Goal: Task Accomplishment & Management: Complete application form

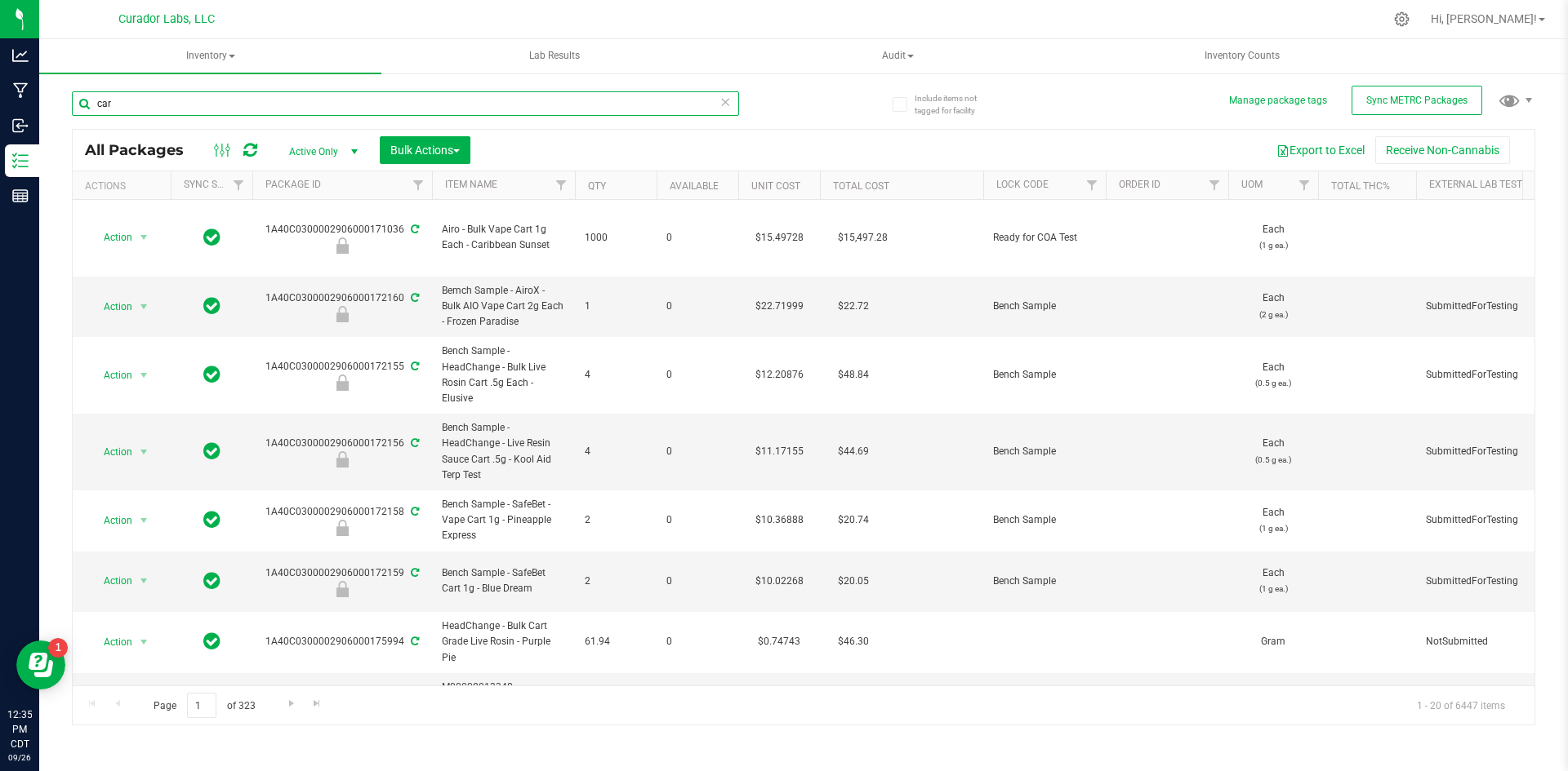
click at [254, 100] on input "car" at bounding box center [405, 103] width 667 height 24
click at [255, 100] on input "car" at bounding box center [405, 103] width 667 height 24
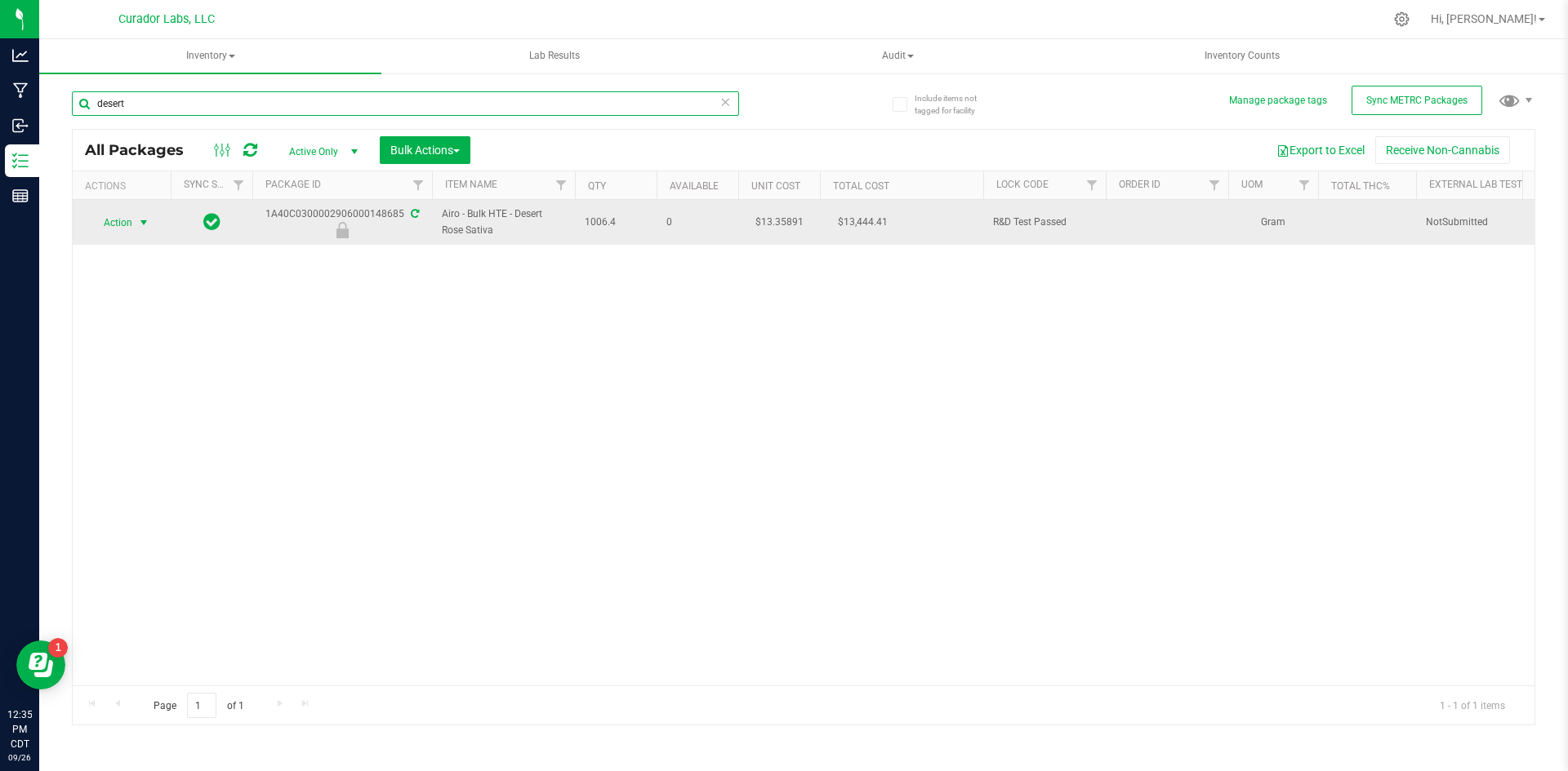
type input "desert"
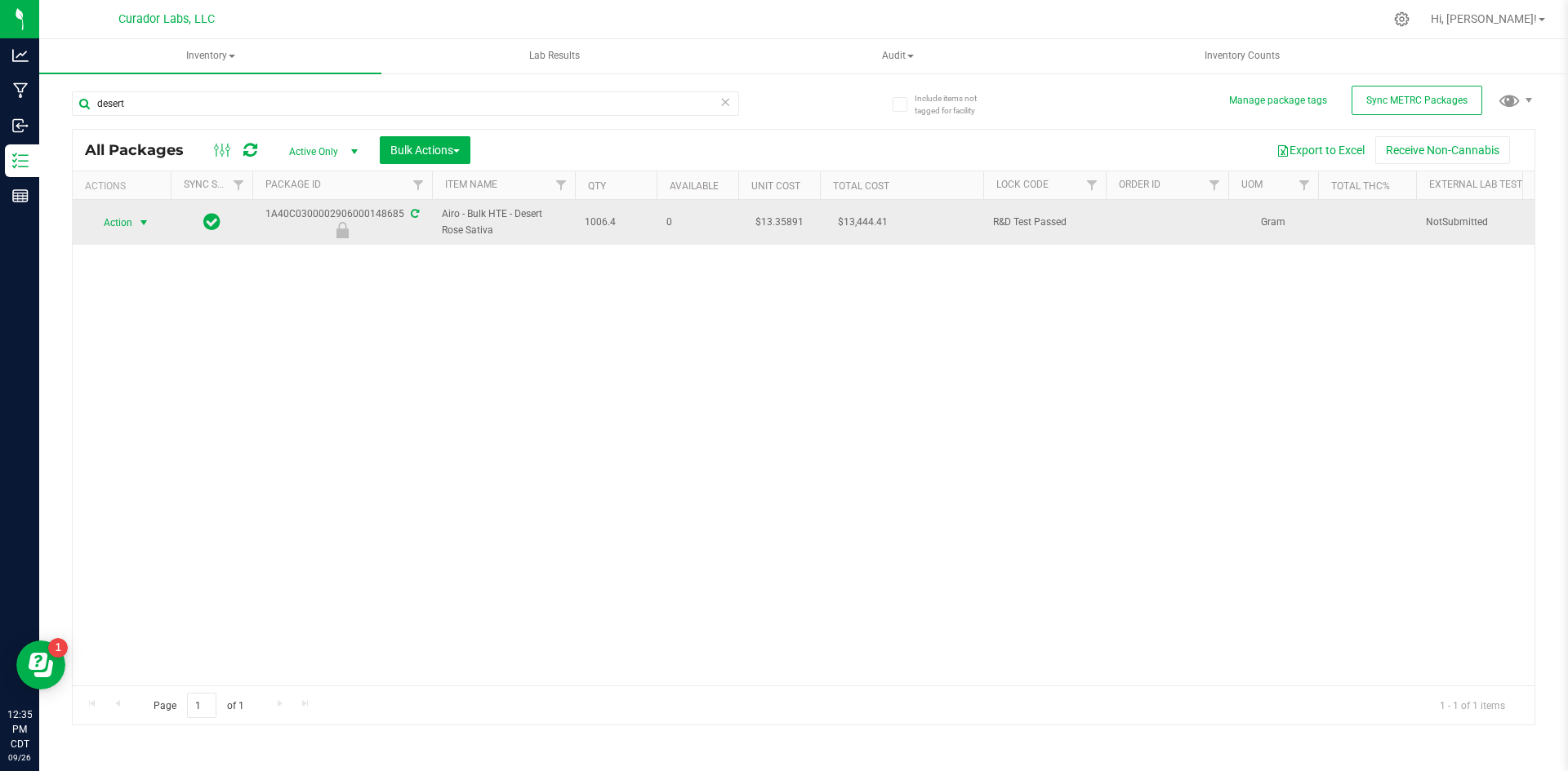
click at [149, 226] on span "select" at bounding box center [144, 223] width 13 height 13
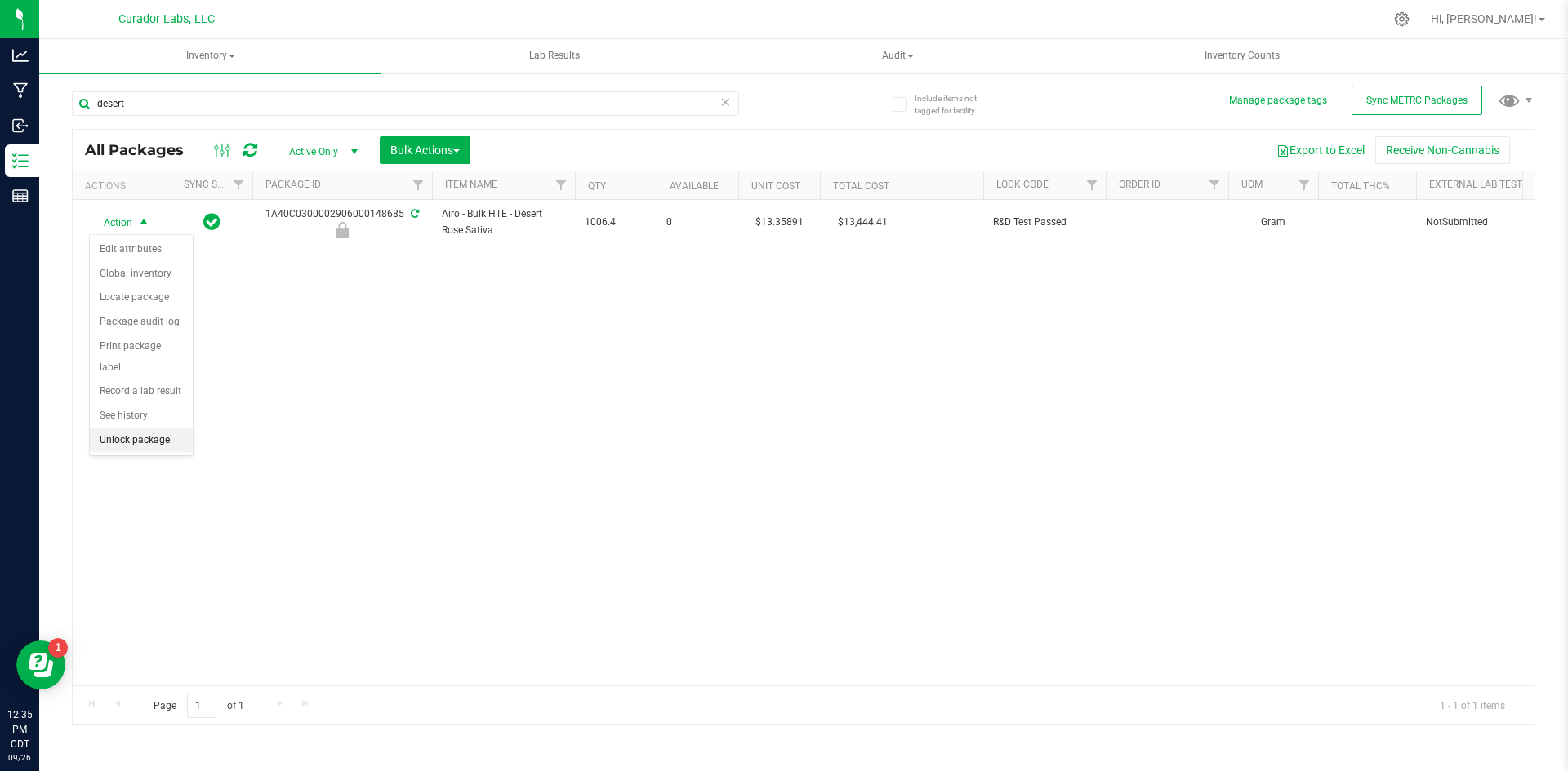
click at [136, 429] on li "Unlock package" at bounding box center [140, 440] width 103 height 24
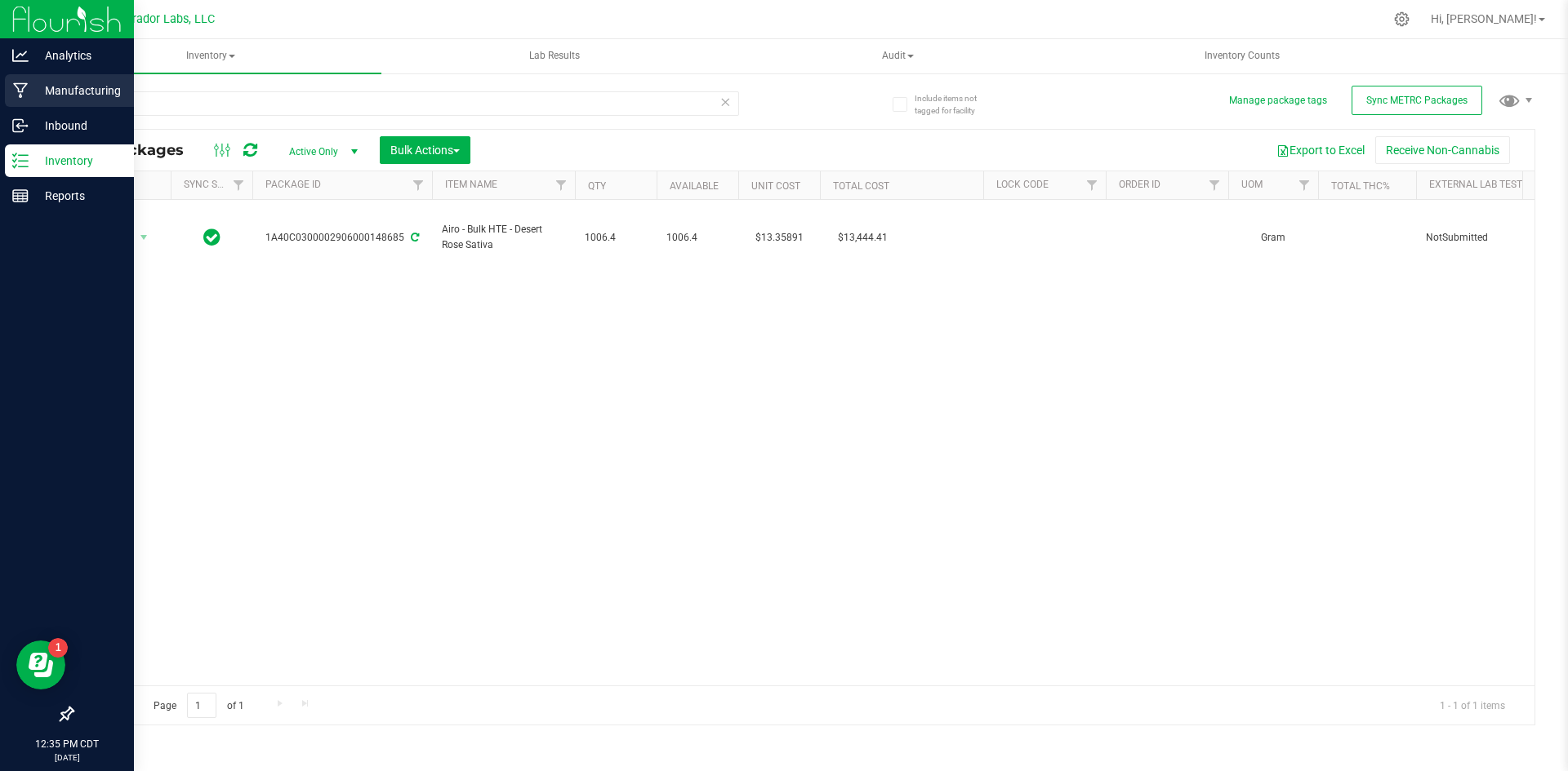
click at [24, 93] on icon at bounding box center [21, 91] width 16 height 17
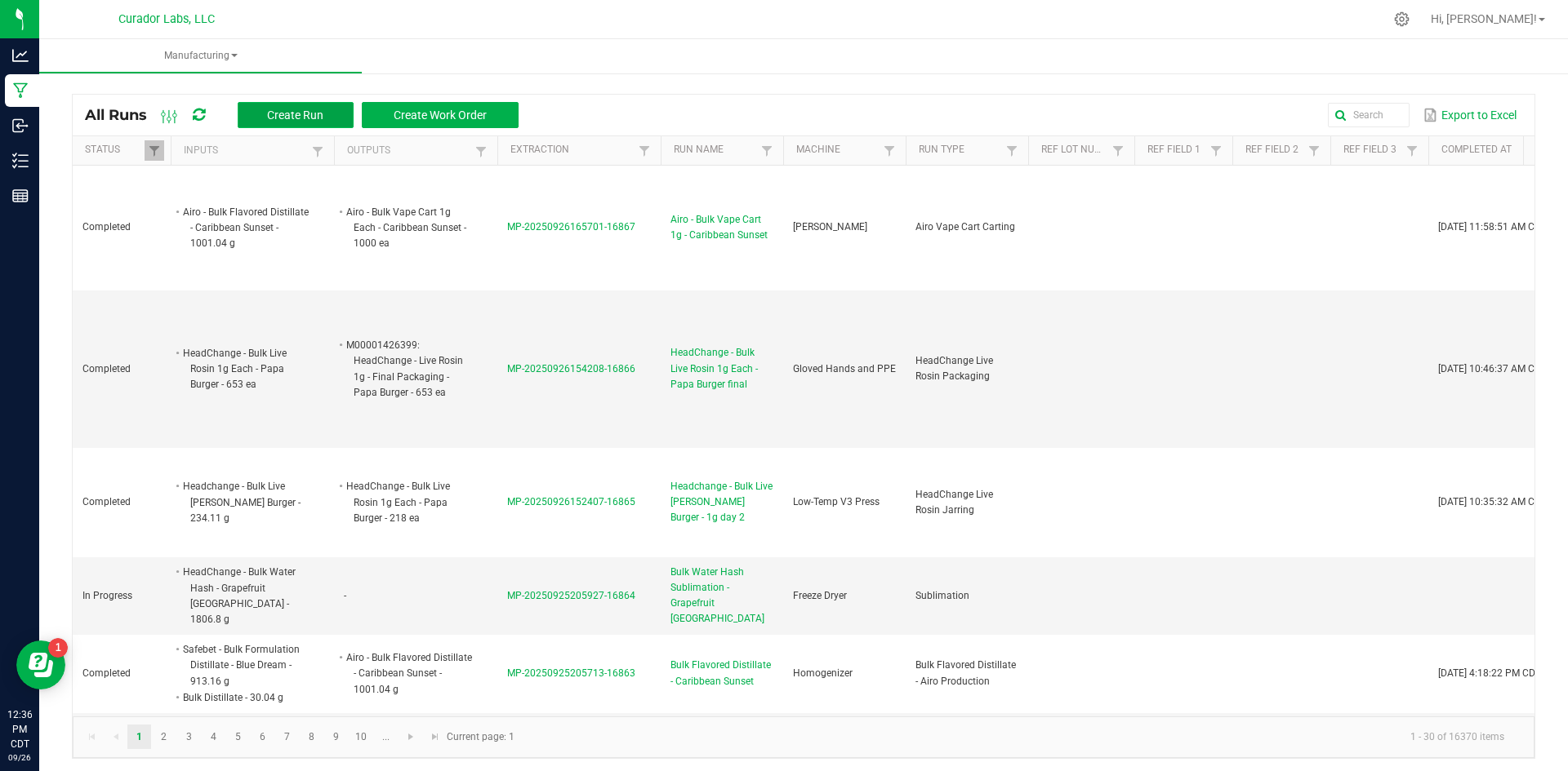
click at [317, 117] on span "Create Run" at bounding box center [294, 115] width 56 height 13
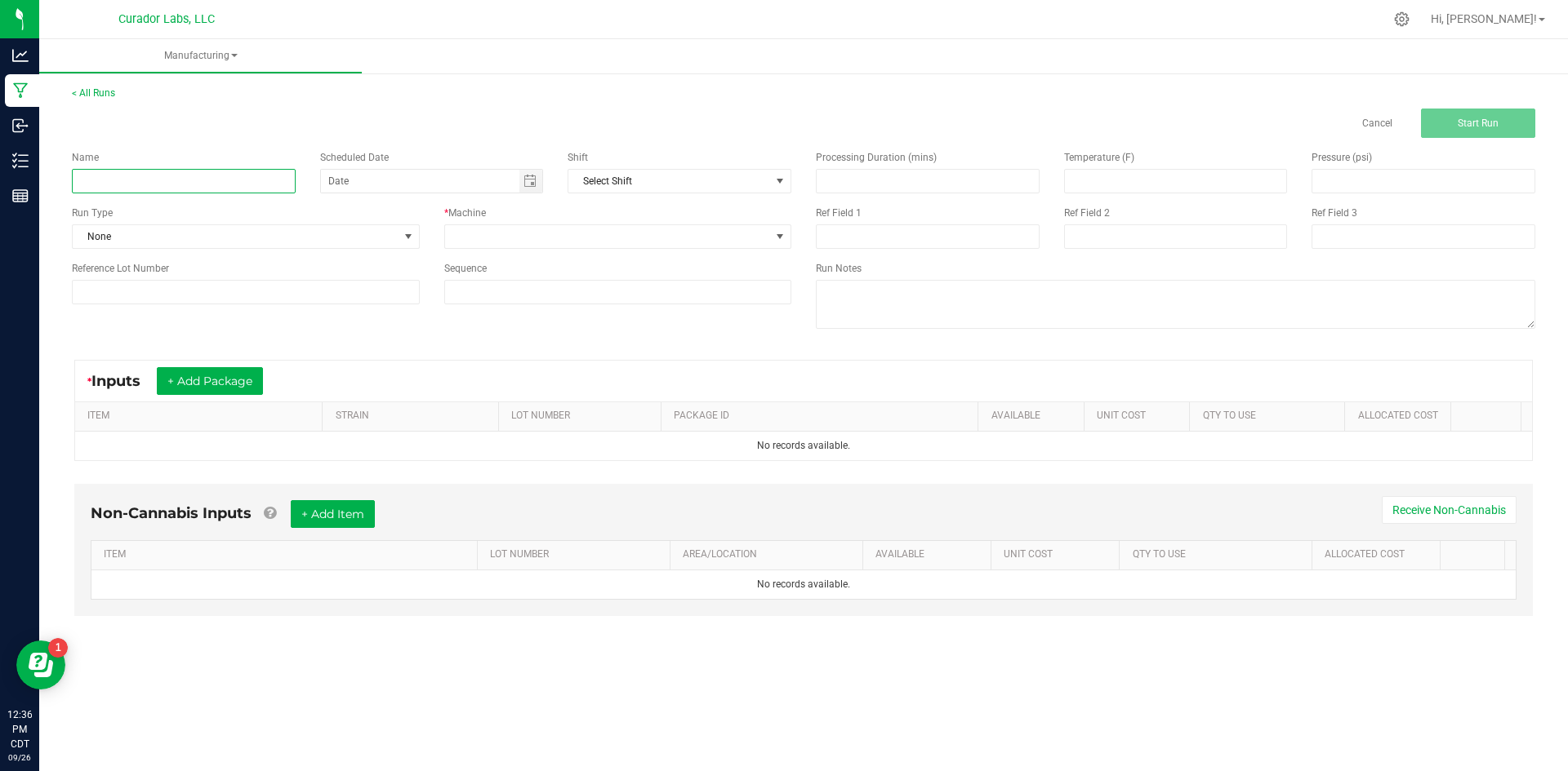
click at [263, 174] on input at bounding box center [184, 180] width 224 height 24
type input "Airo - Bulk Resin Cart 1g - Desert Rose Sativa"
click at [150, 234] on span "None" at bounding box center [236, 236] width 326 height 23
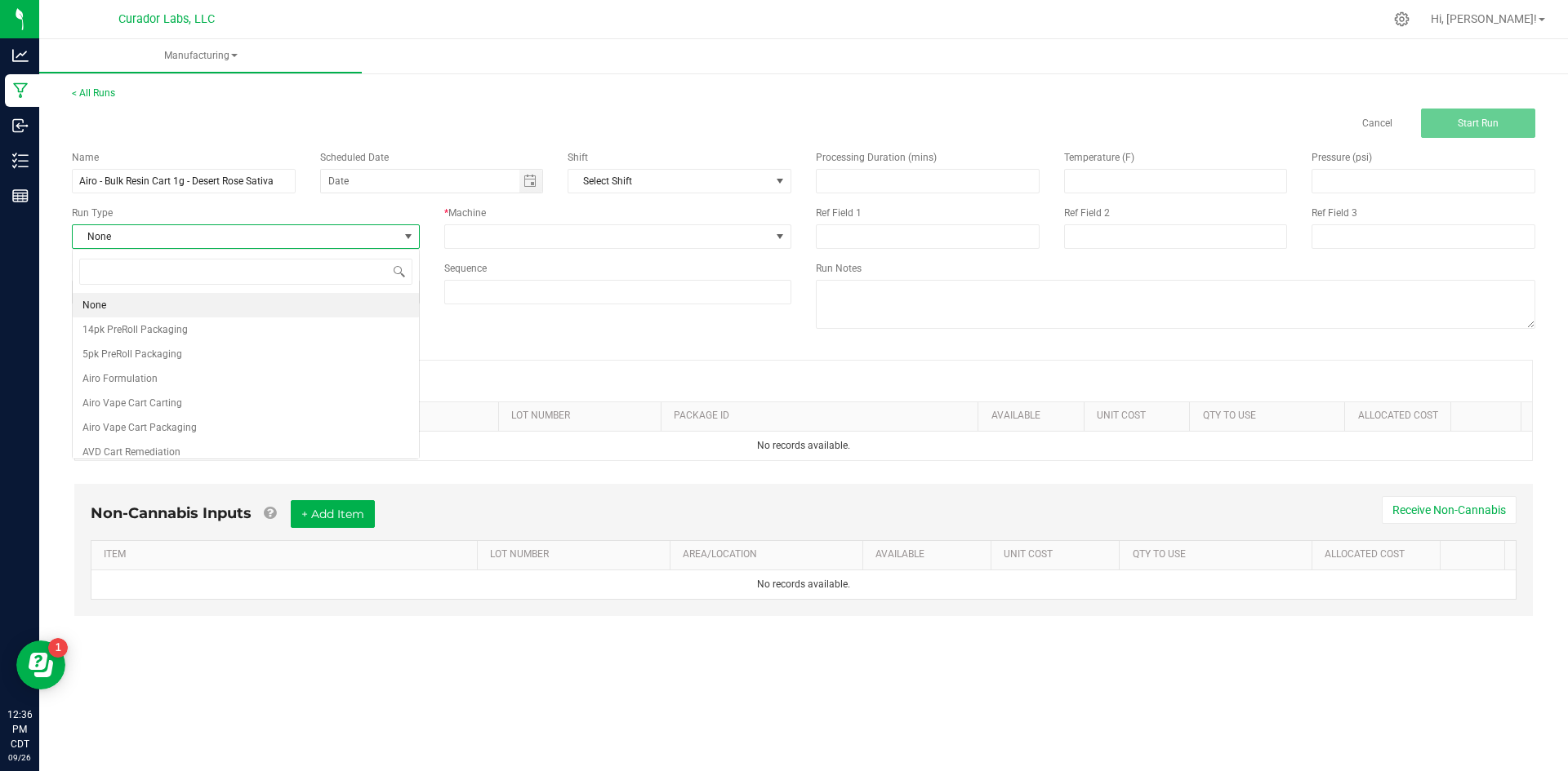
scroll to position [24, 347]
click at [197, 404] on li "Airo Vape Cart Carting" at bounding box center [246, 403] width 346 height 24
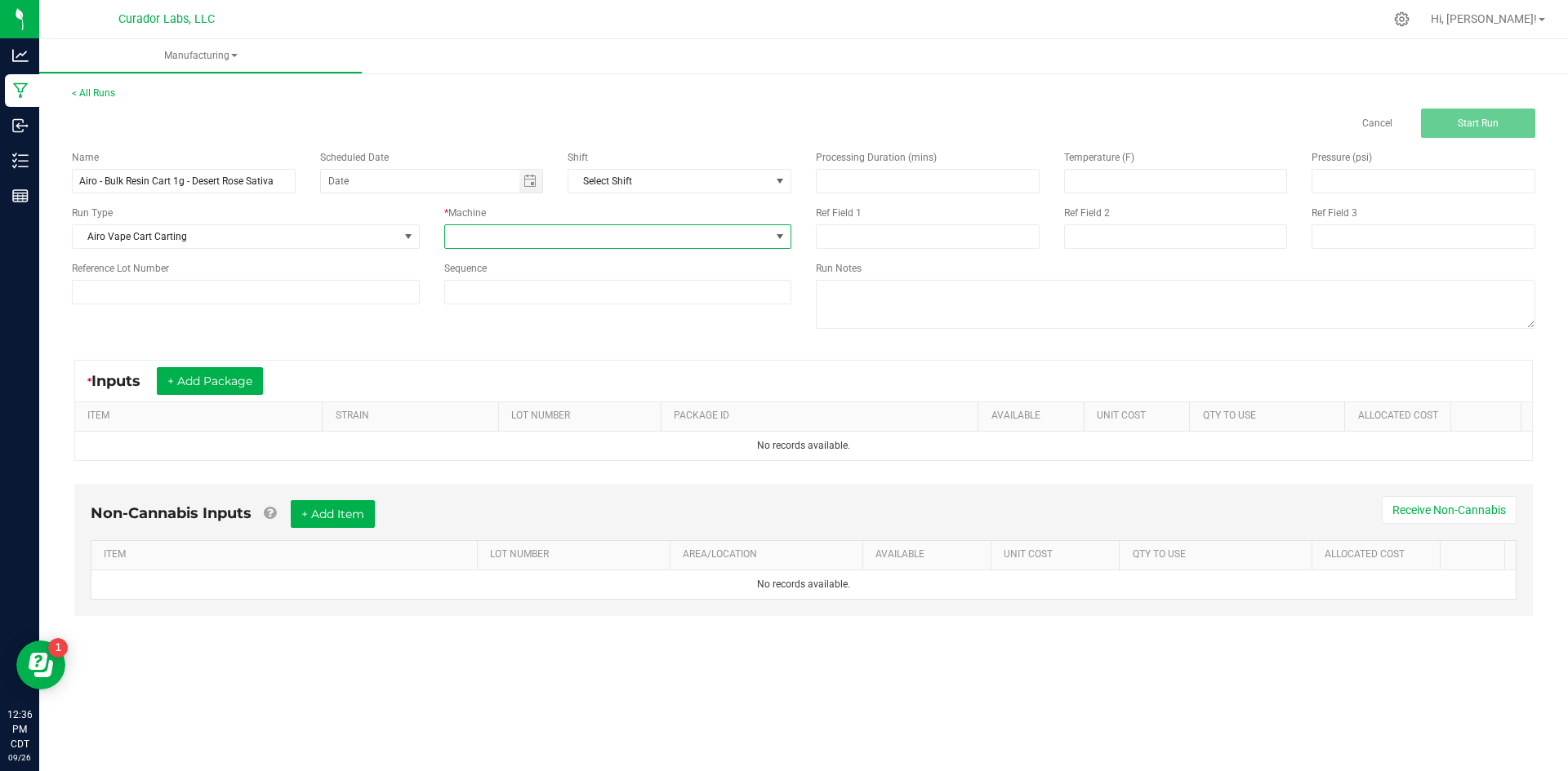
click at [445, 246] on span at bounding box center [608, 236] width 326 height 23
click at [506, 336] on li "[PERSON_NAME]" at bounding box center [618, 331] width 346 height 28
click at [495, 297] on input at bounding box center [618, 292] width 346 height 23
type input "9"
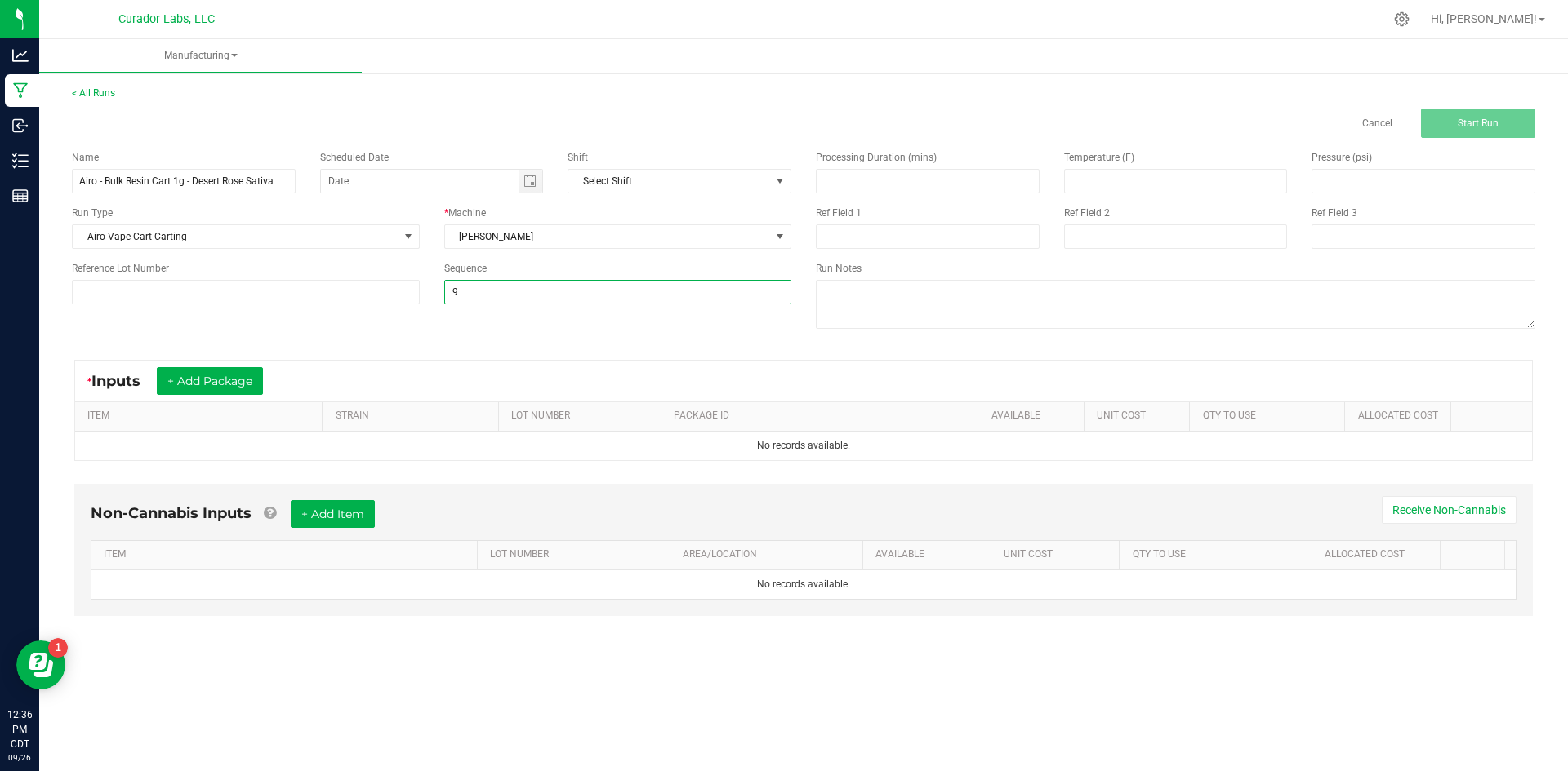
click at [491, 337] on div "Name Airo - Bulk Resin Cart 1g - Desert Rose Sativa Scheduled Date Shift Select…" at bounding box center [803, 241] width 1488 height 207
click at [186, 388] on button "+ Add Package" at bounding box center [210, 381] width 106 height 28
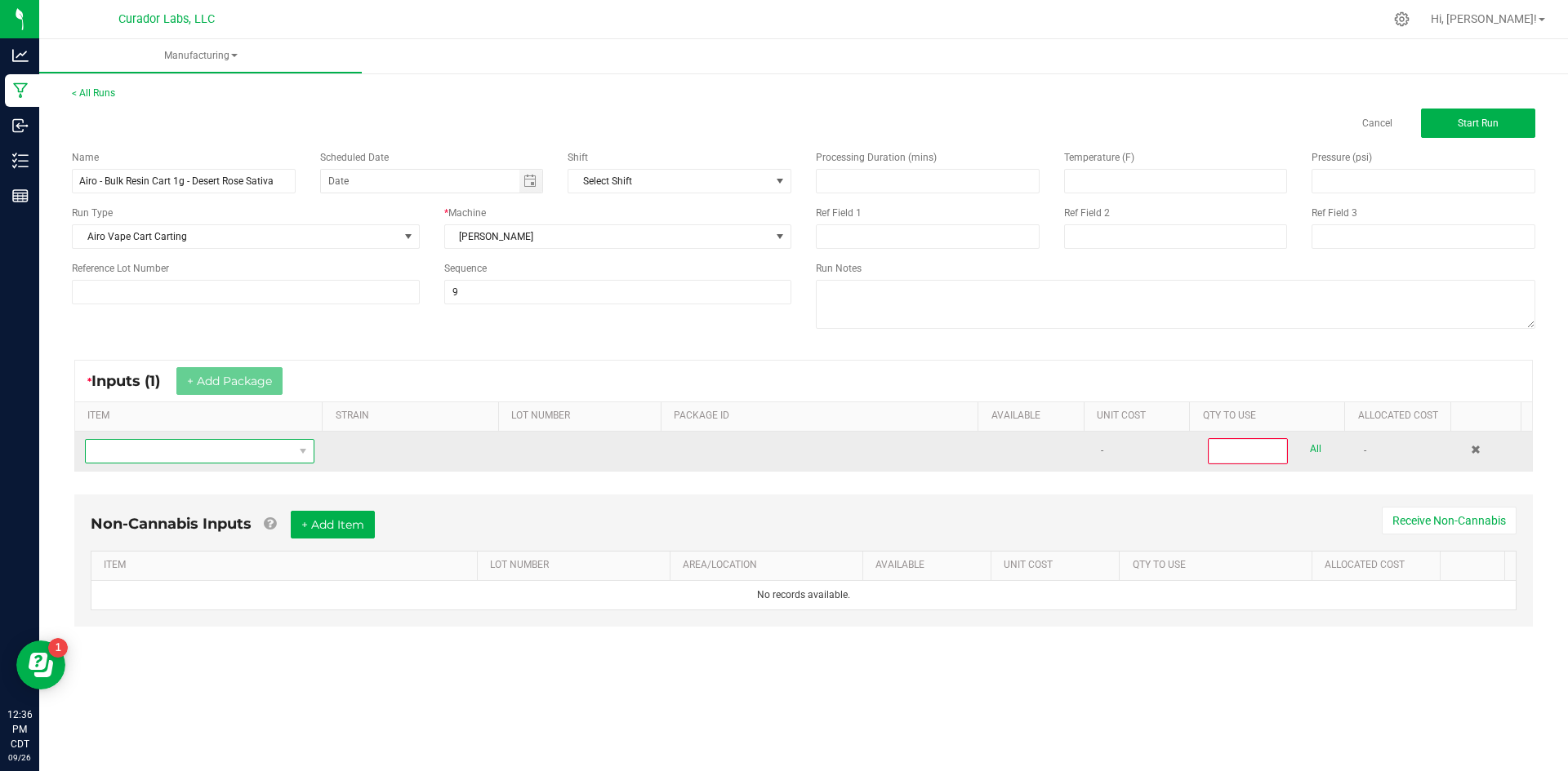
click at [179, 449] on span "NO DATA FOUND" at bounding box center [190, 451] width 207 height 23
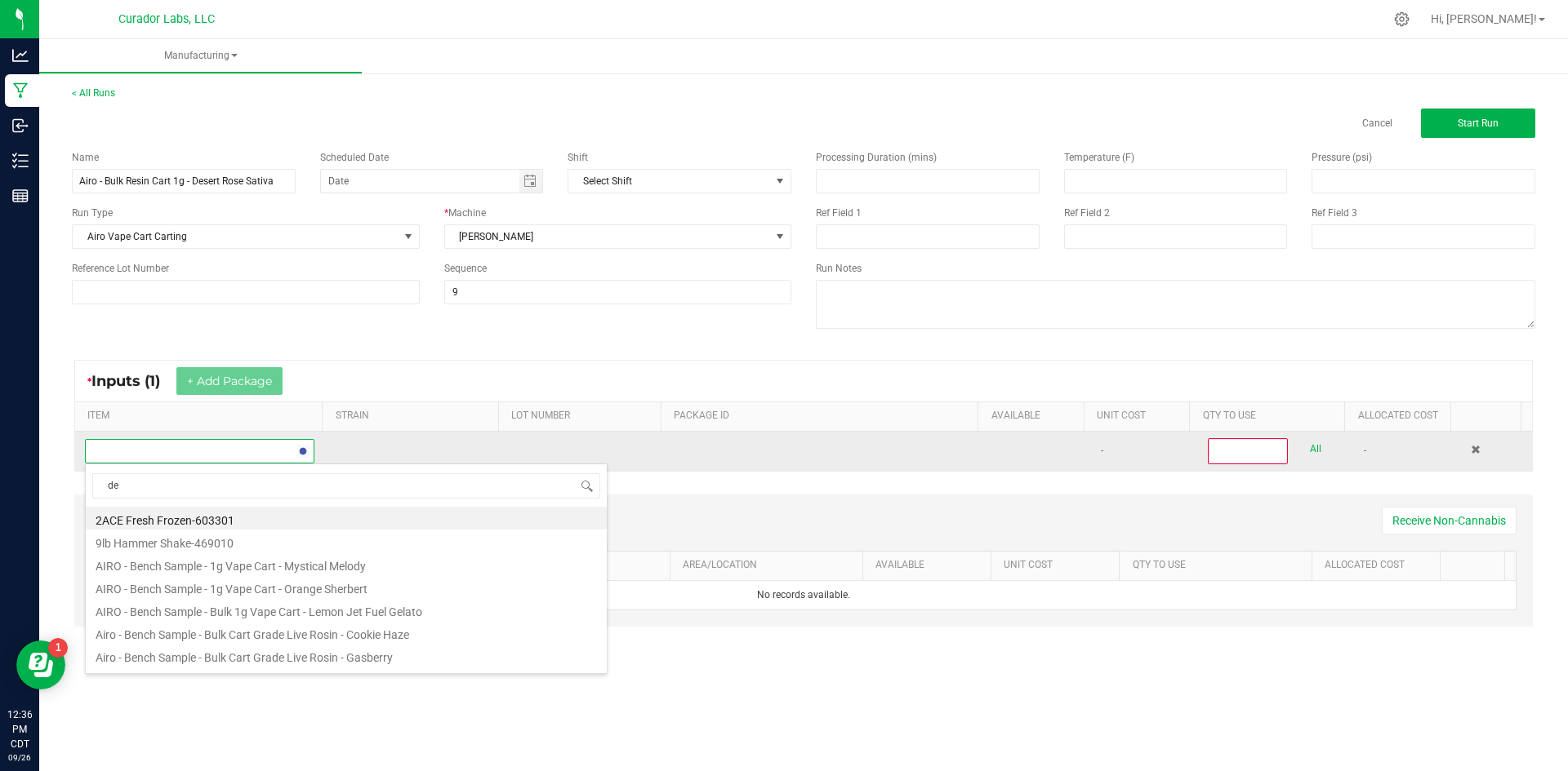
scroll to position [24, 226]
type input "desert"
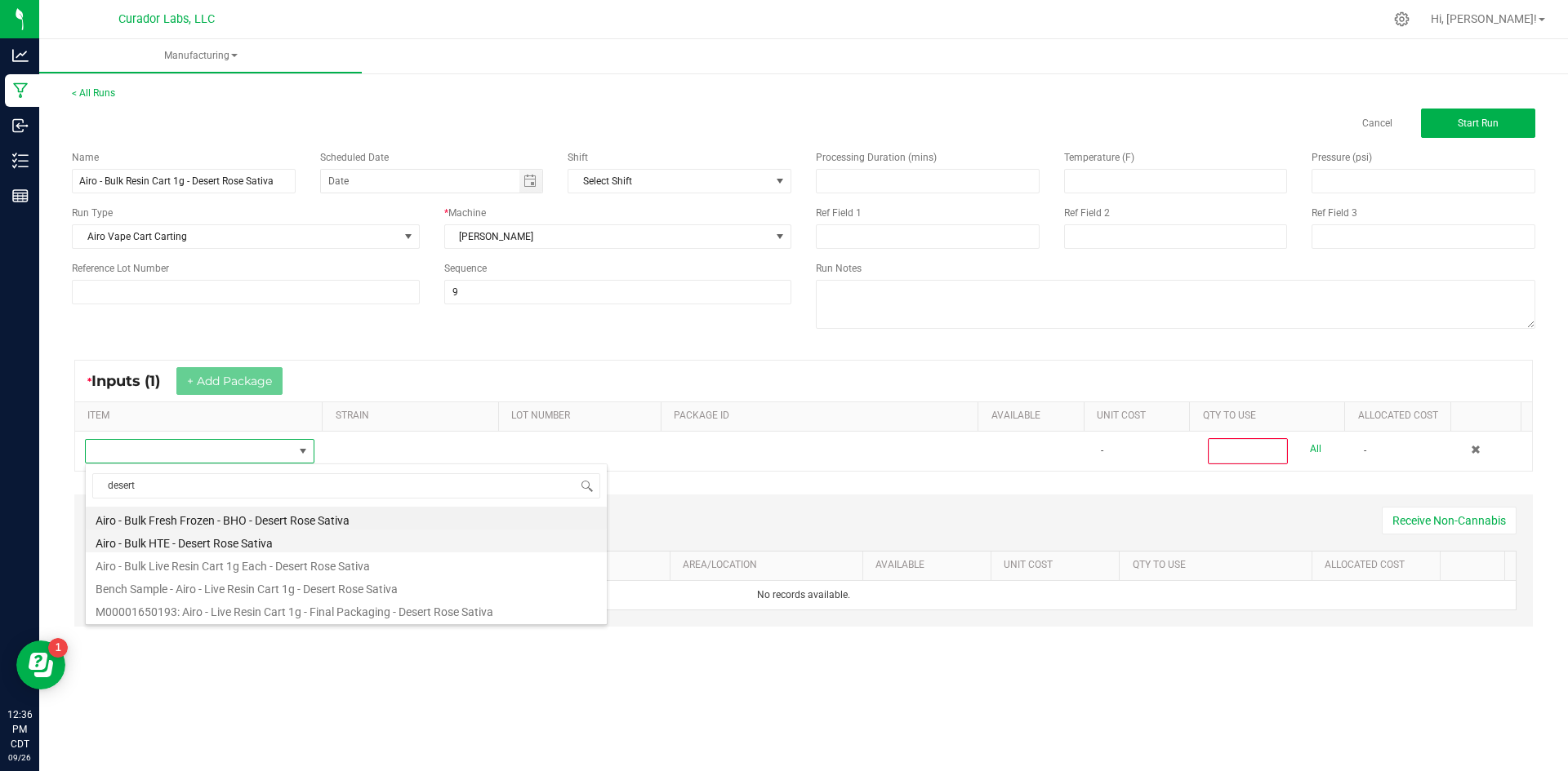
click at [188, 549] on li "Airo - Bulk HTE - Desert Rose Sativa" at bounding box center [346, 540] width 521 height 23
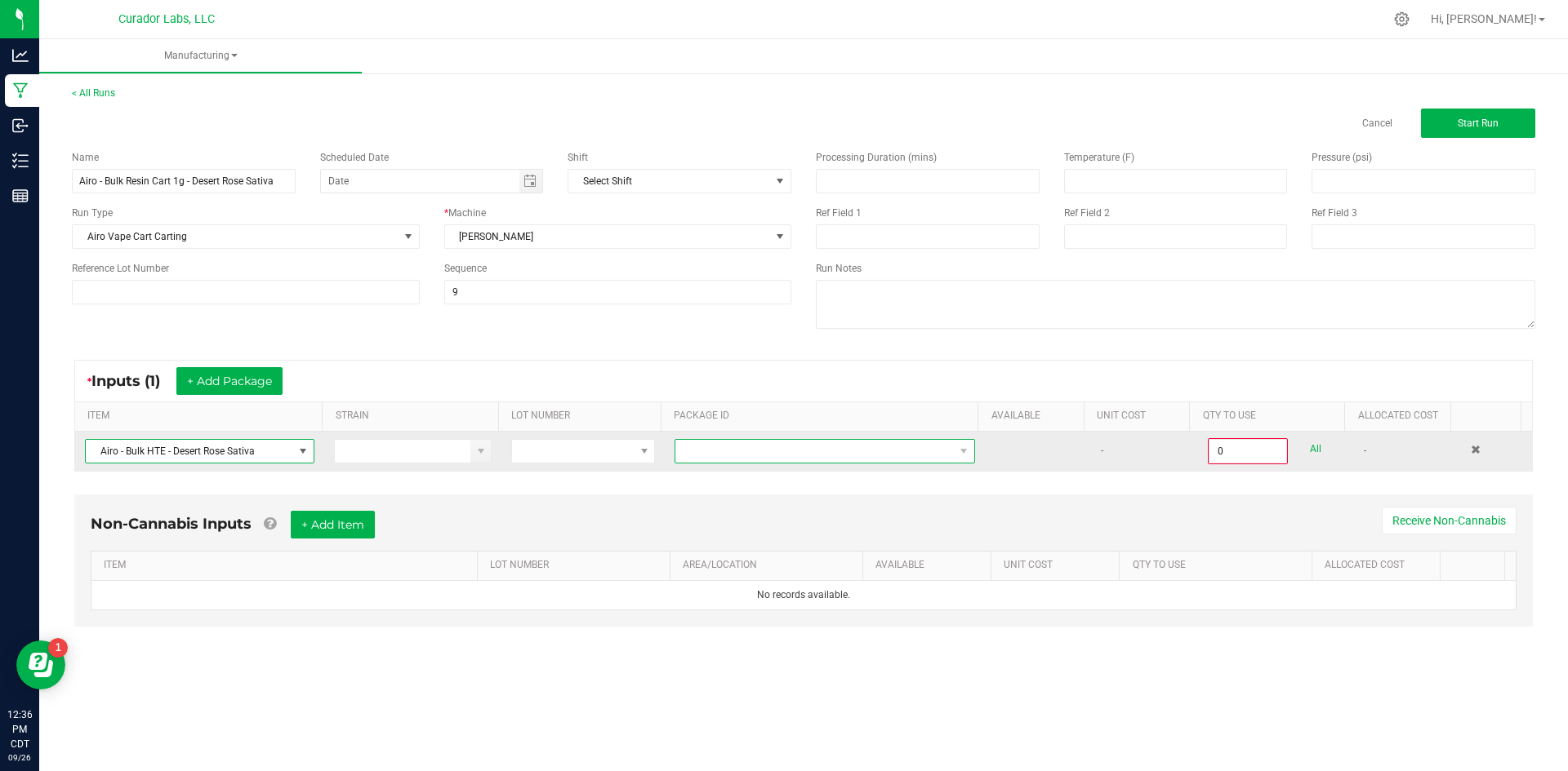
click at [736, 454] on span at bounding box center [814, 451] width 278 height 23
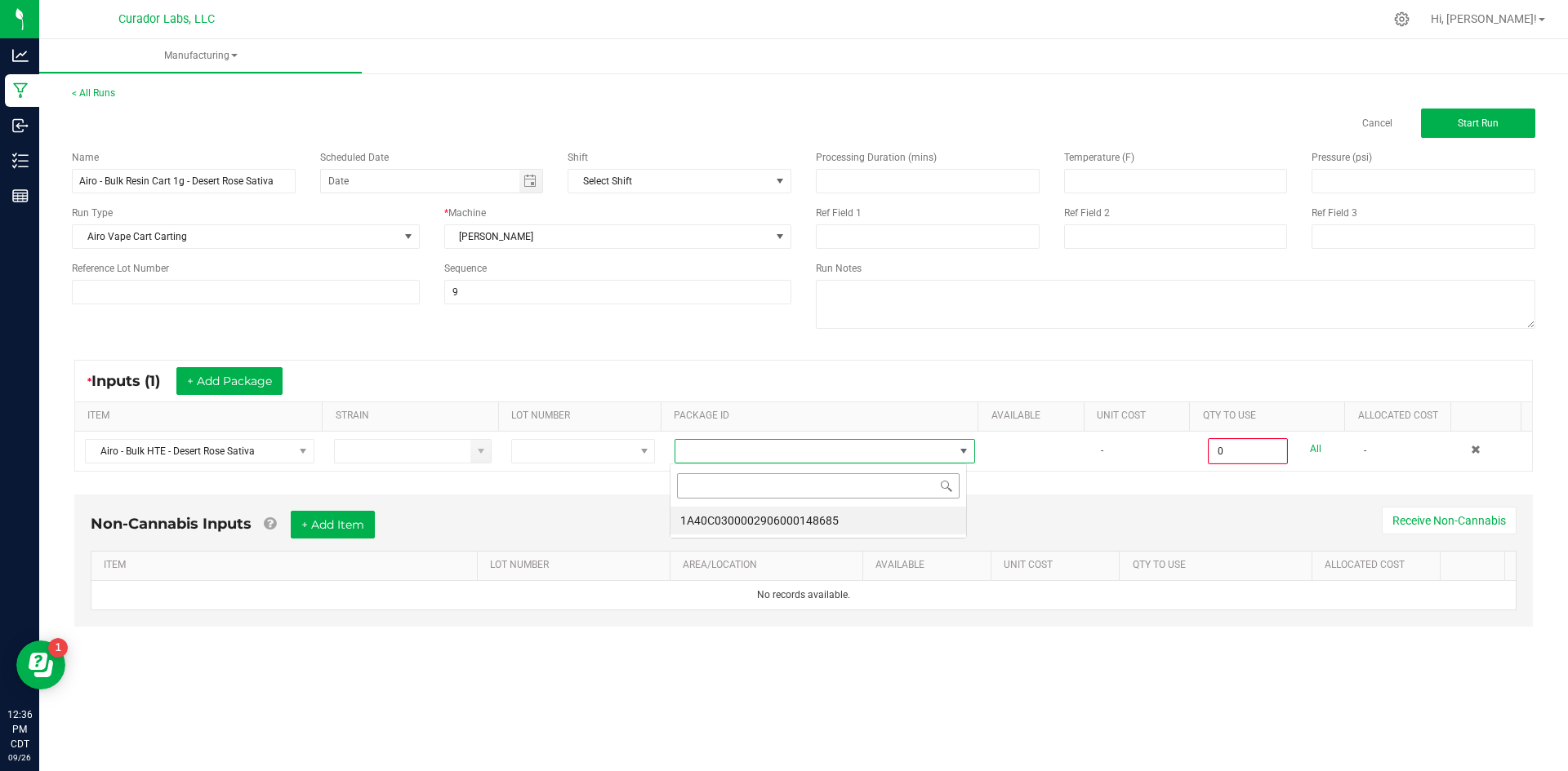
scroll to position [24, 298]
click at [769, 520] on li "1A40C0300002906000148685" at bounding box center [818, 520] width 296 height 28
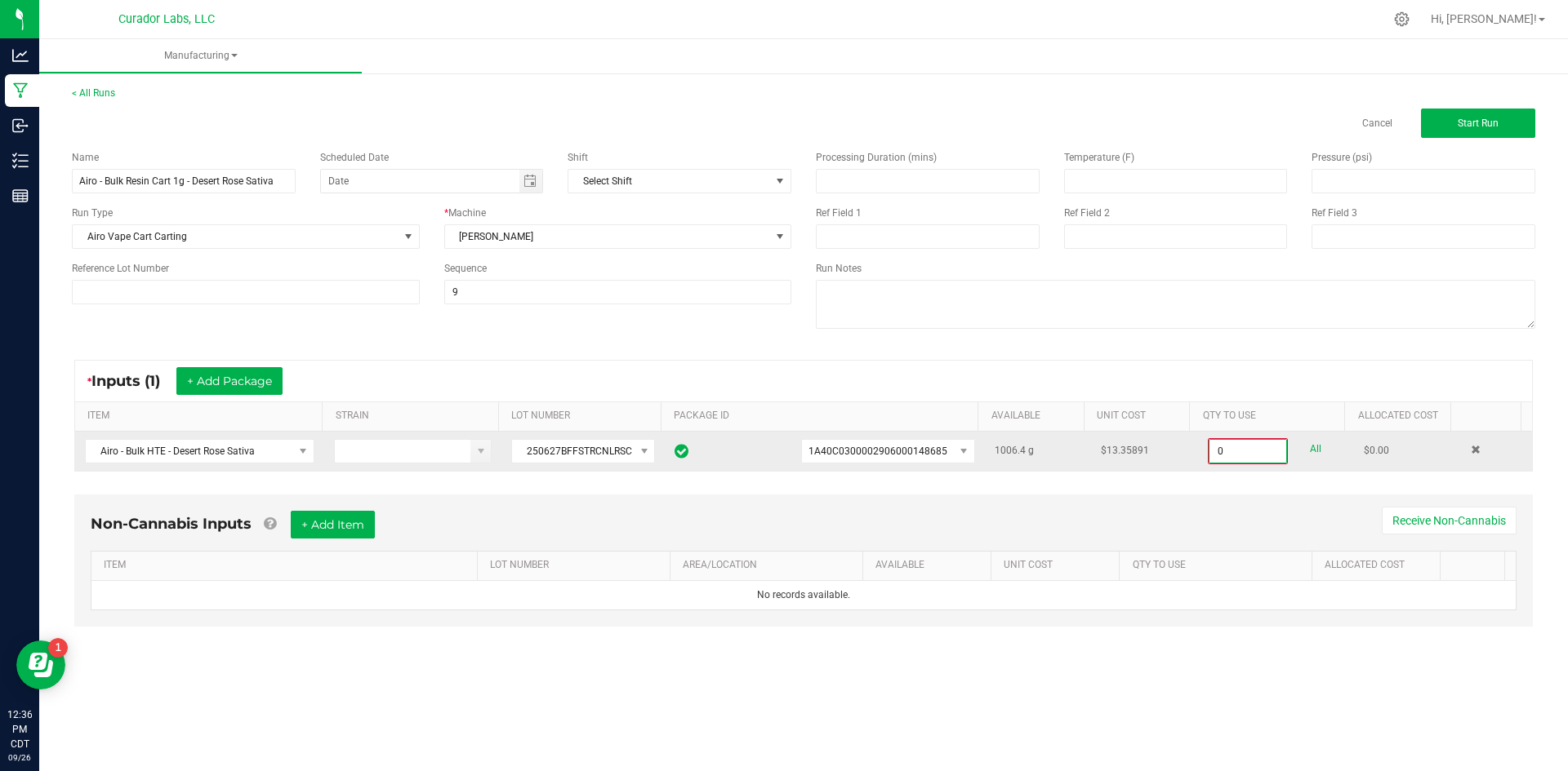
click at [1220, 455] on input "0" at bounding box center [1248, 451] width 77 height 23
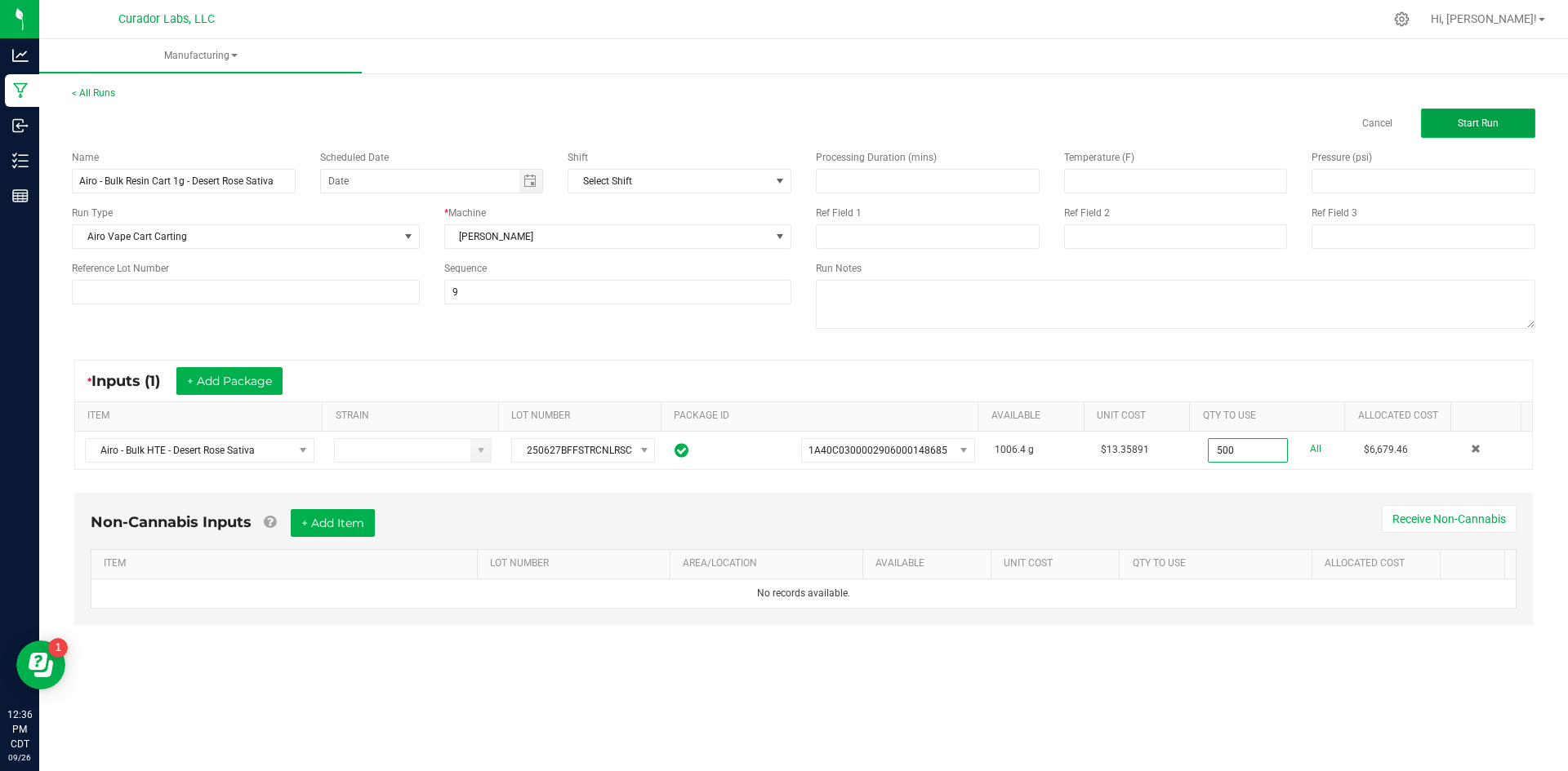
type input "500.0000 g"
click at [1433, 125] on button "Start Run" at bounding box center [1478, 123] width 115 height 29
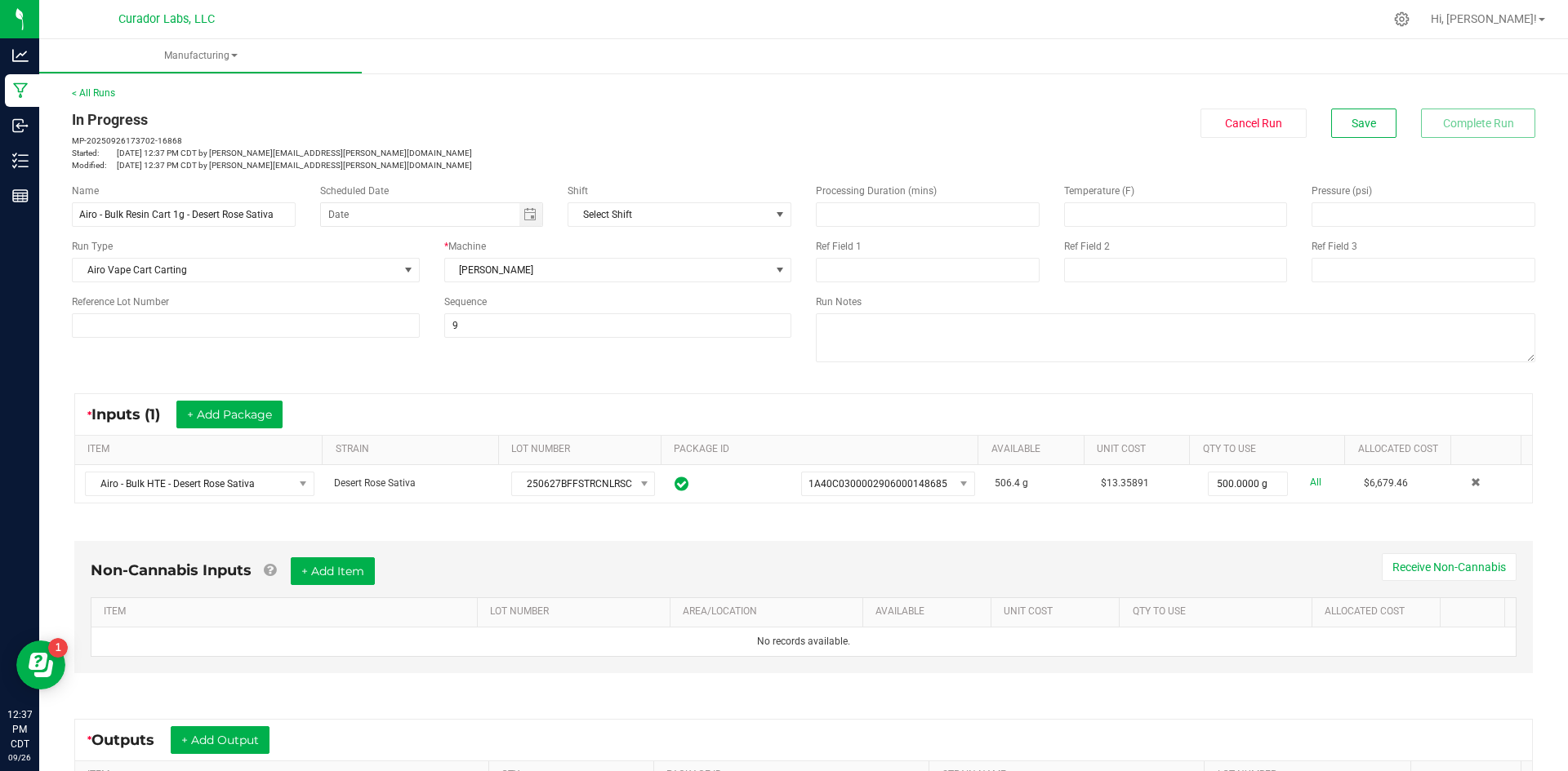
scroll to position [82, 0]
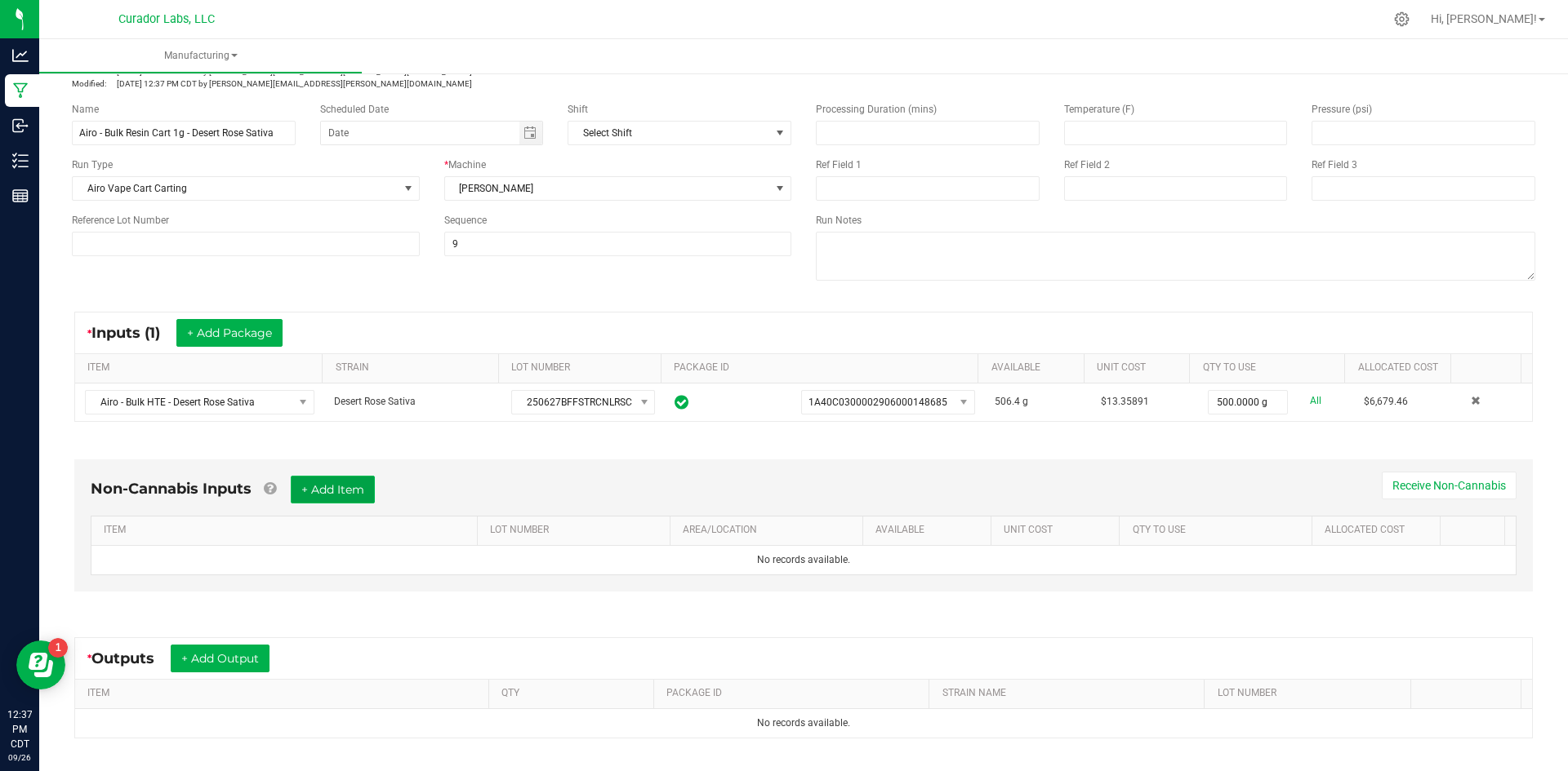
click at [339, 489] on button "+ Add Item" at bounding box center [333, 489] width 84 height 28
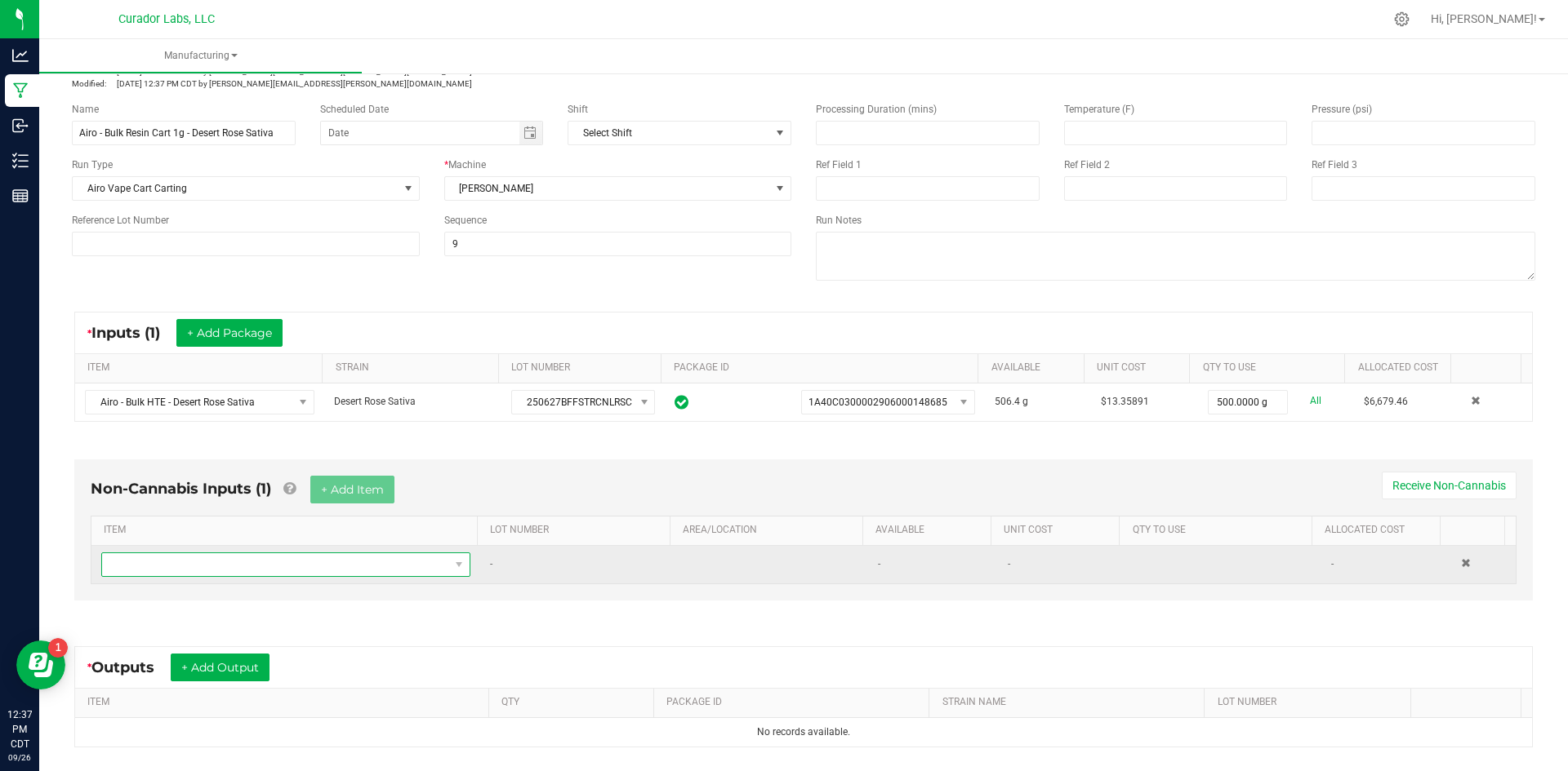
click at [328, 566] on span "NO DATA FOUND" at bounding box center [275, 564] width 347 height 23
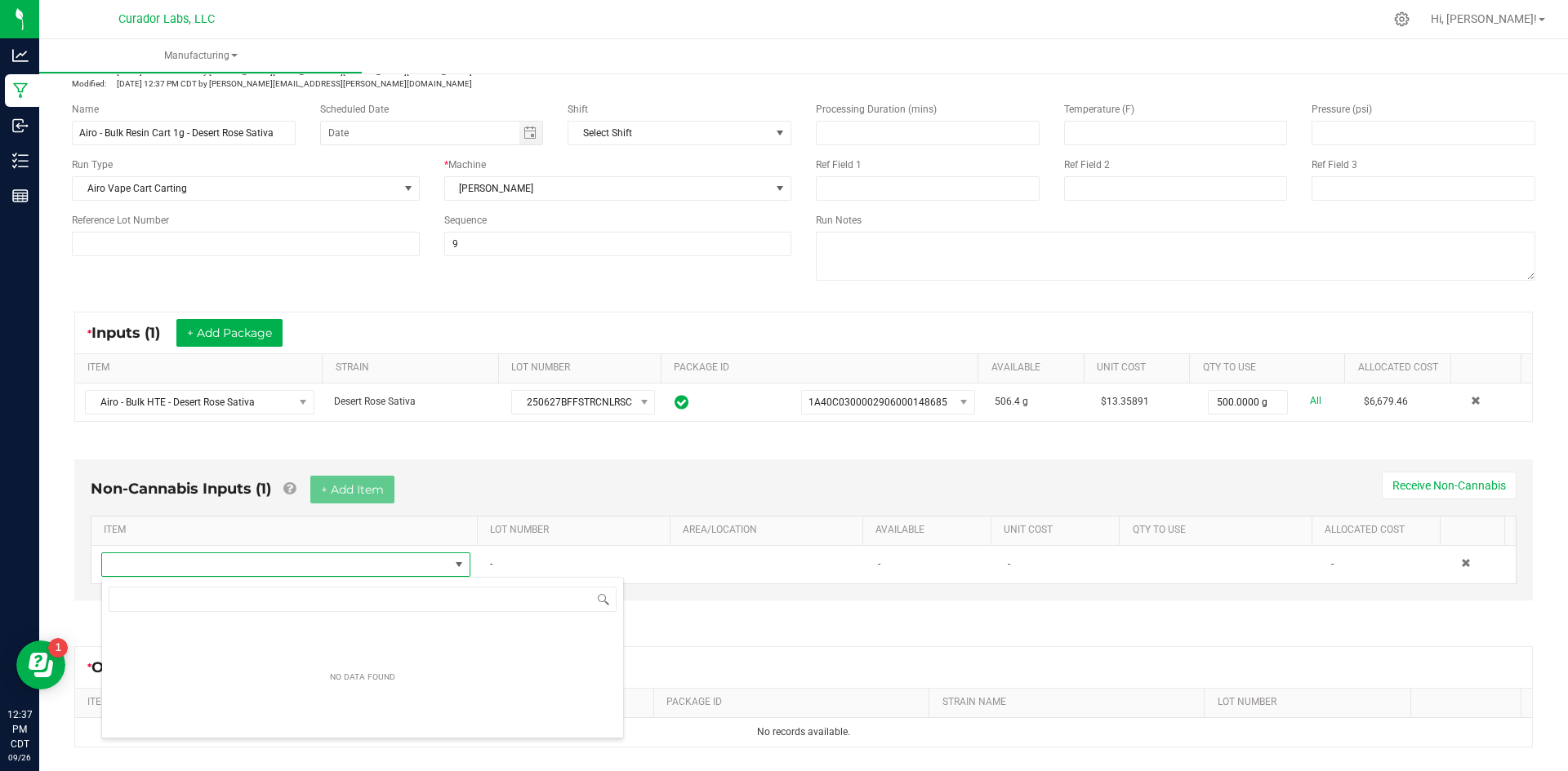
scroll to position [24, 359]
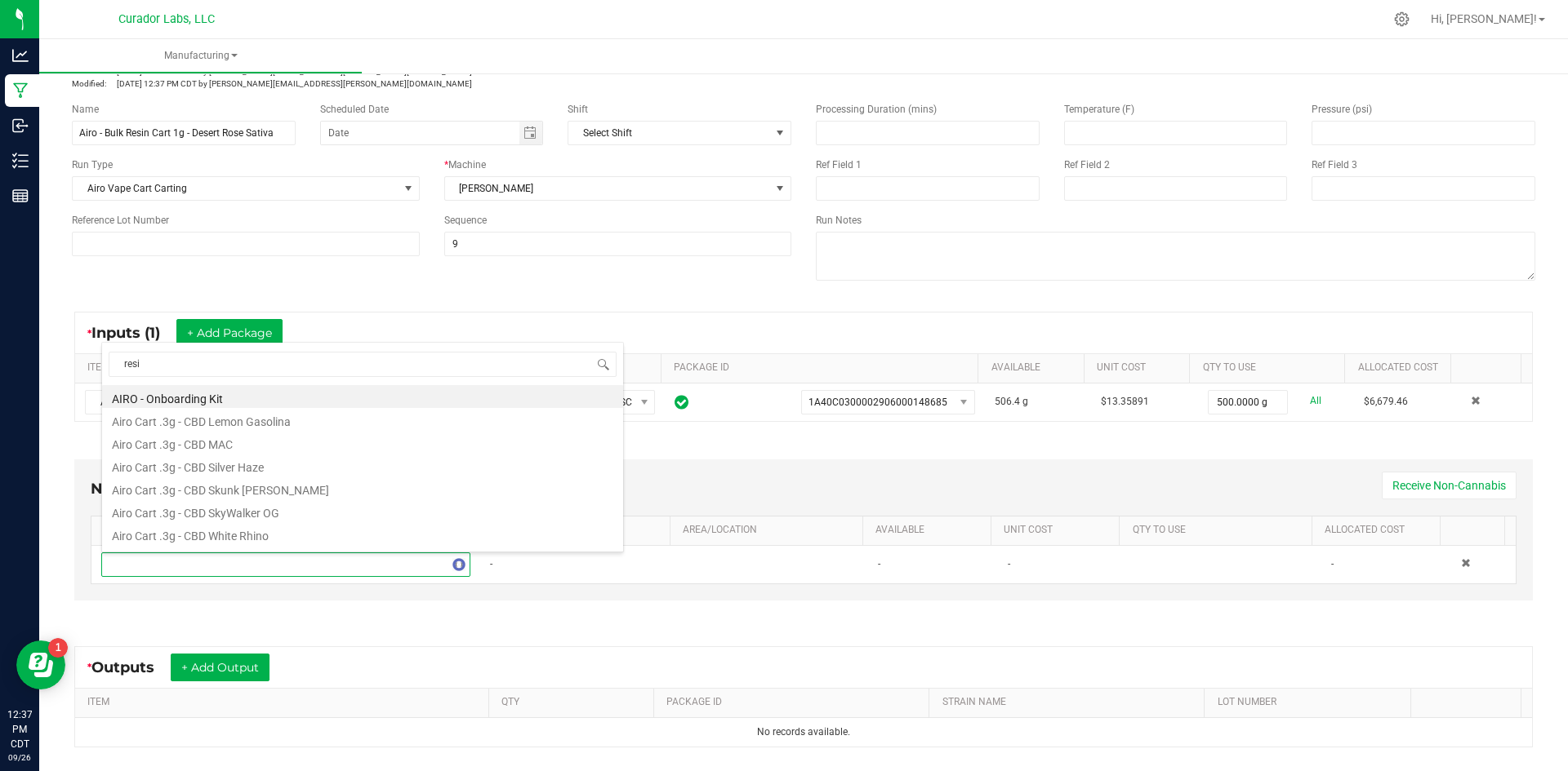
type input "resin"
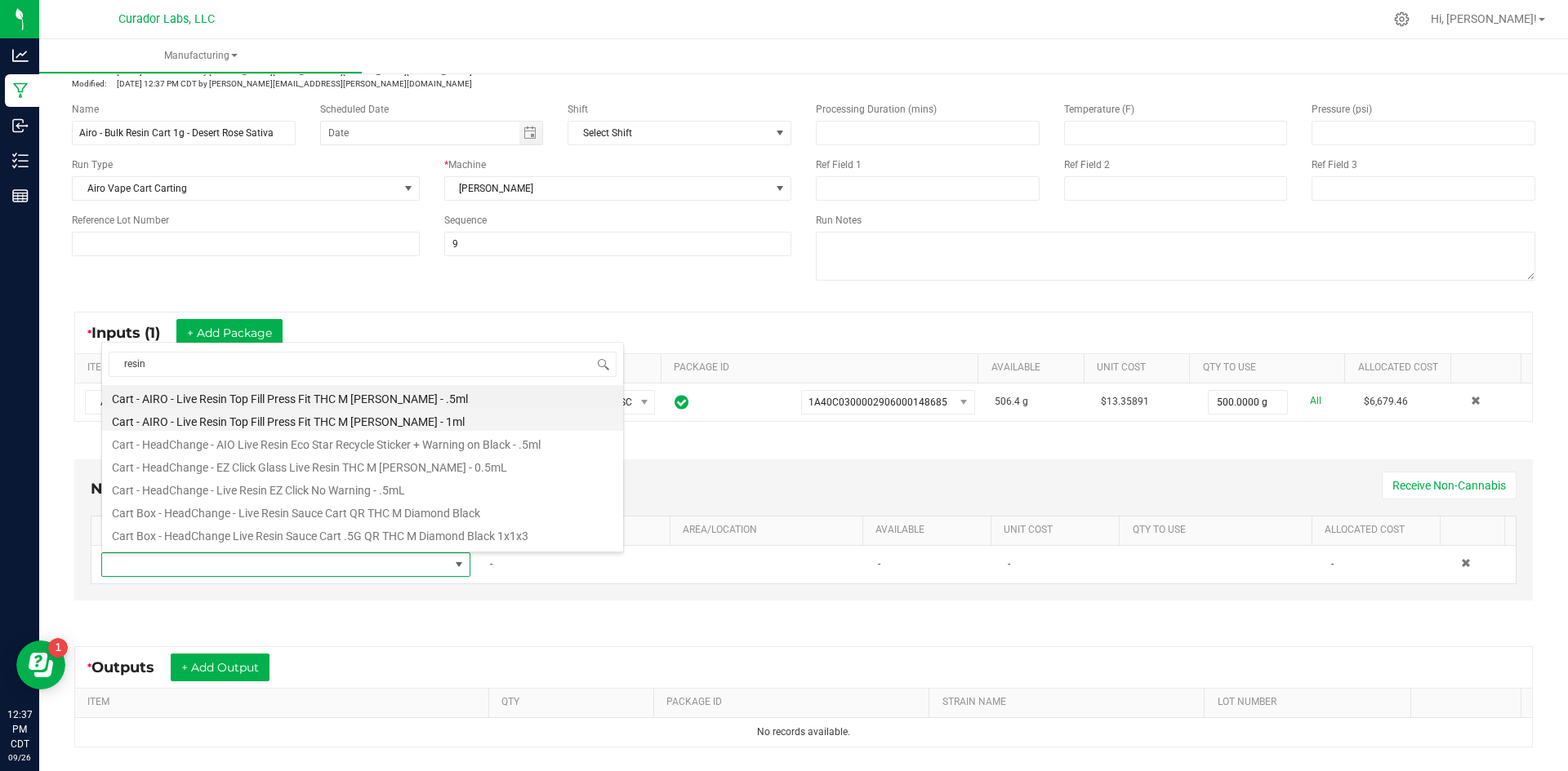
click at [174, 423] on li "Cart - AIRO - Live Resin Top Fill Press Fit THC M [PERSON_NAME] - 1ml" at bounding box center [362, 418] width 521 height 23
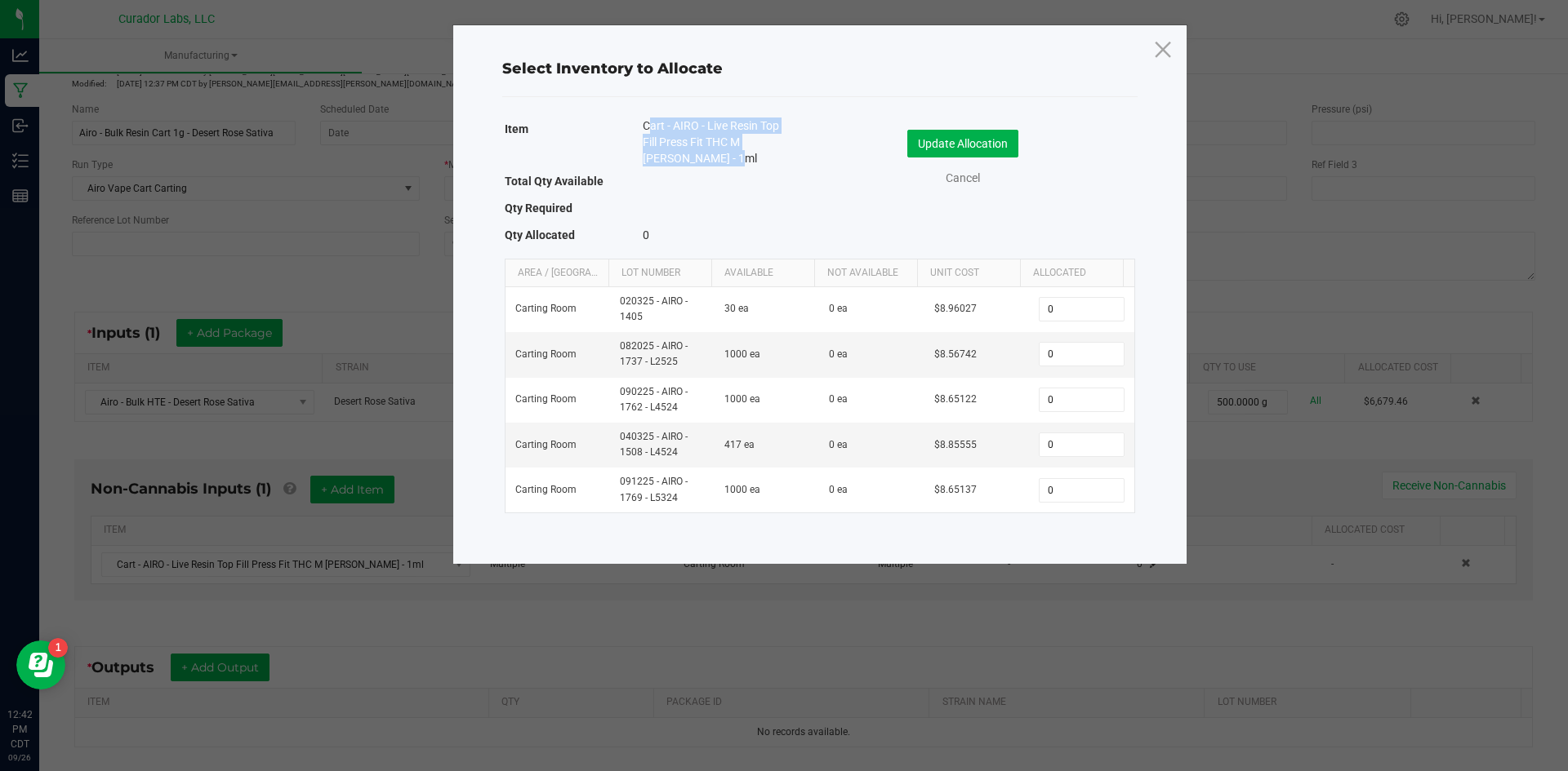
drag, startPoint x: 705, startPoint y: 163, endPoint x: 638, endPoint y: 125, distance: 77.0
click at [638, 125] on div "Cart - AIRO - Live Resin Top Fill Press Fit THC M [PERSON_NAME] - 1ml" at bounding box center [718, 144] width 176 height 53
copy span "Cart - AIRO - Live Resin Top Fill Press Fit THC M [PERSON_NAME] - 1ml"
drag, startPoint x: 690, startPoint y: 457, endPoint x: 605, endPoint y: 437, distance: 87.3
click at [605, 437] on tr "Carting Room 040325 - AIRO - 1508 - L4524 417 ea 0 ea $8.85555 0" at bounding box center [820, 445] width 629 height 45
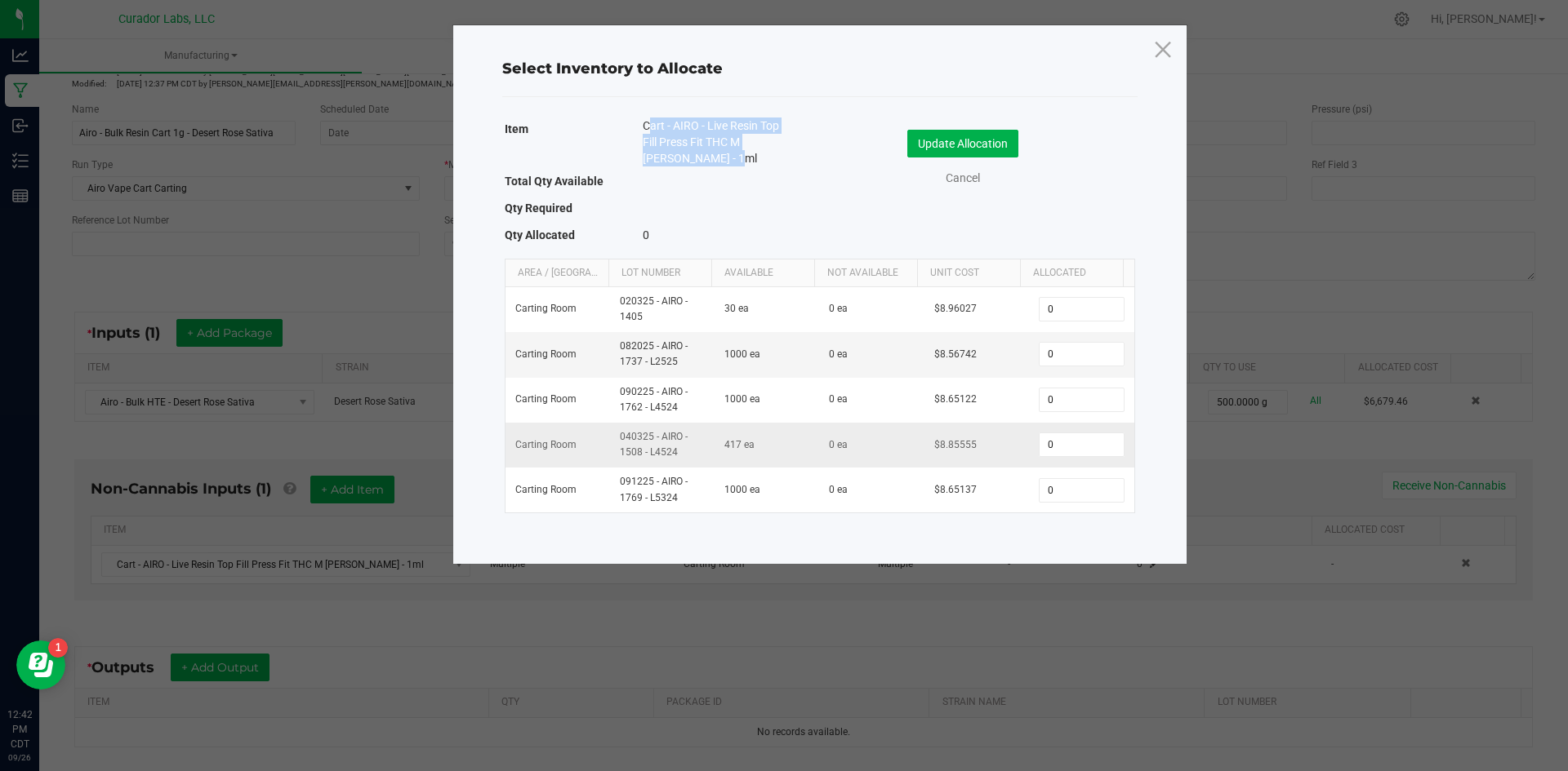
copy tr "040325 - AIRO - 1508 - L4524"
click at [971, 174] on link "Cancel" at bounding box center [963, 178] width 65 height 18
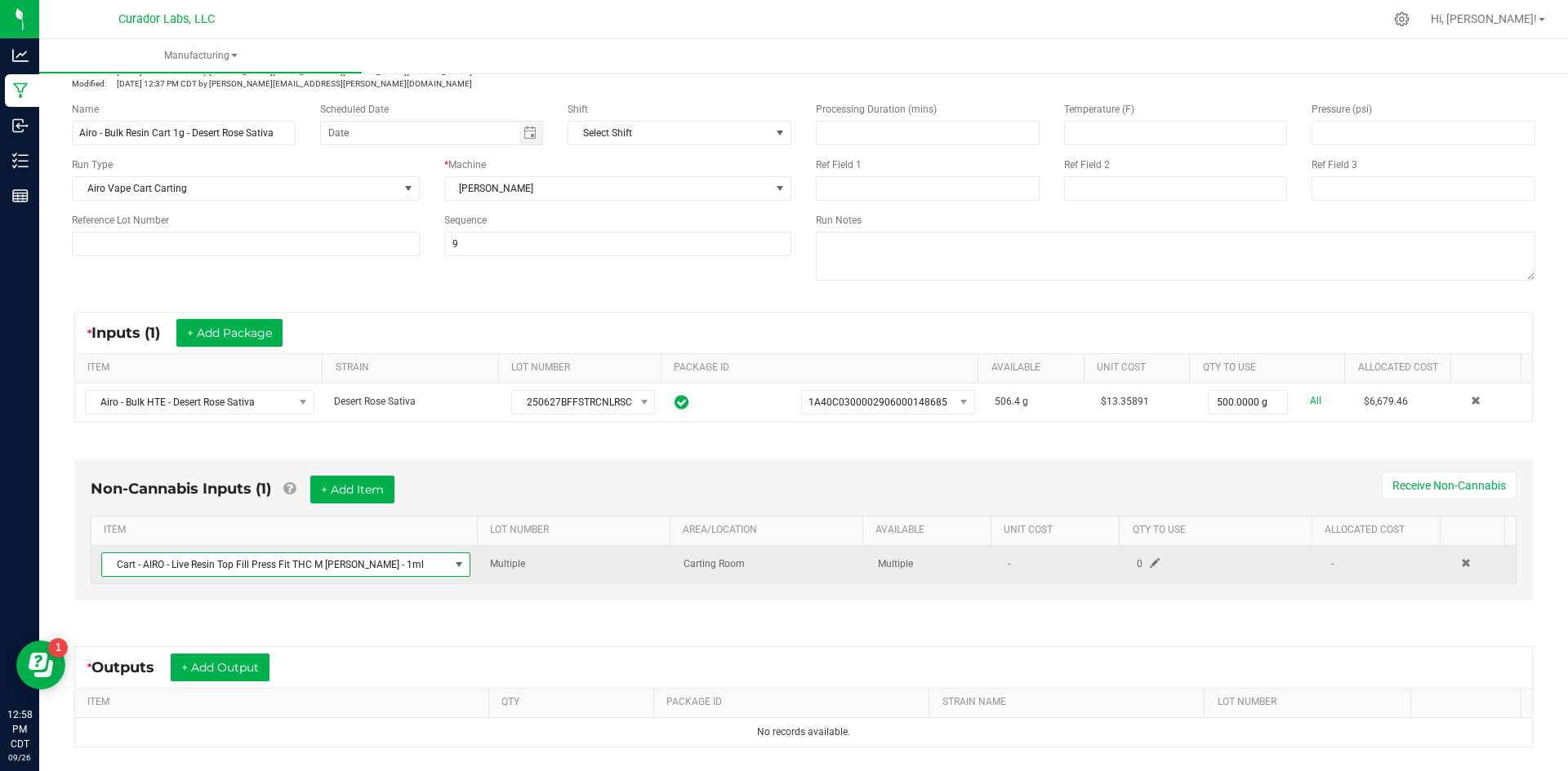
click at [1451, 564] on td at bounding box center [1483, 565] width 64 height 38
click at [1461, 564] on span at bounding box center [1466, 563] width 10 height 10
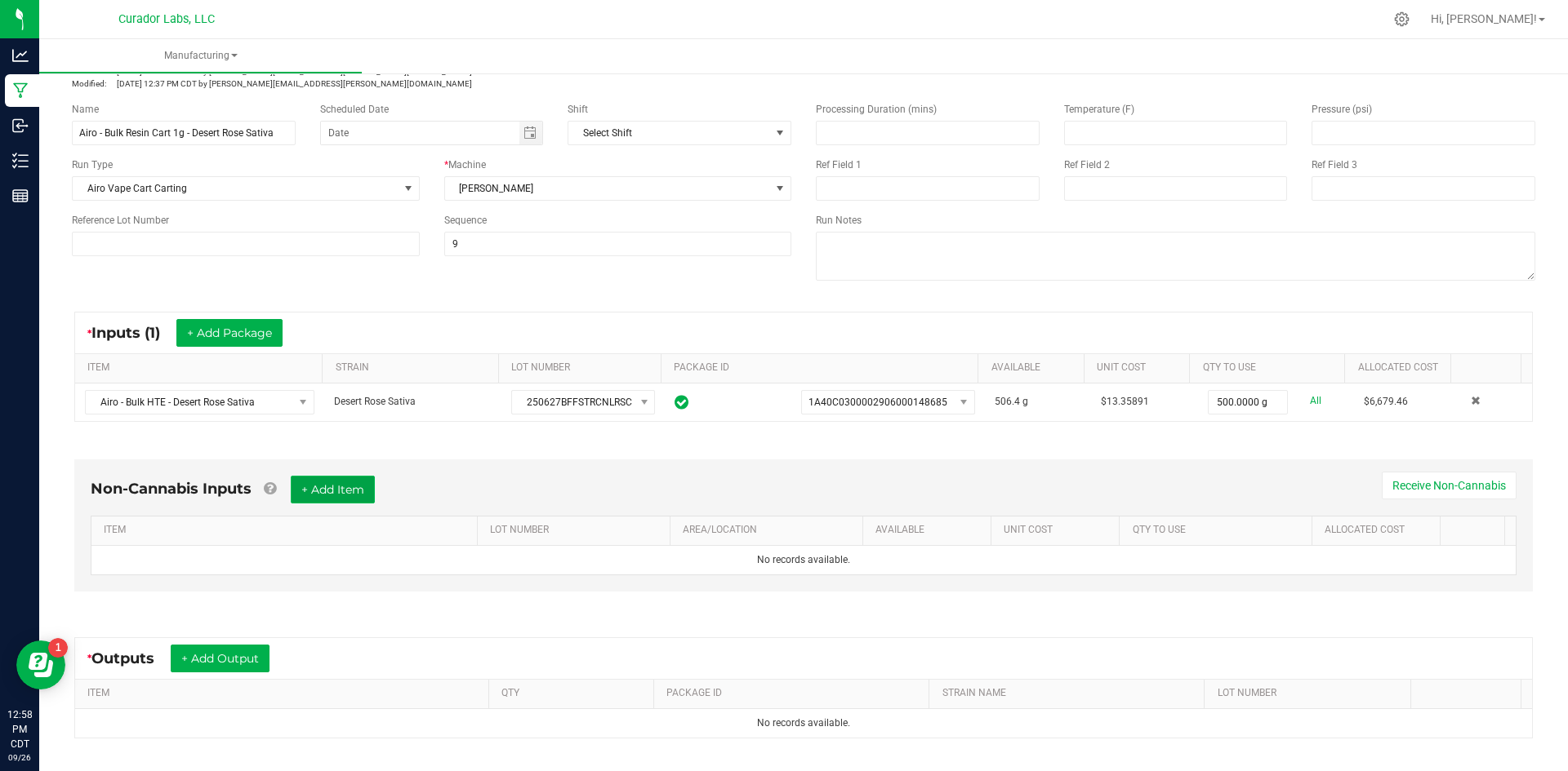
click at [349, 495] on button "+ Add Item" at bounding box center [333, 489] width 84 height 28
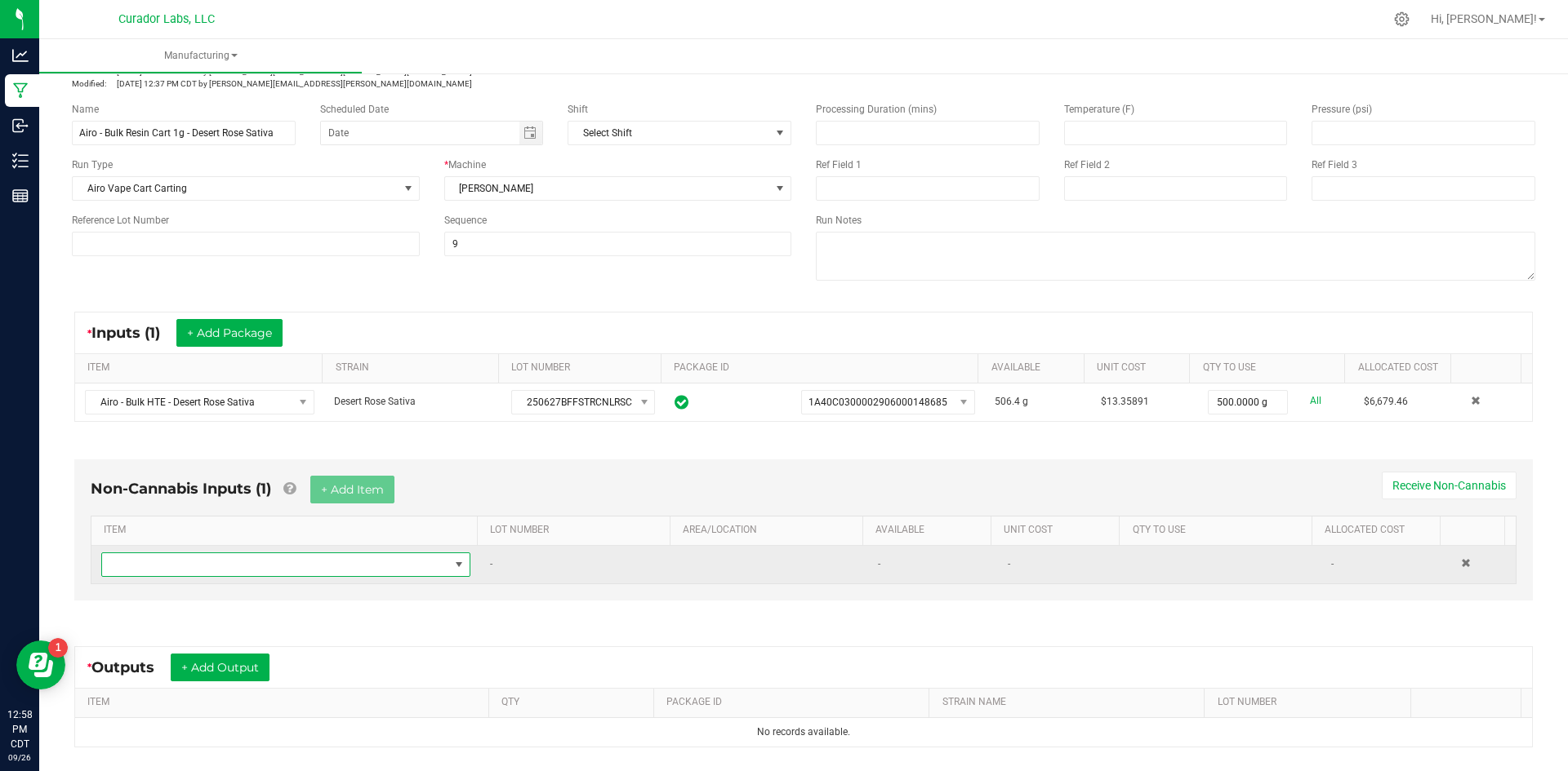
click at [287, 562] on span "NO DATA FOUND" at bounding box center [275, 564] width 347 height 23
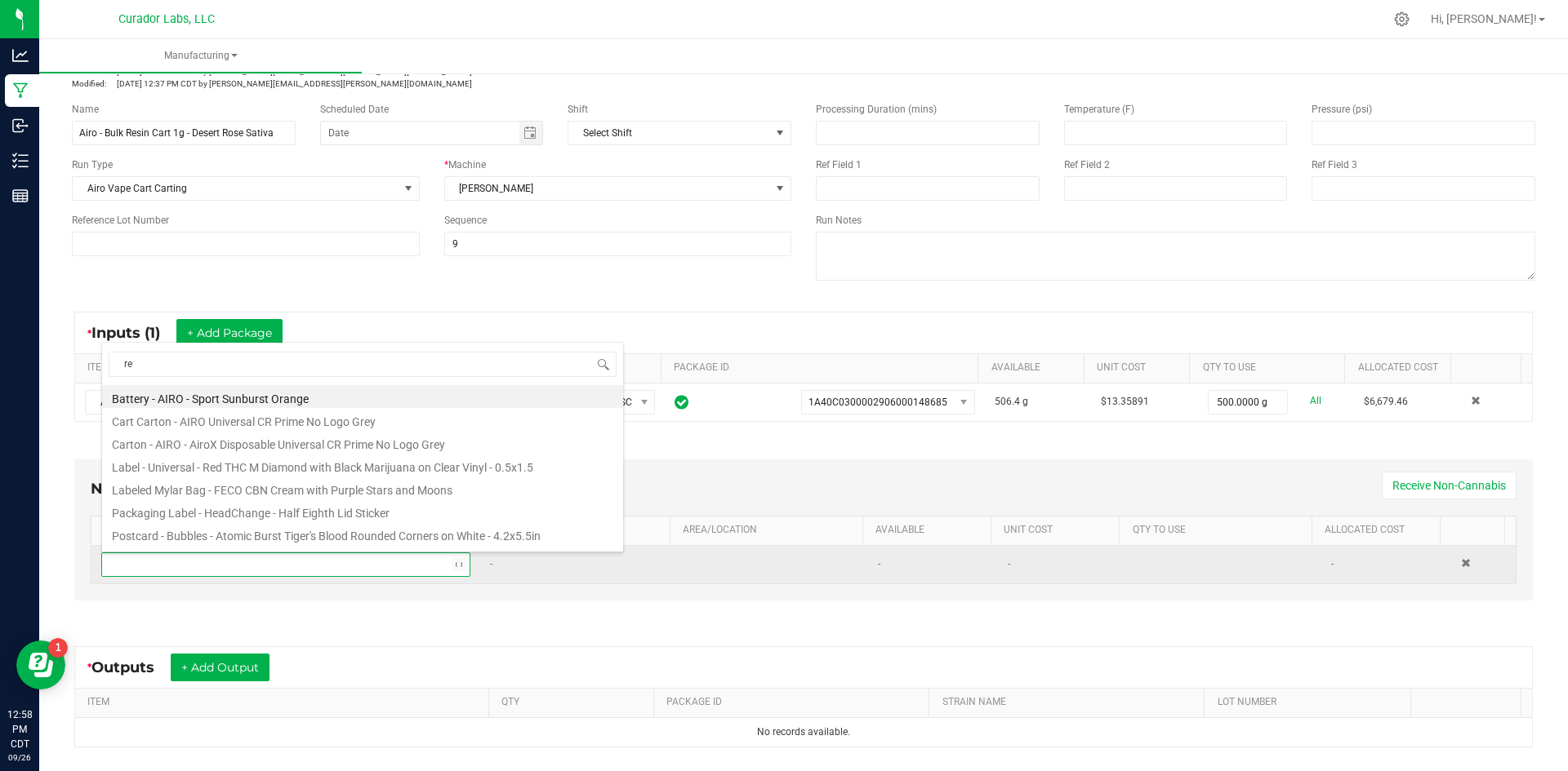
type input "res"
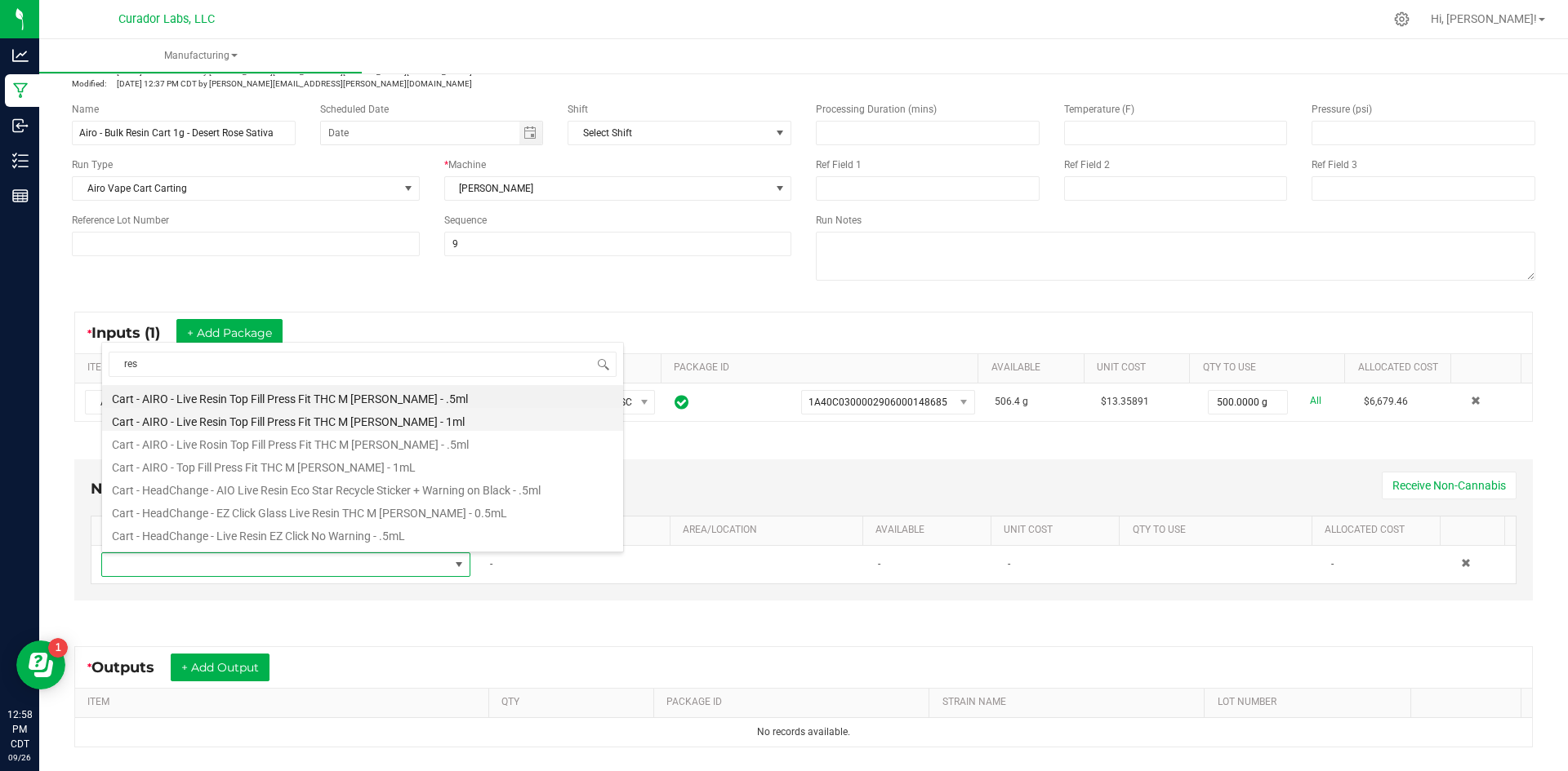
click at [192, 420] on li "Cart - AIRO - Live Resin Top Fill Press Fit THC M [PERSON_NAME] - 1ml" at bounding box center [362, 418] width 521 height 23
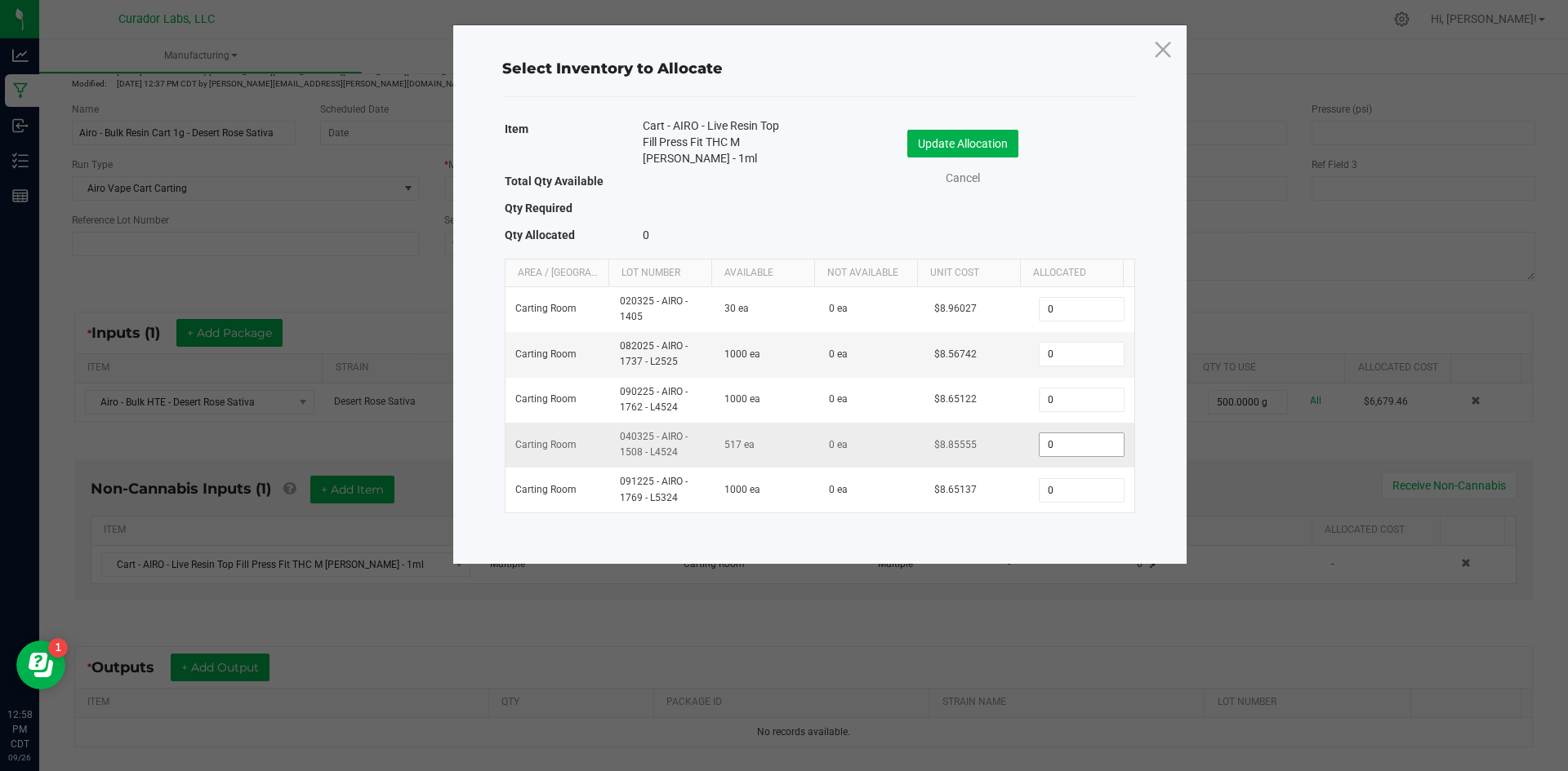
click at [1055, 442] on input "0" at bounding box center [1082, 444] width 84 height 23
type input "500"
click at [1016, 129] on button "Update Allocation" at bounding box center [962, 143] width 111 height 28
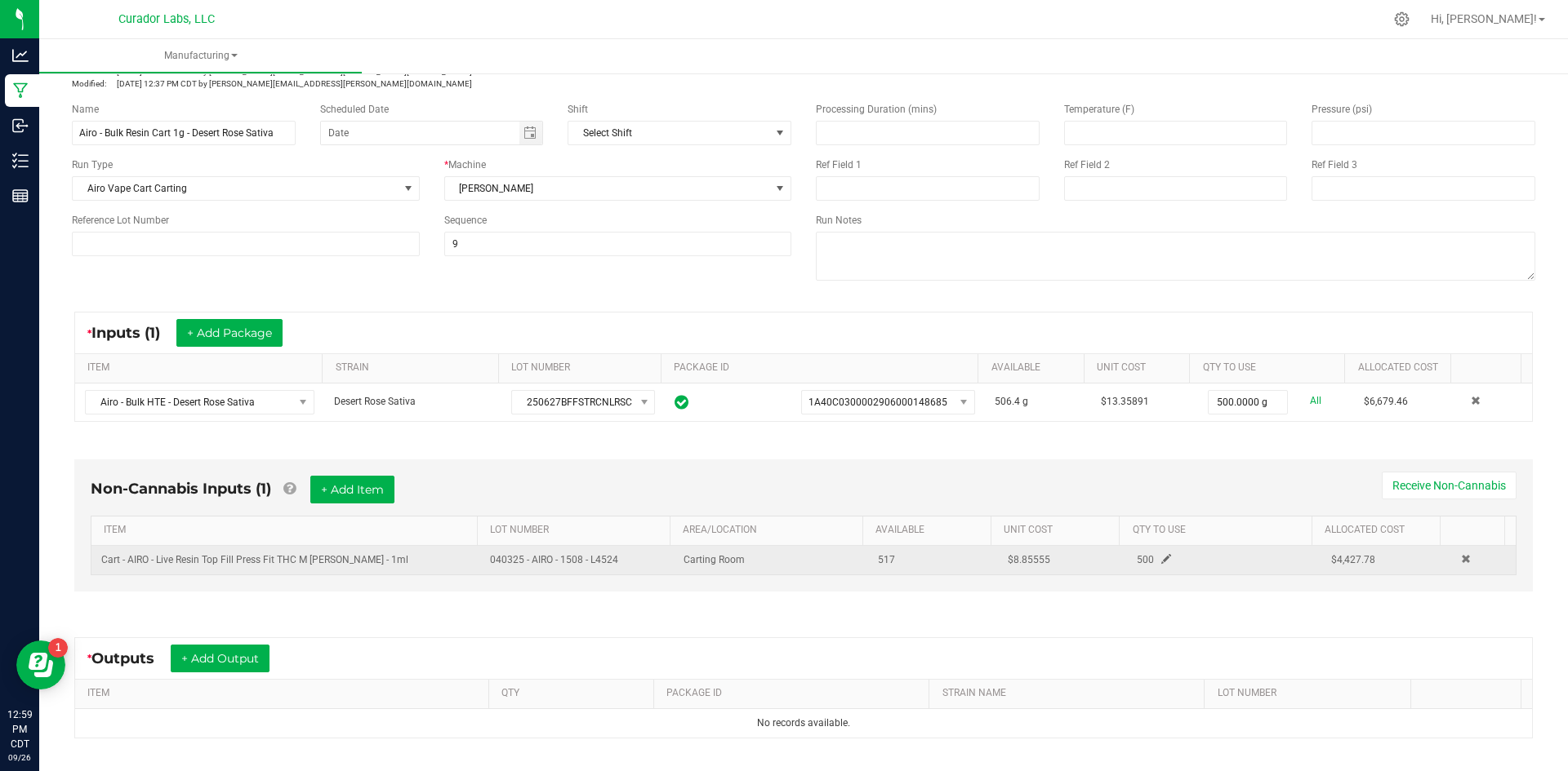
scroll to position [163, 0]
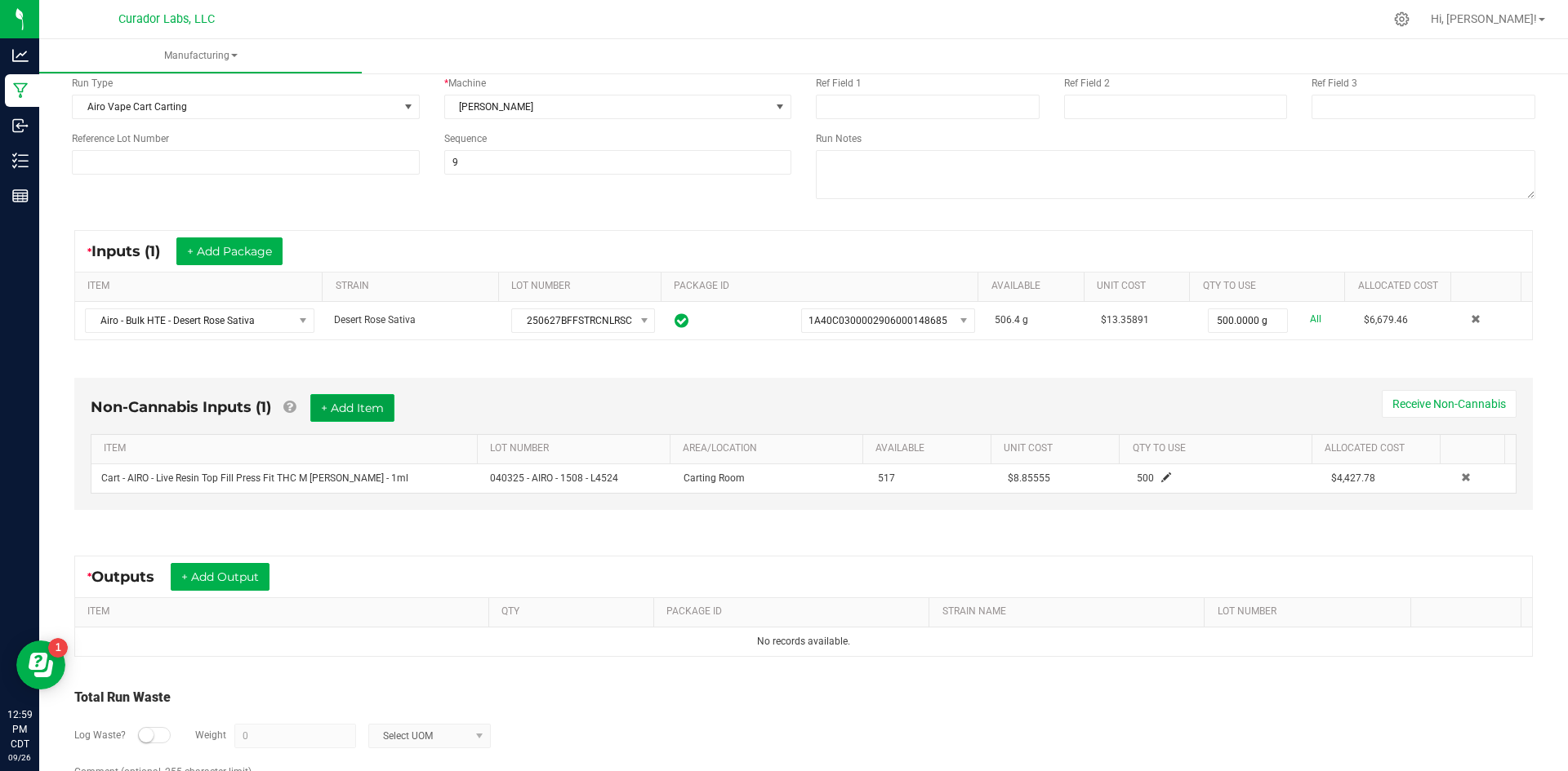
click at [342, 413] on button "+ Add Item" at bounding box center [352, 408] width 84 height 28
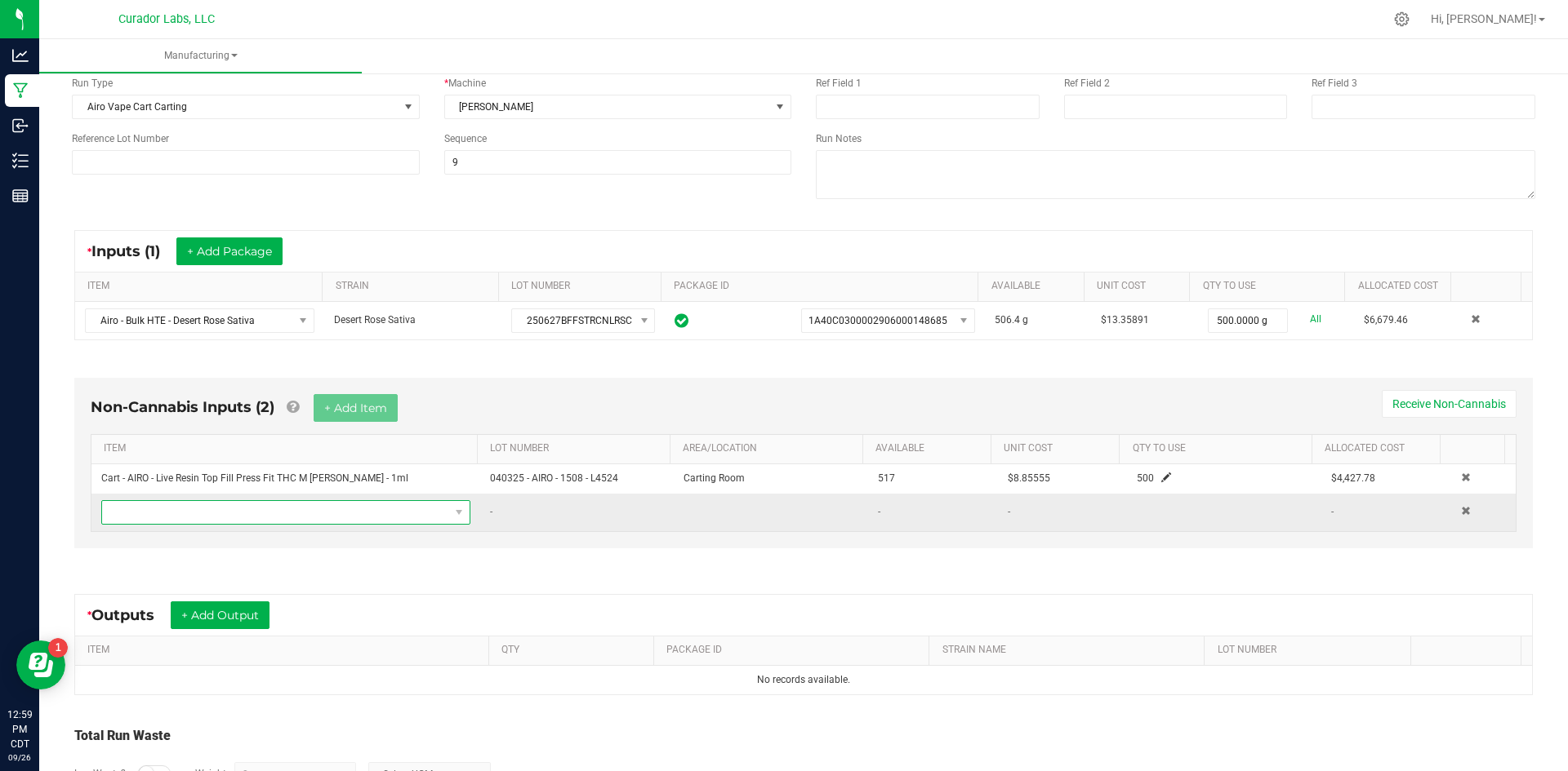
click at [308, 515] on span "NO DATA FOUND" at bounding box center [275, 512] width 347 height 23
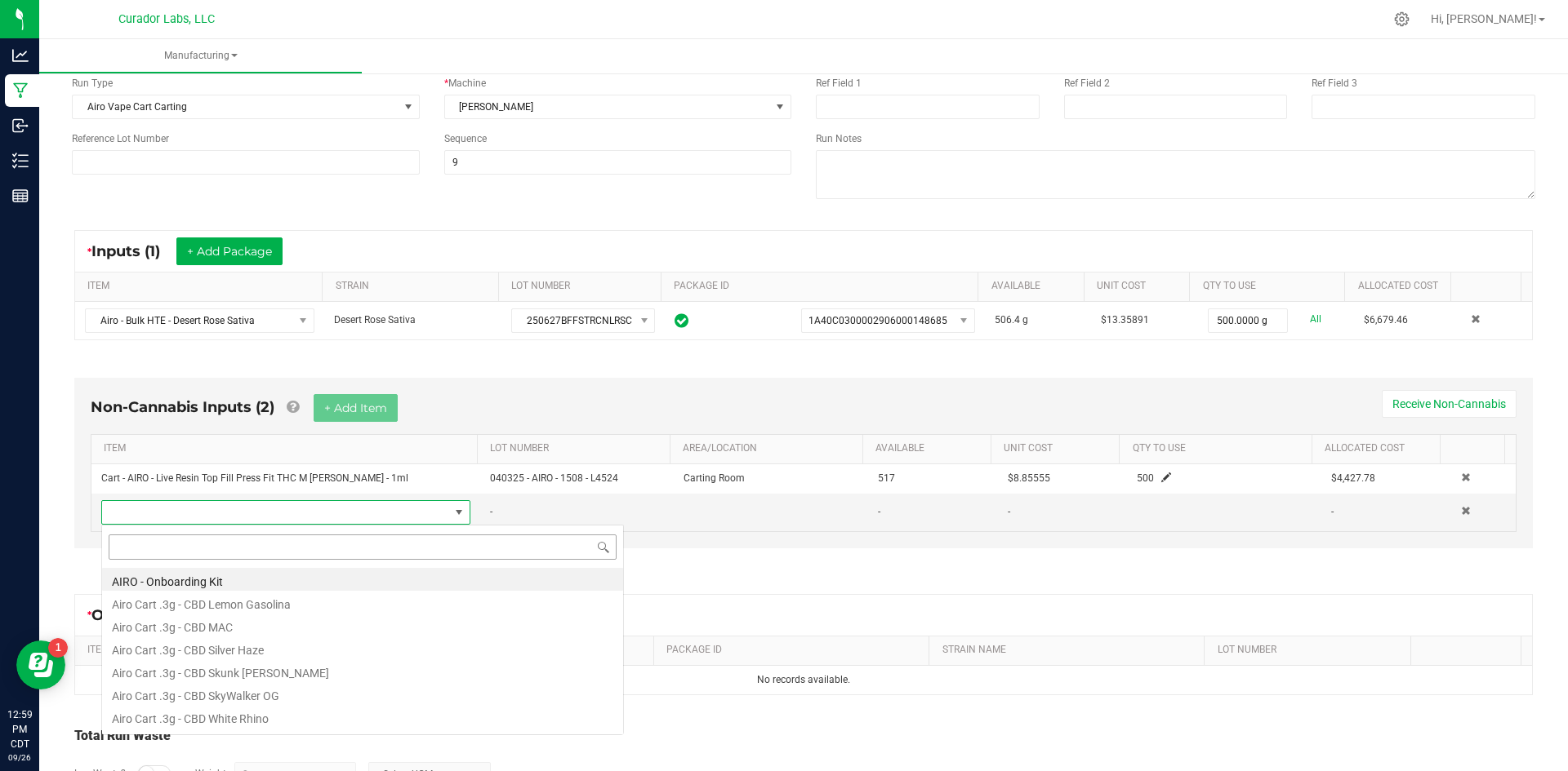
scroll to position [24, 359]
type input "sativa"
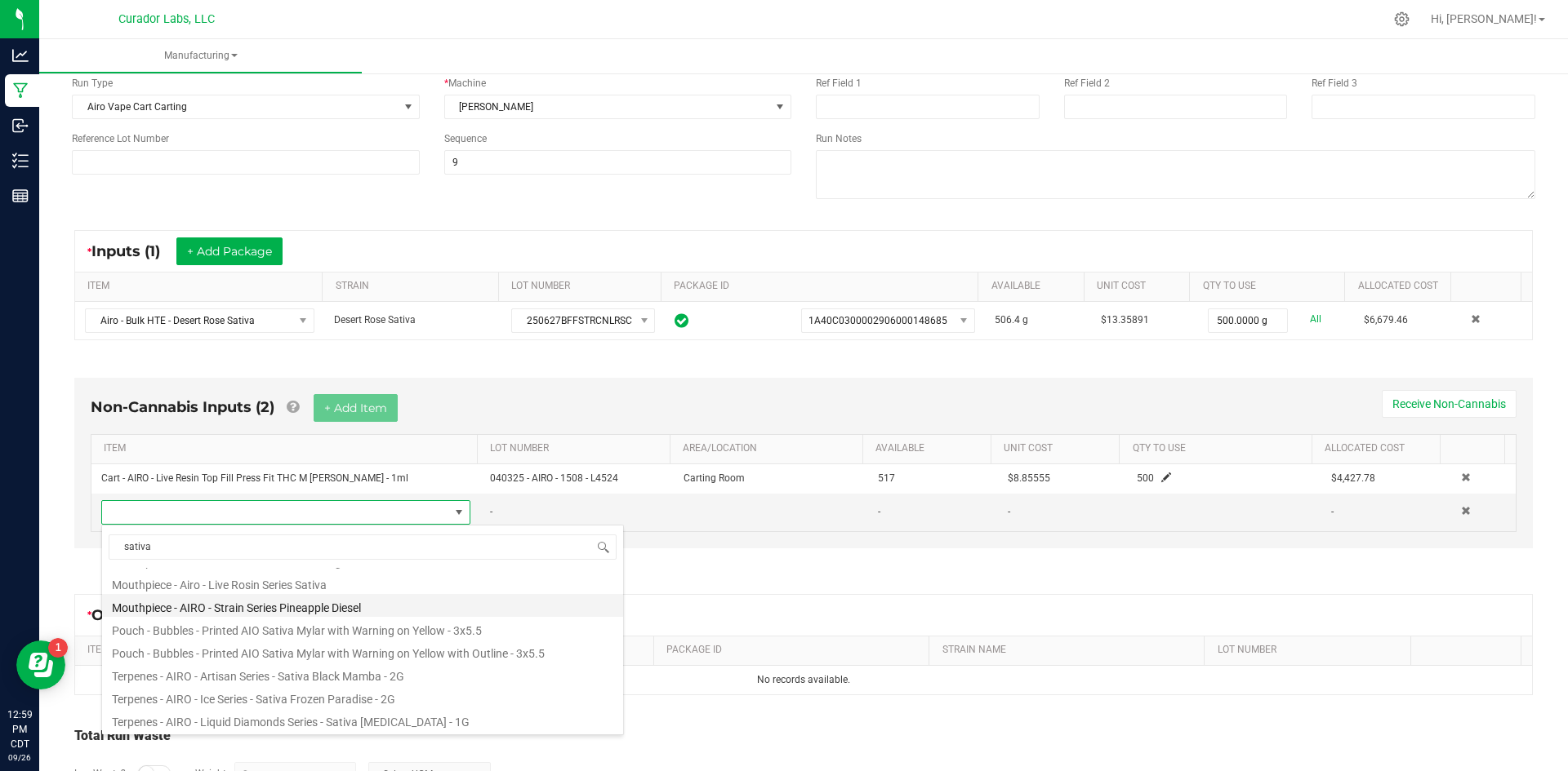
scroll to position [303, 0]
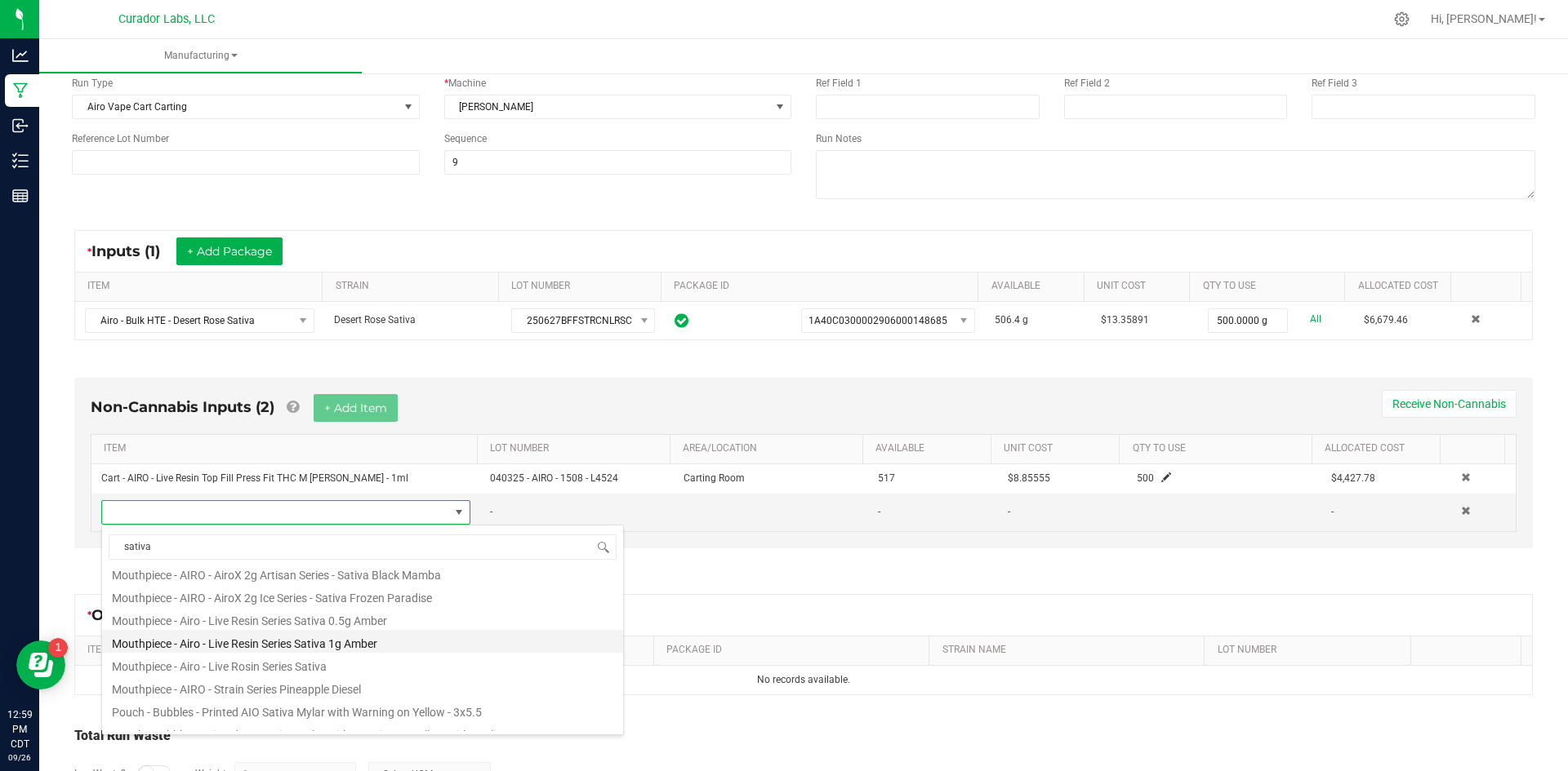
click at [283, 642] on li "Mouthpiece - Airo - Live Resin Series Sativa 1g Amber" at bounding box center [362, 641] width 521 height 23
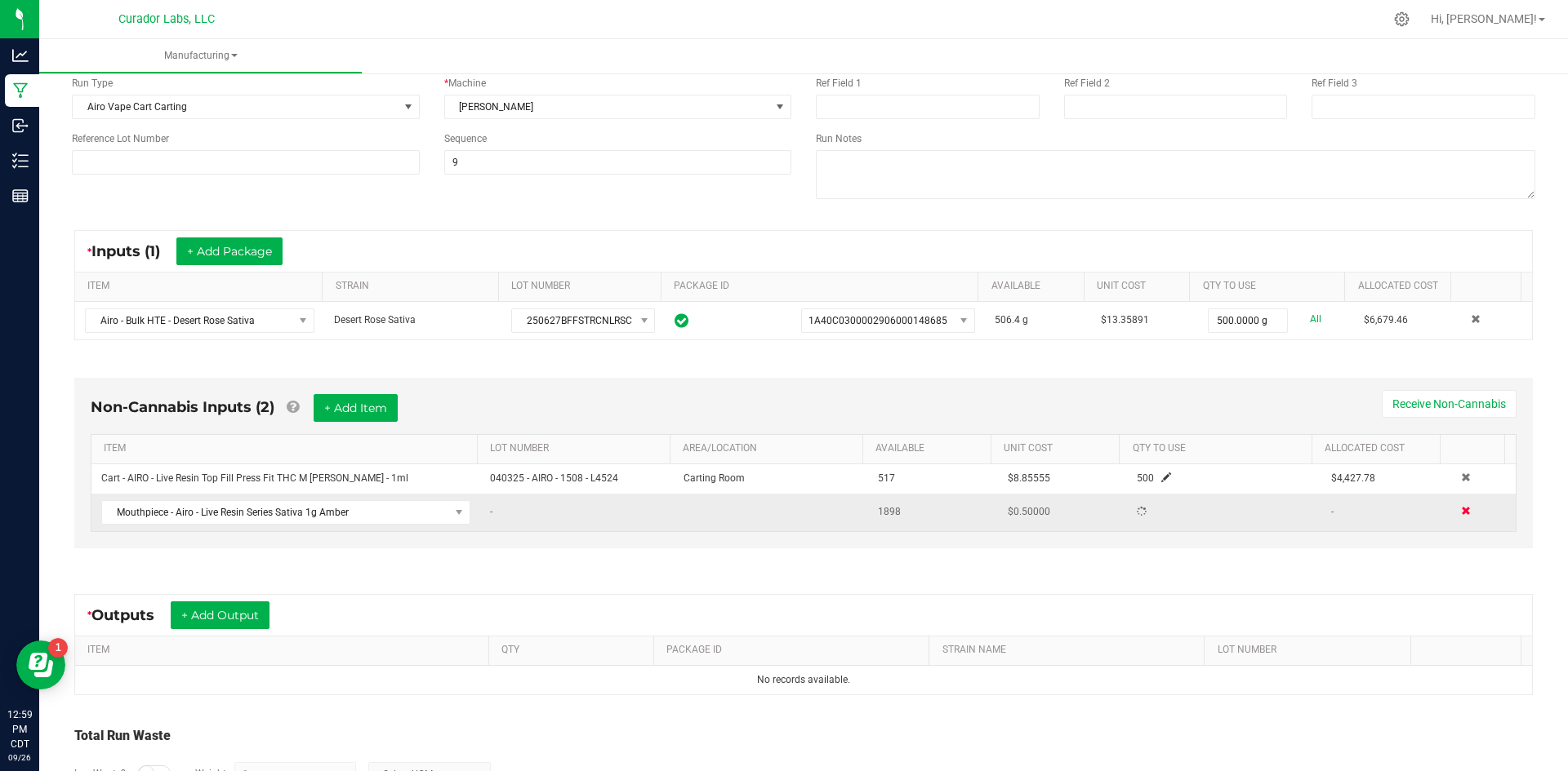
click at [1461, 512] on span at bounding box center [1466, 511] width 10 height 10
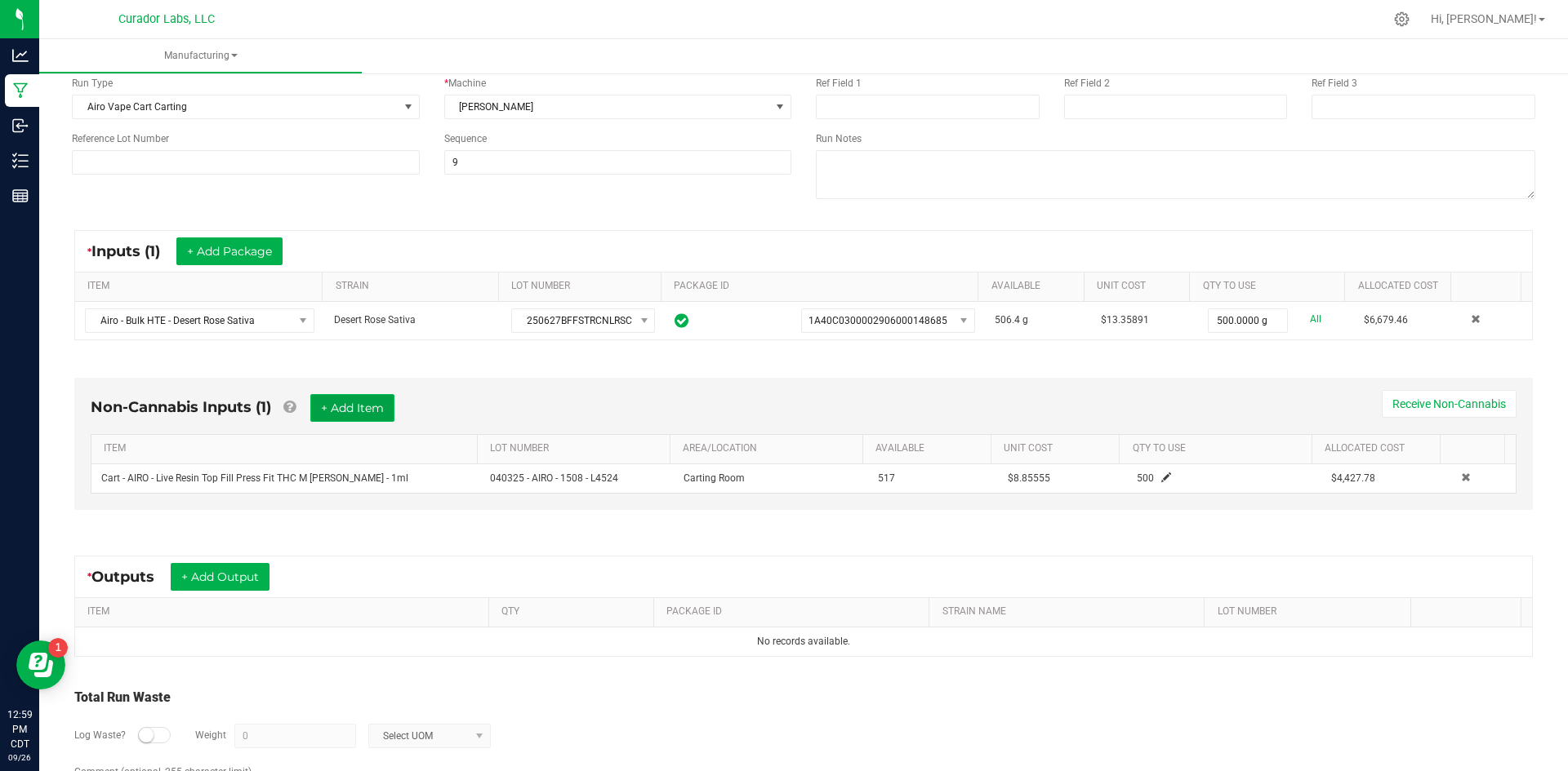
click at [357, 413] on button "+ Add Item" at bounding box center [352, 408] width 84 height 28
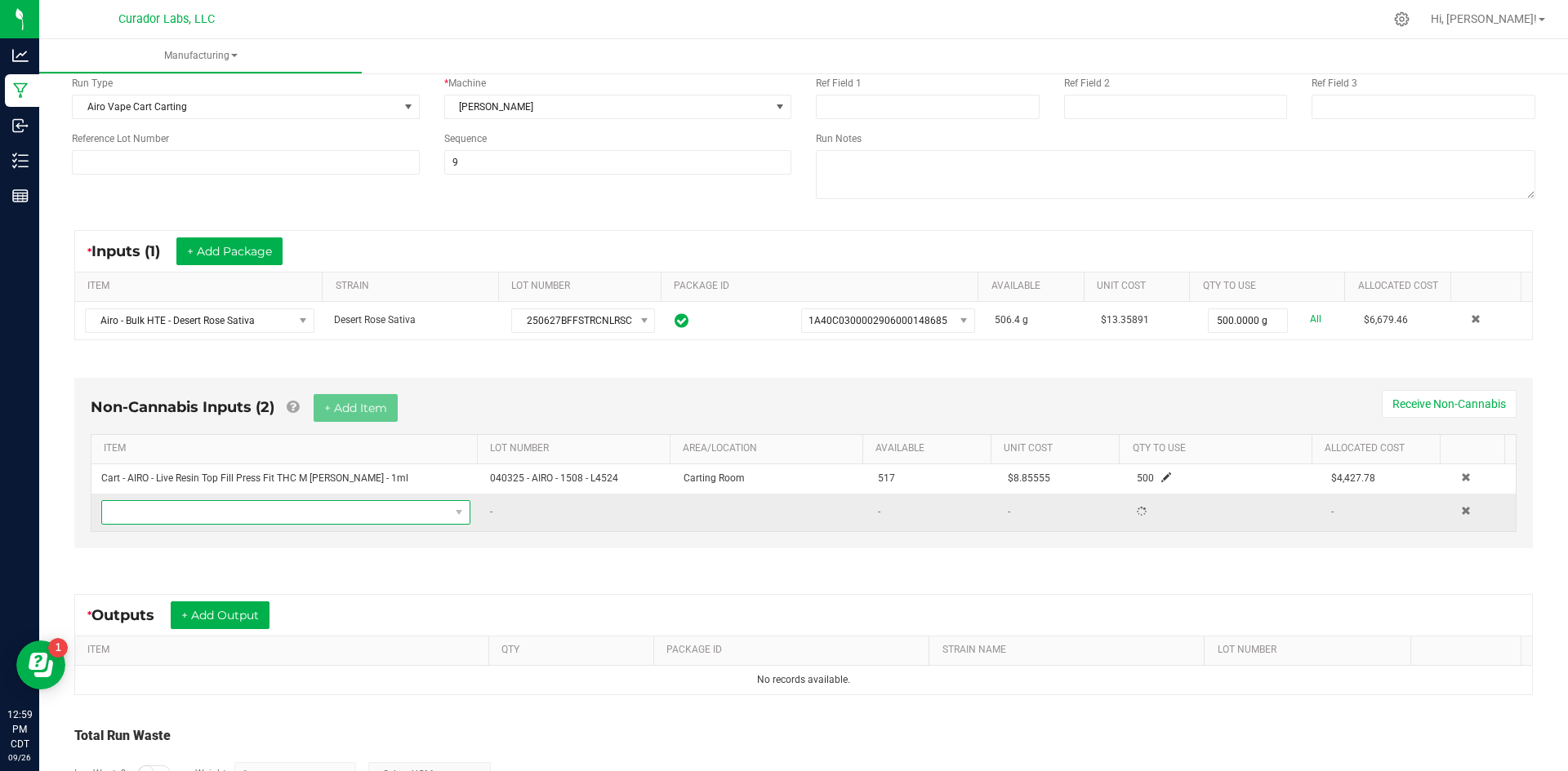
click at [293, 513] on span "NO DATA FOUND" at bounding box center [275, 512] width 347 height 23
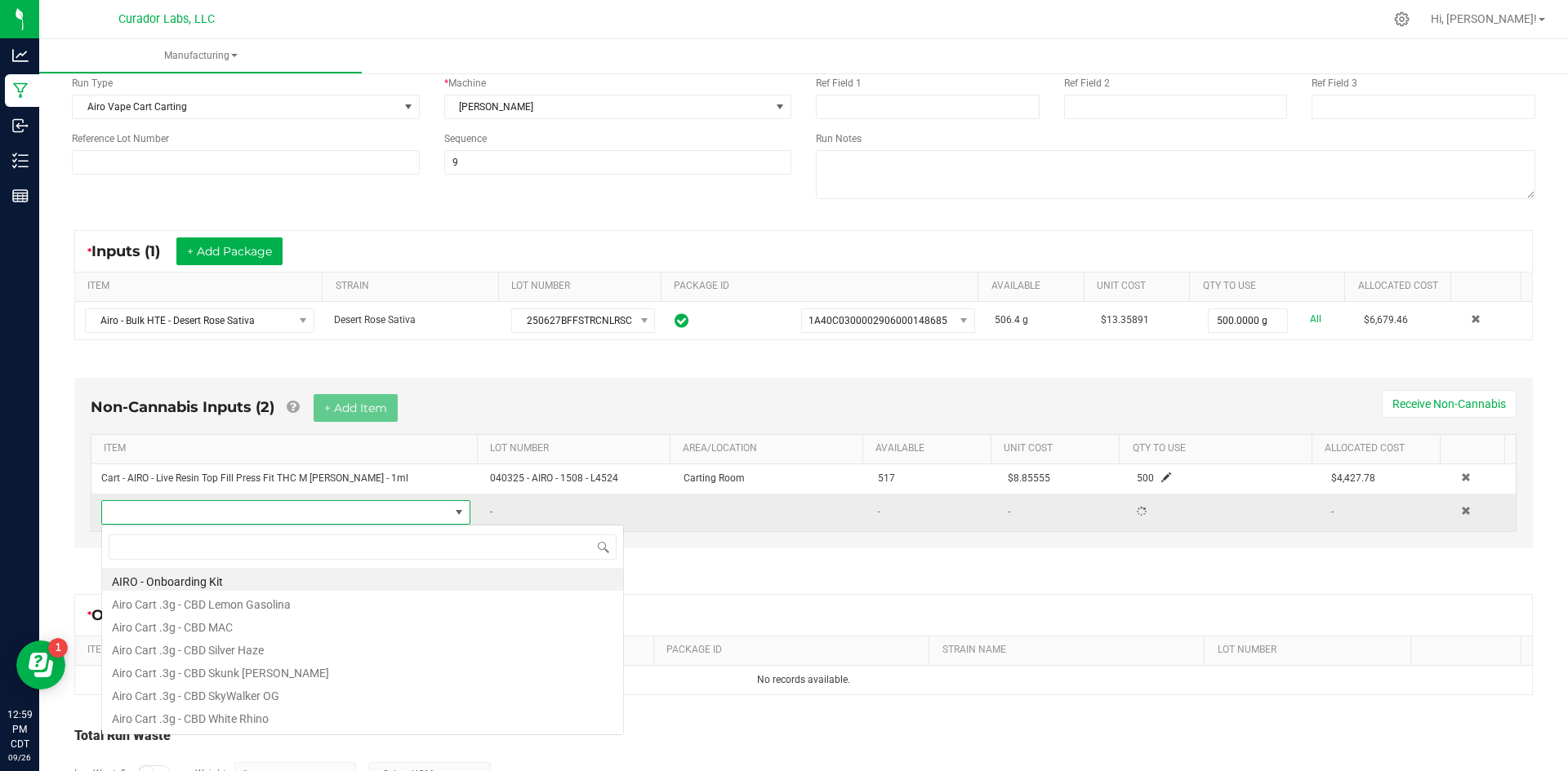
scroll to position [24, 359]
type input "sativa"
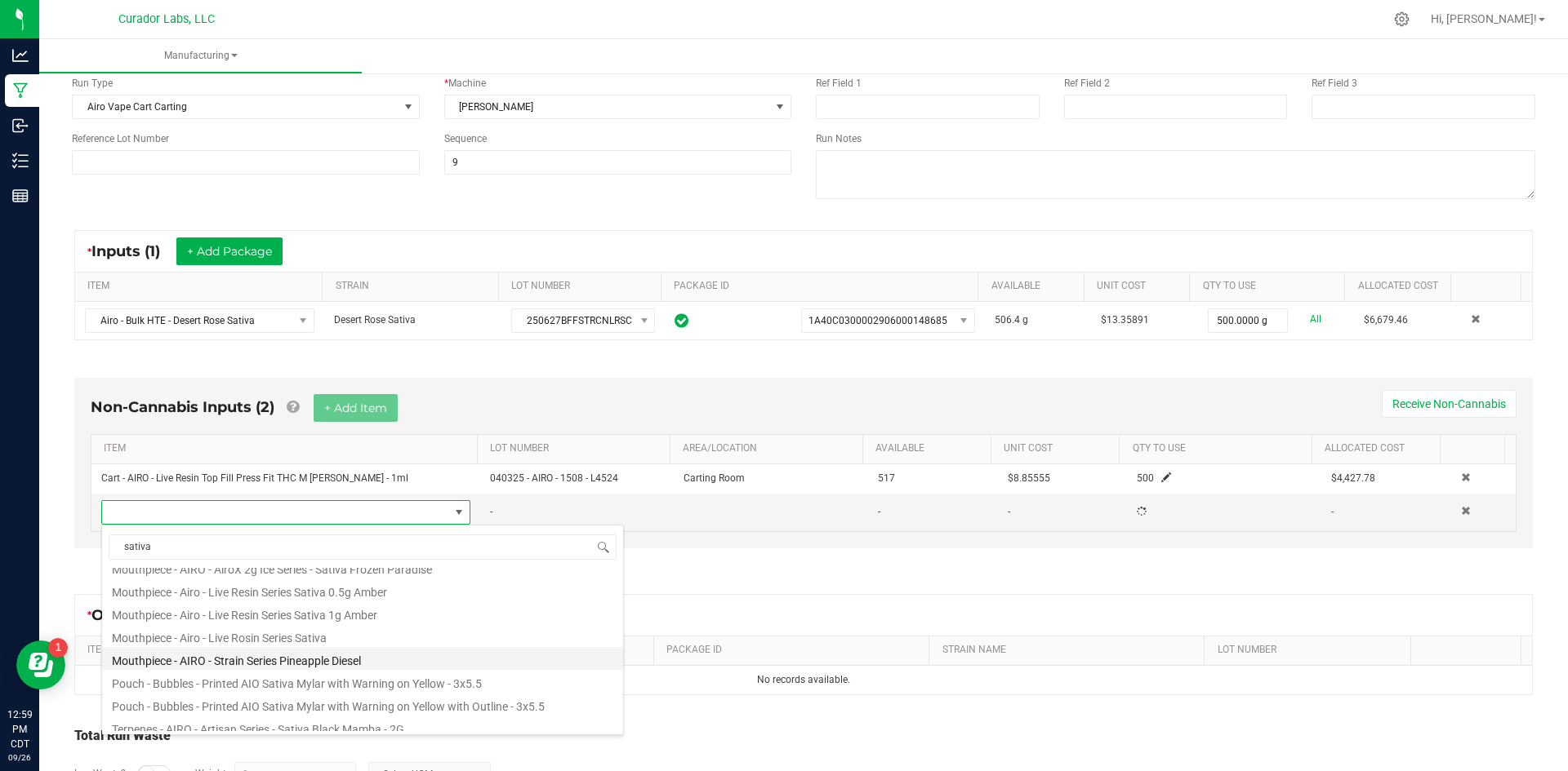
scroll to position [303, 0]
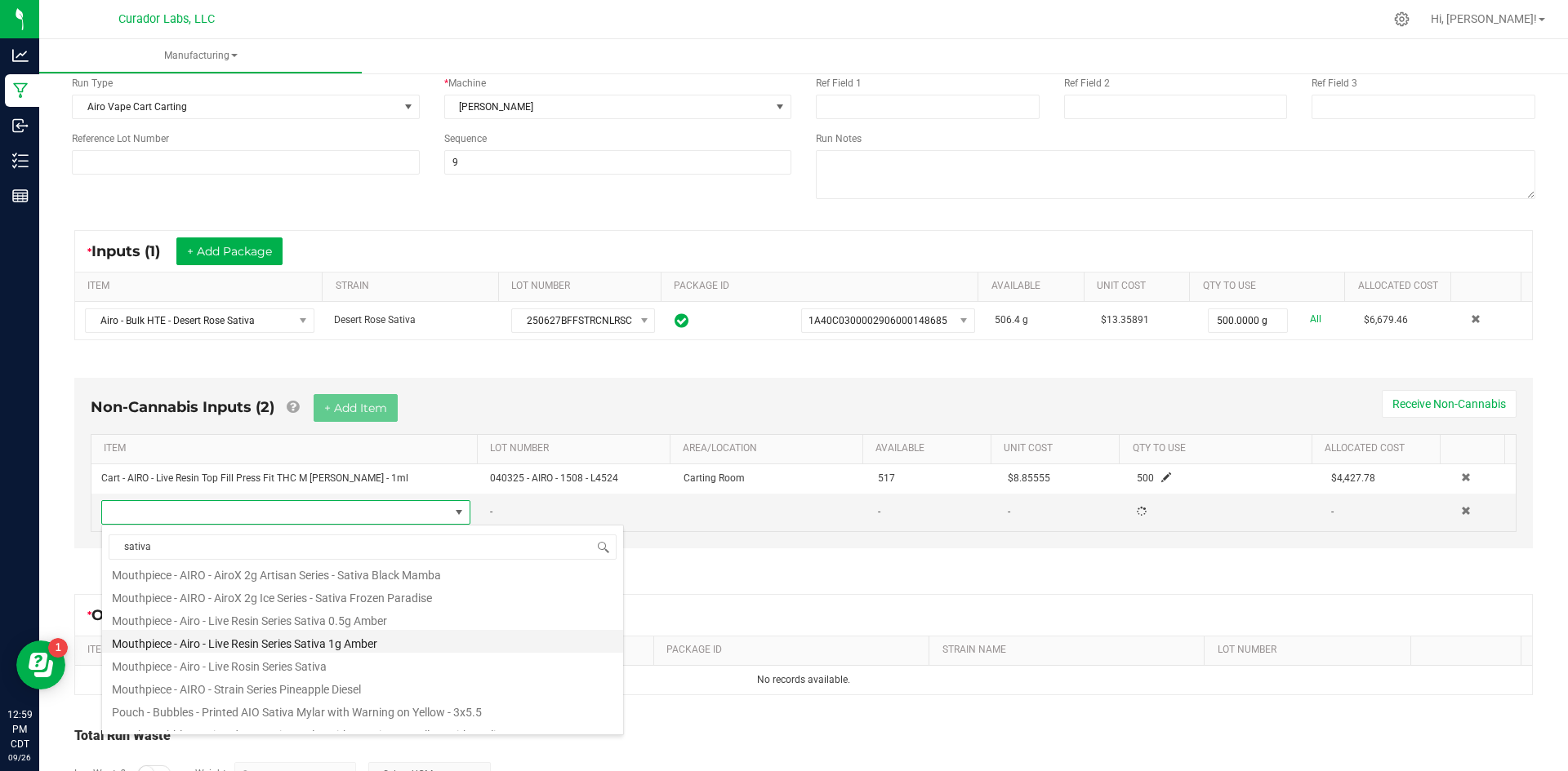
click at [290, 646] on li "Mouthpiece - Airo - Live Resin Series Sativa 1g Amber" at bounding box center [362, 641] width 521 height 23
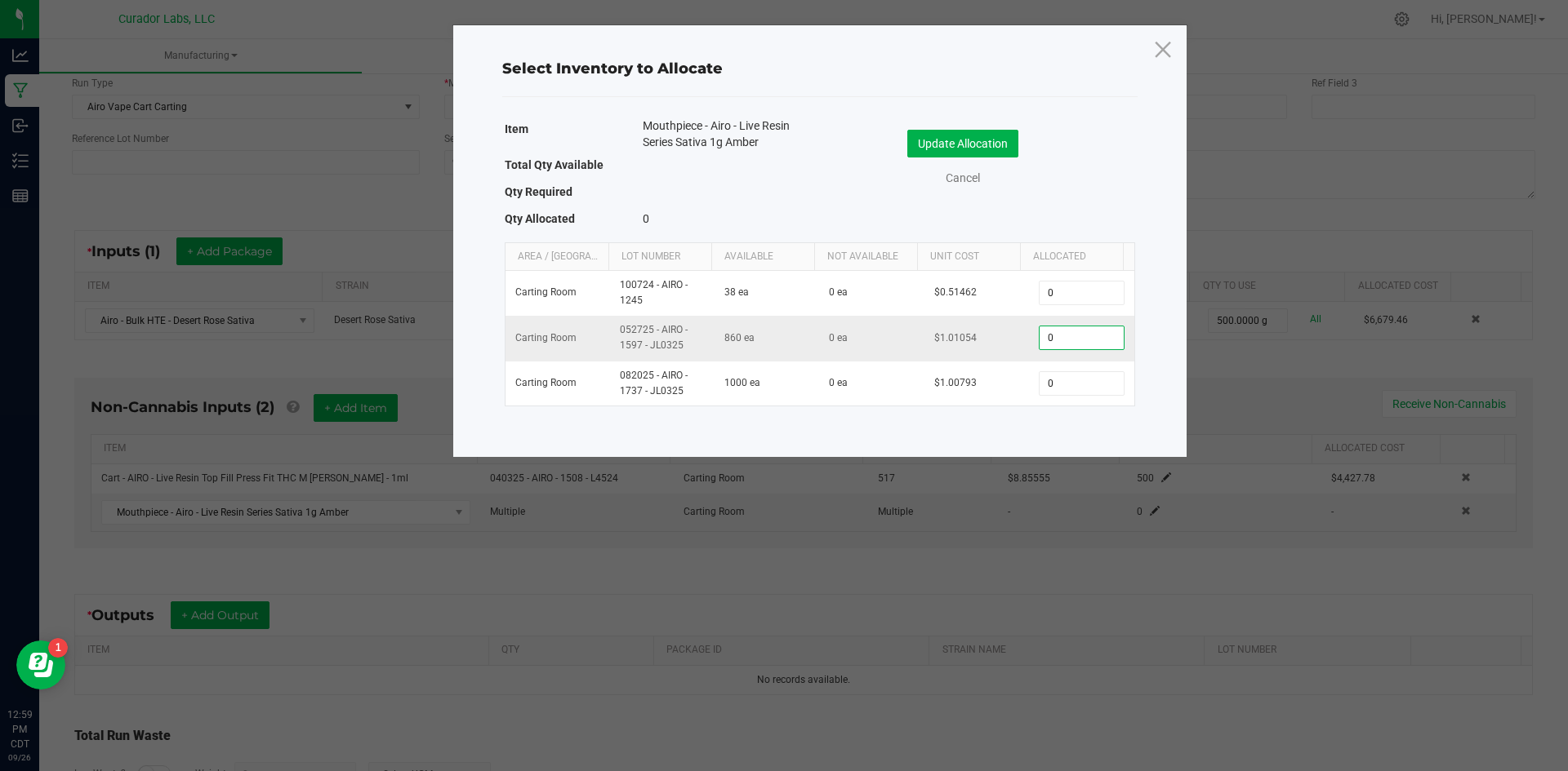
click at [1078, 336] on input "0" at bounding box center [1082, 337] width 84 height 23
type input "500"
click at [1007, 146] on button "Update Allocation" at bounding box center [962, 143] width 111 height 28
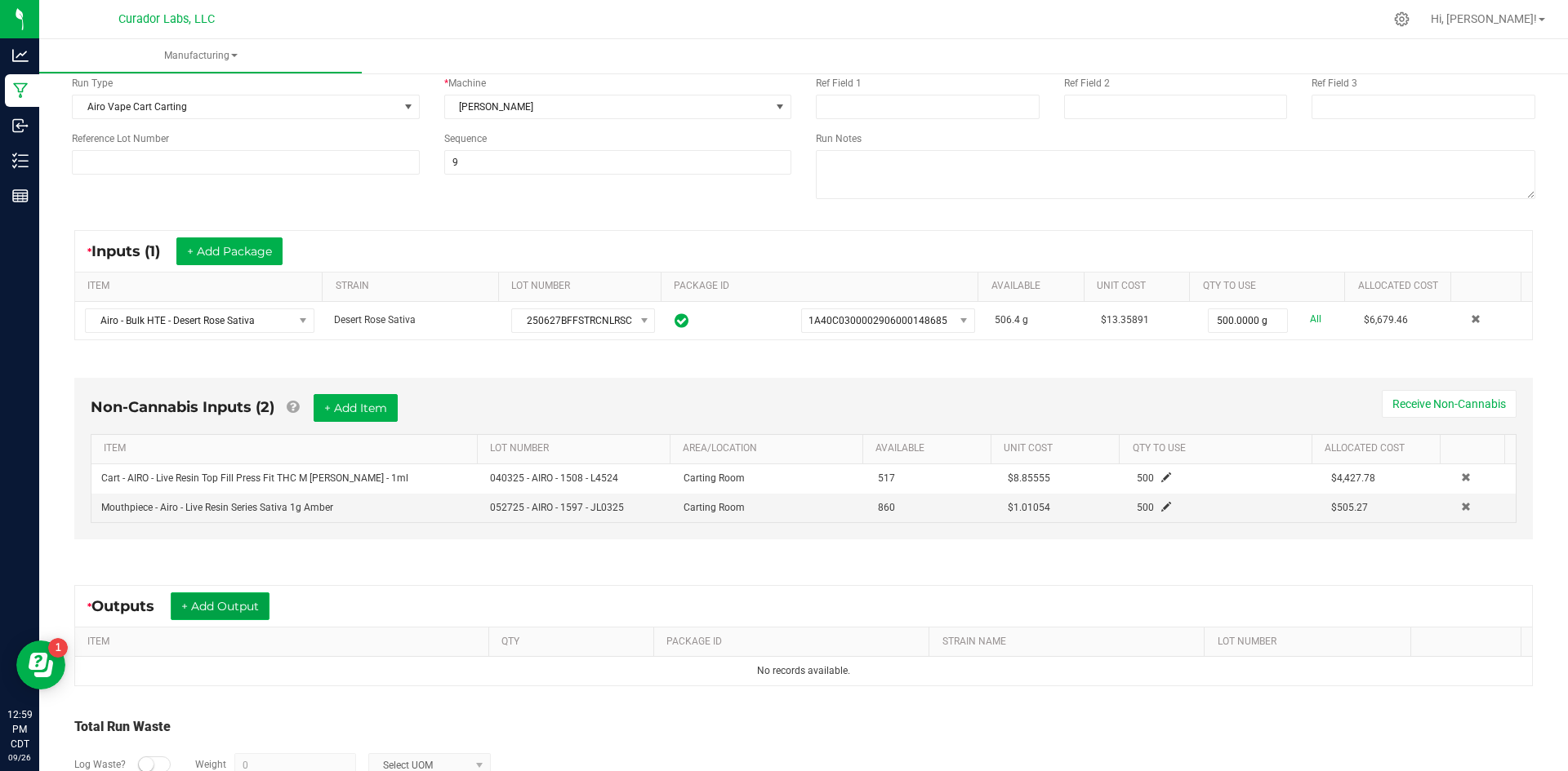
click at [233, 601] on button "+ Add Output" at bounding box center [220, 606] width 99 height 28
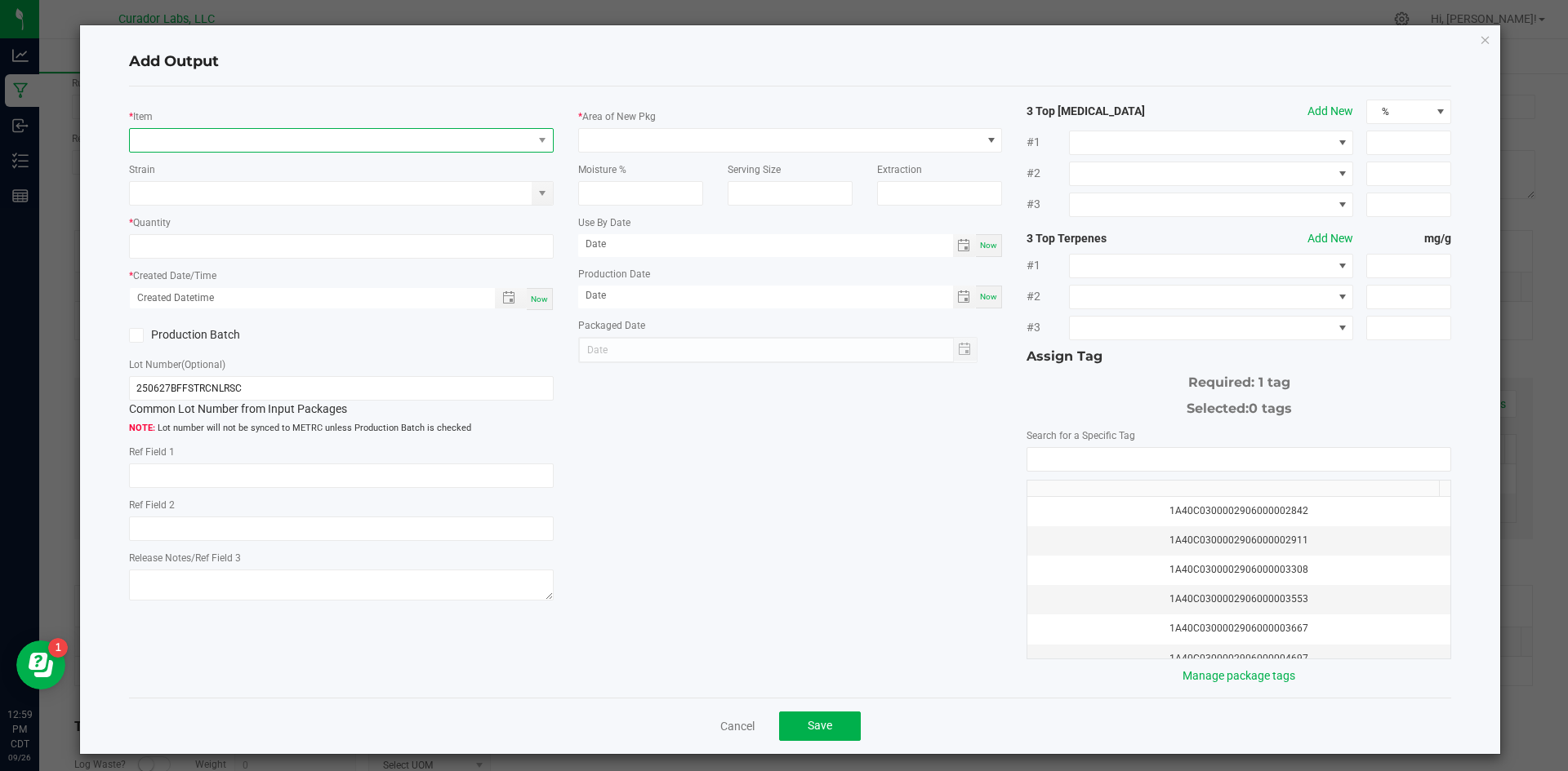
click at [286, 134] on span "NO DATA FOUND" at bounding box center [331, 139] width 403 height 23
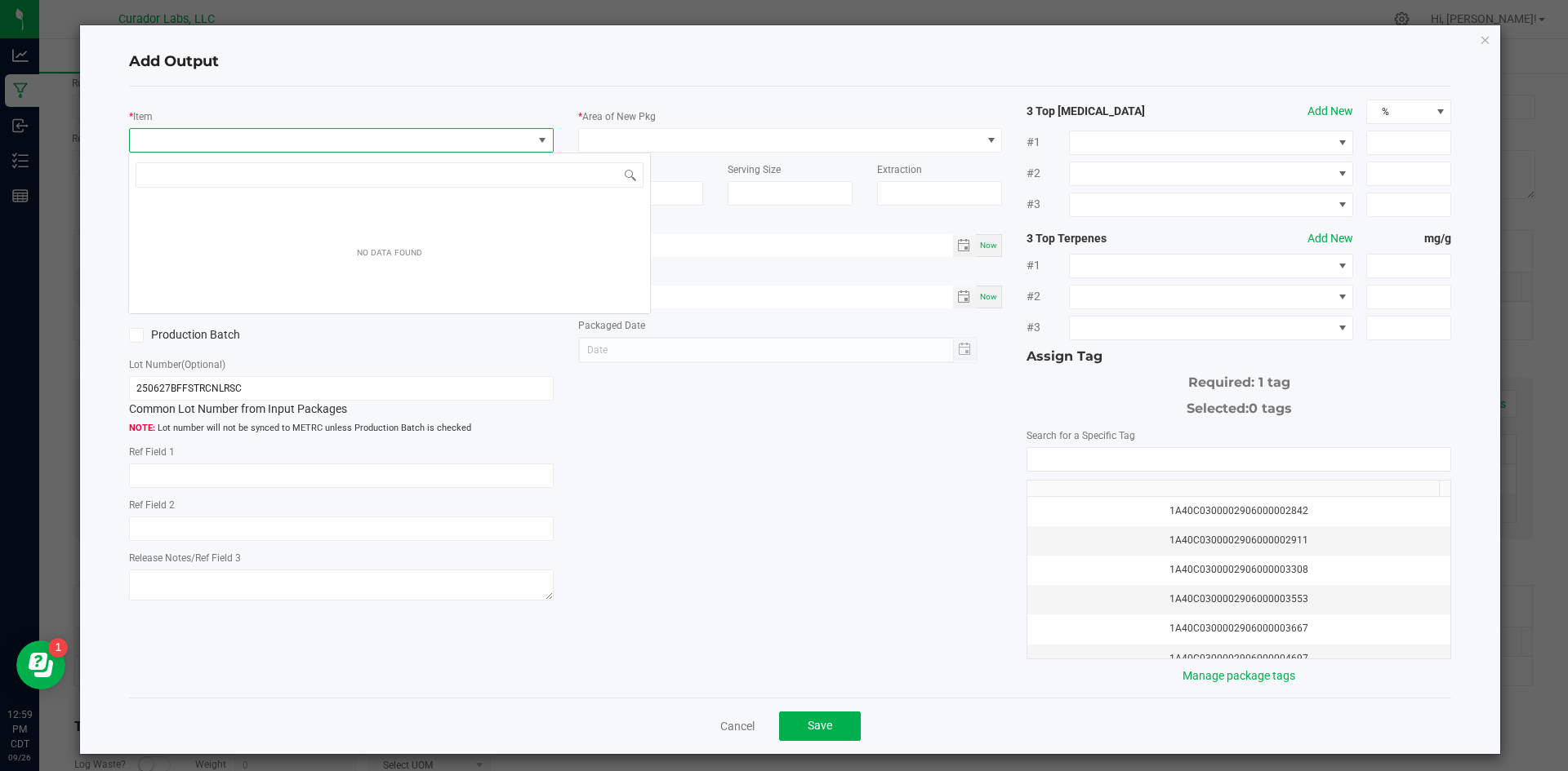
scroll to position [24, 421]
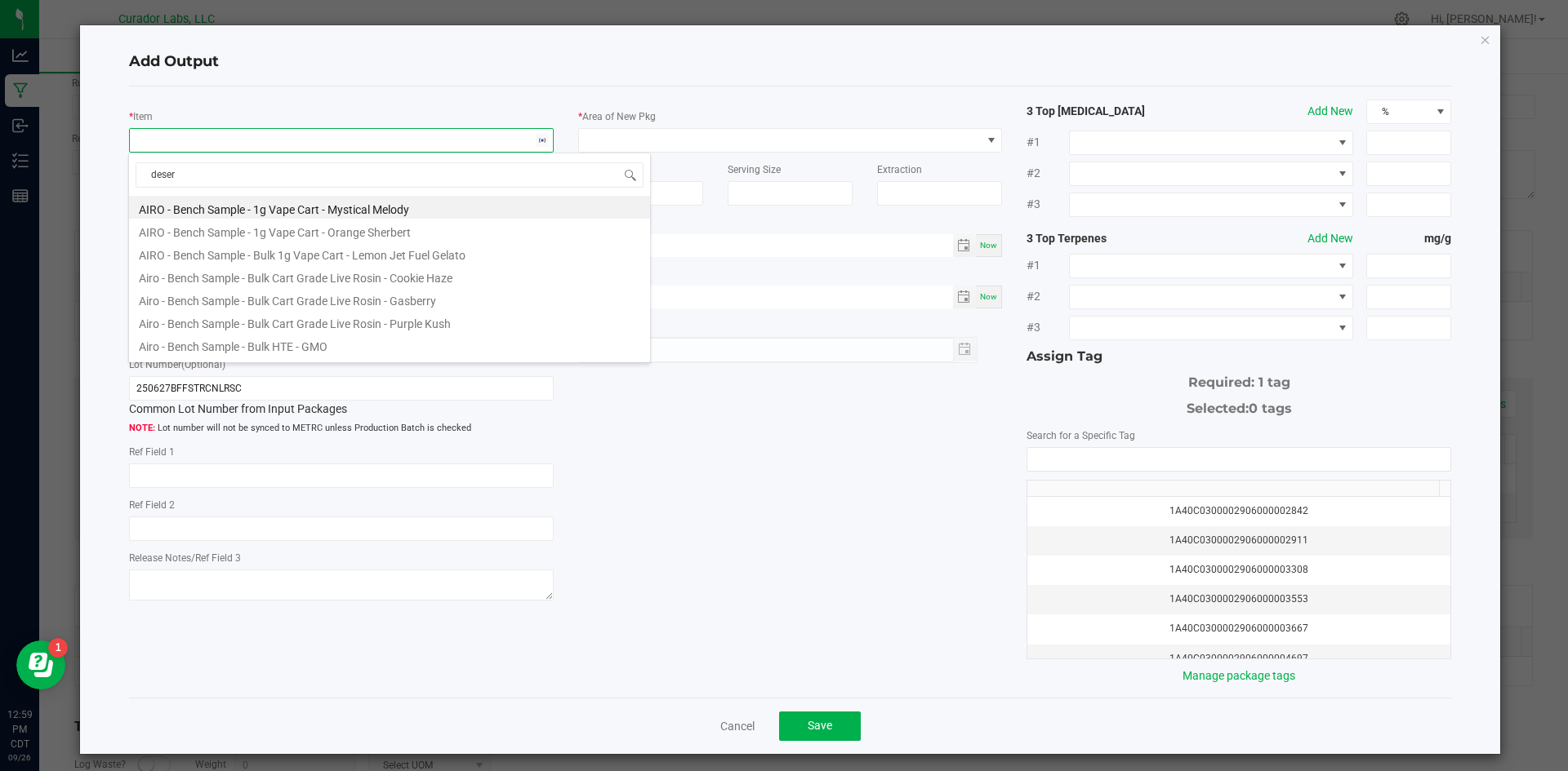
type input "desert"
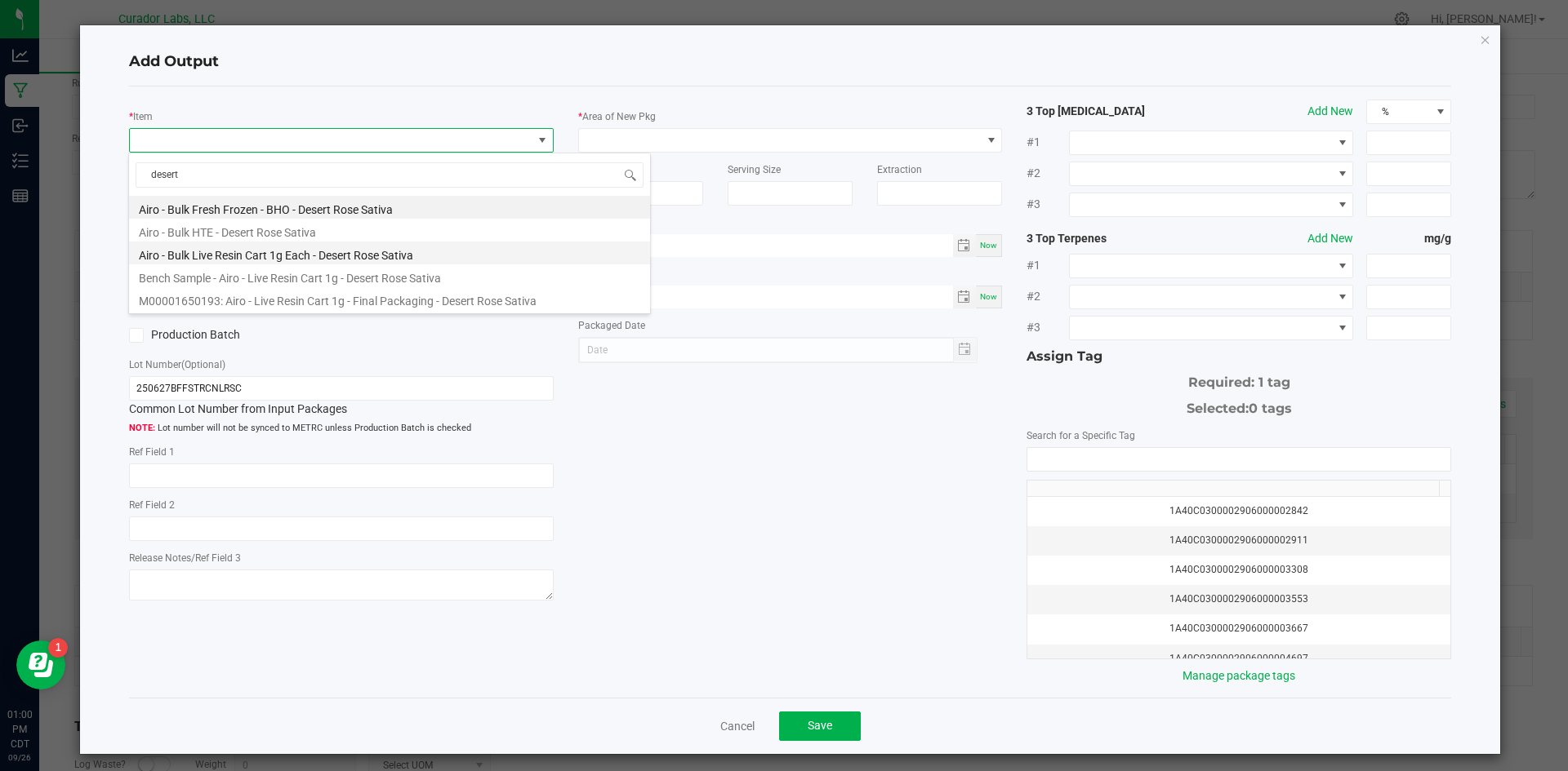
click at [214, 255] on li "Airo - Bulk Live Resin Cart 1g Each - Desert Rose Sativa" at bounding box center [389, 252] width 521 height 23
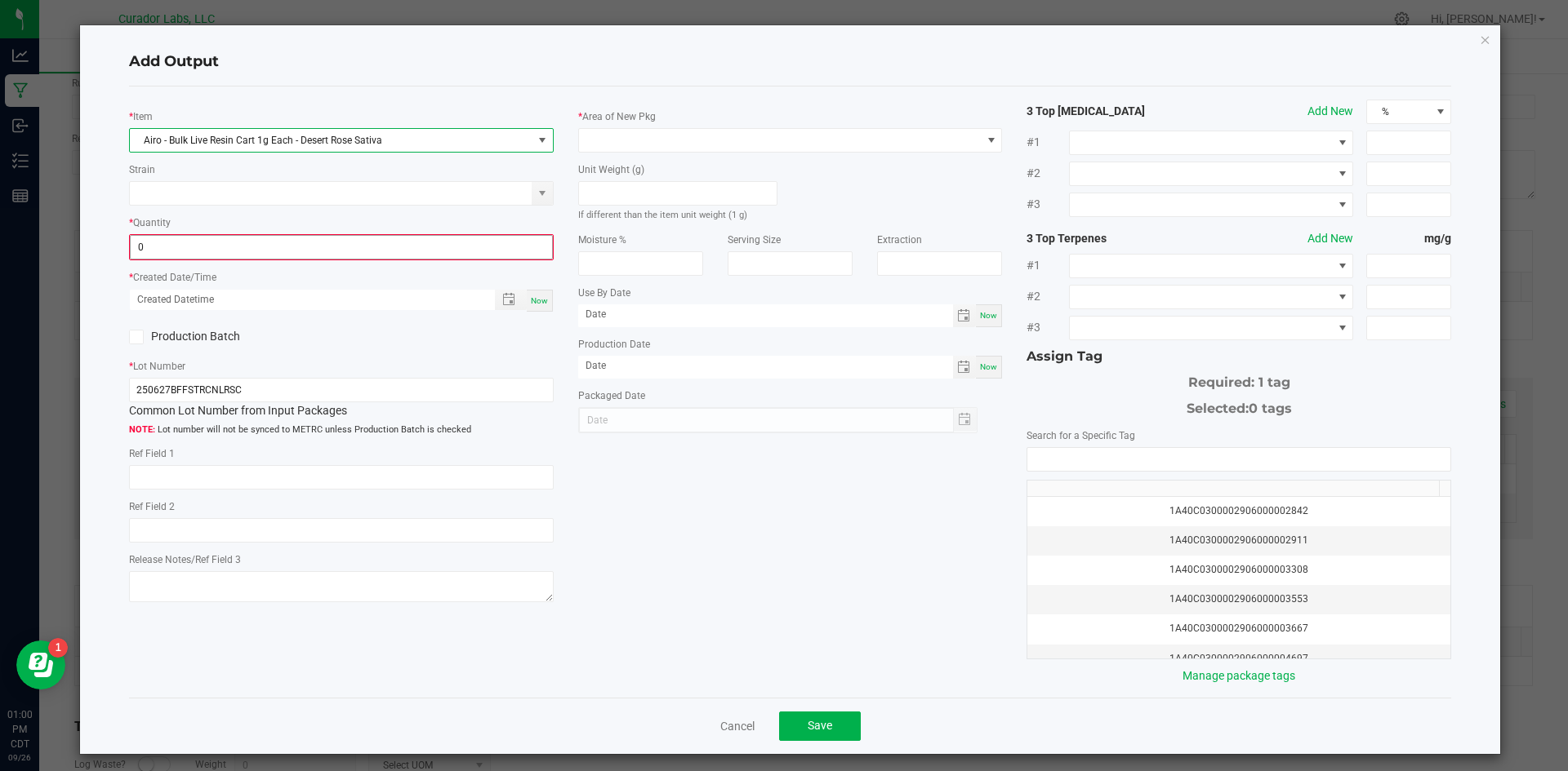
click at [217, 243] on input "0" at bounding box center [341, 246] width 421 height 23
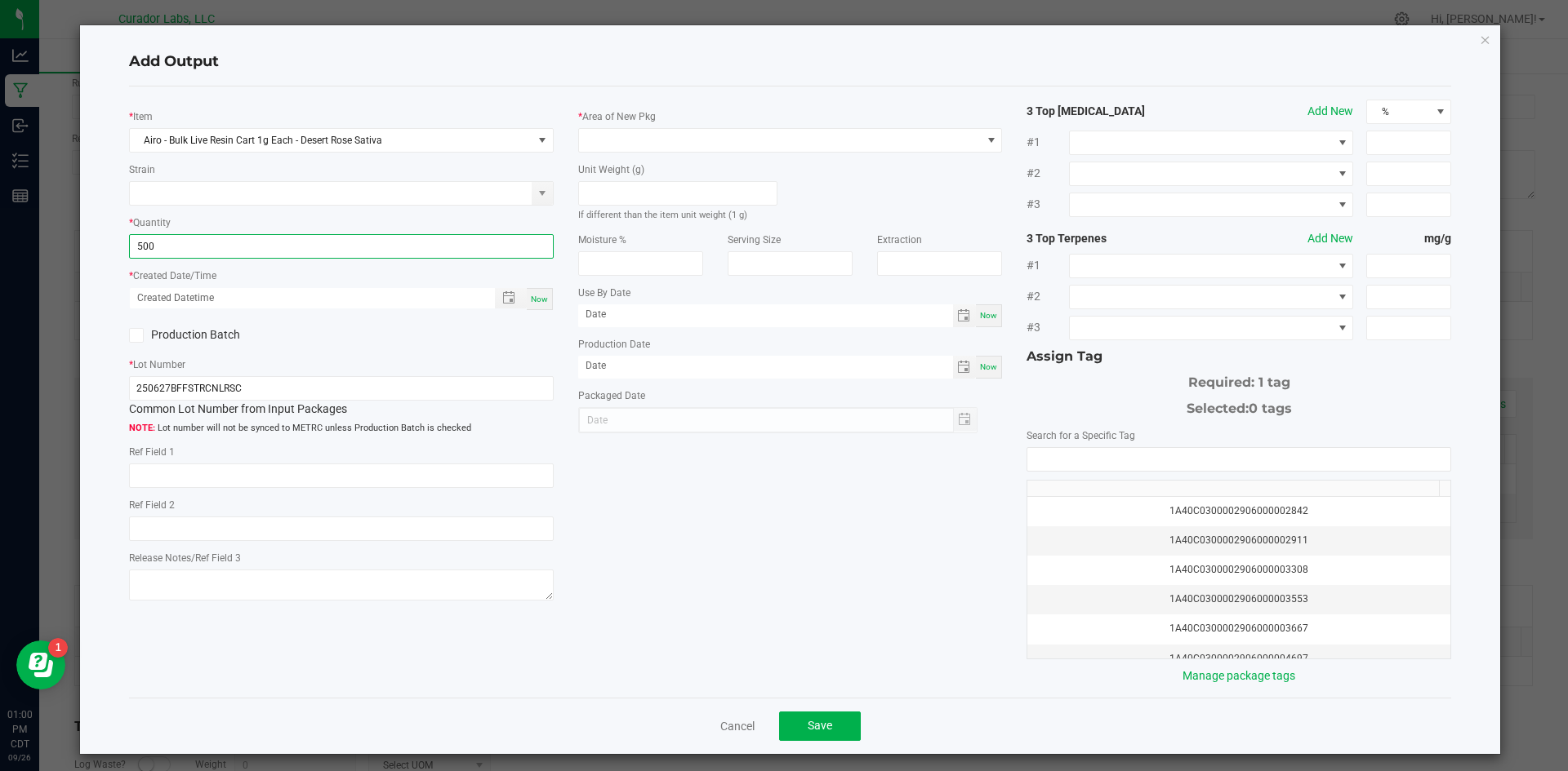
type input "500 ea"
click at [547, 297] on div "Now" at bounding box center [539, 299] width 26 height 22
type input "[DATE] 1:00 PM"
type input "[DATE]"
click at [131, 328] on span at bounding box center [136, 336] width 15 height 15
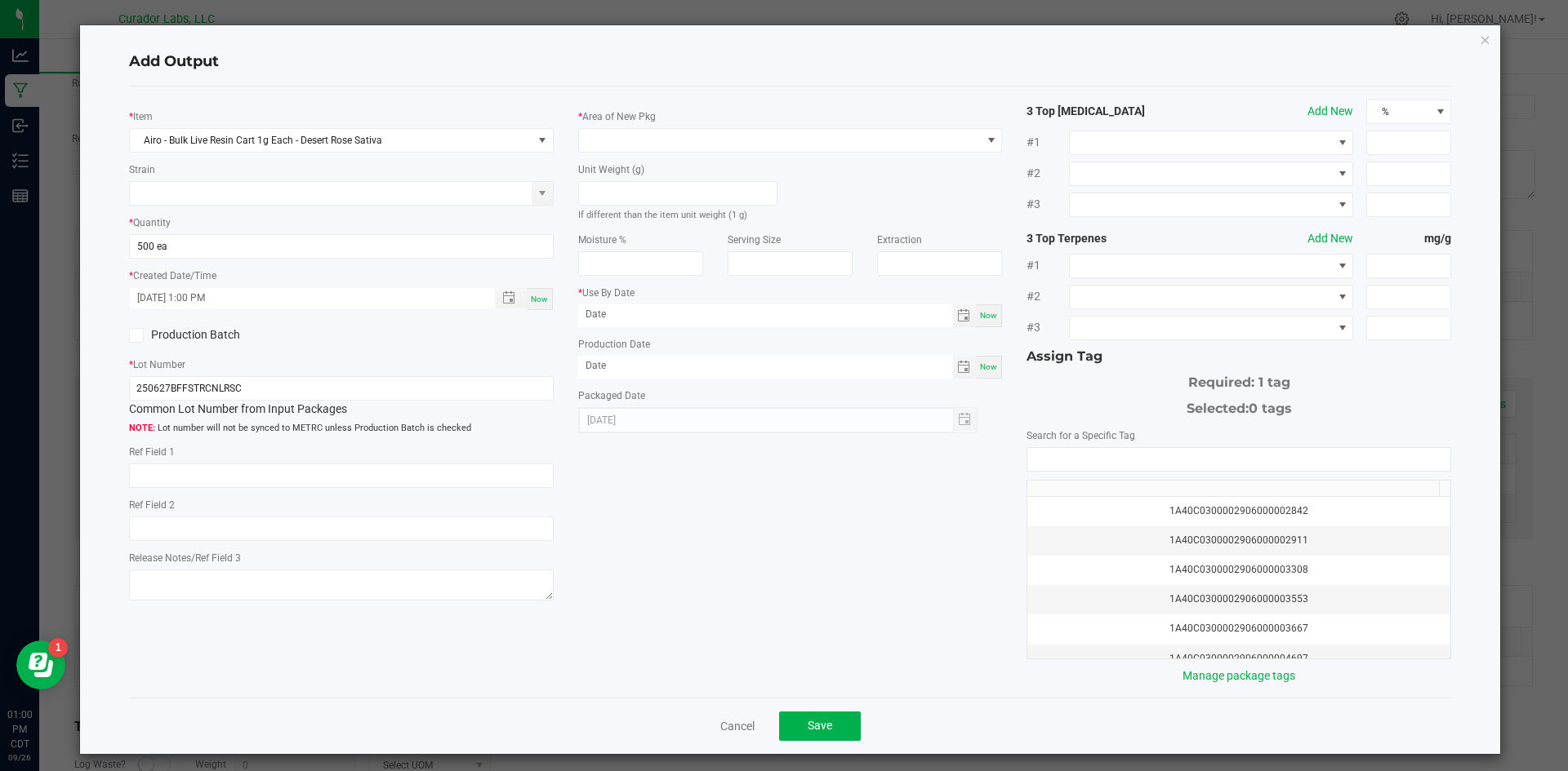
click at [0, 0] on input "Production Batch" at bounding box center [0, 0] width 0 height 0
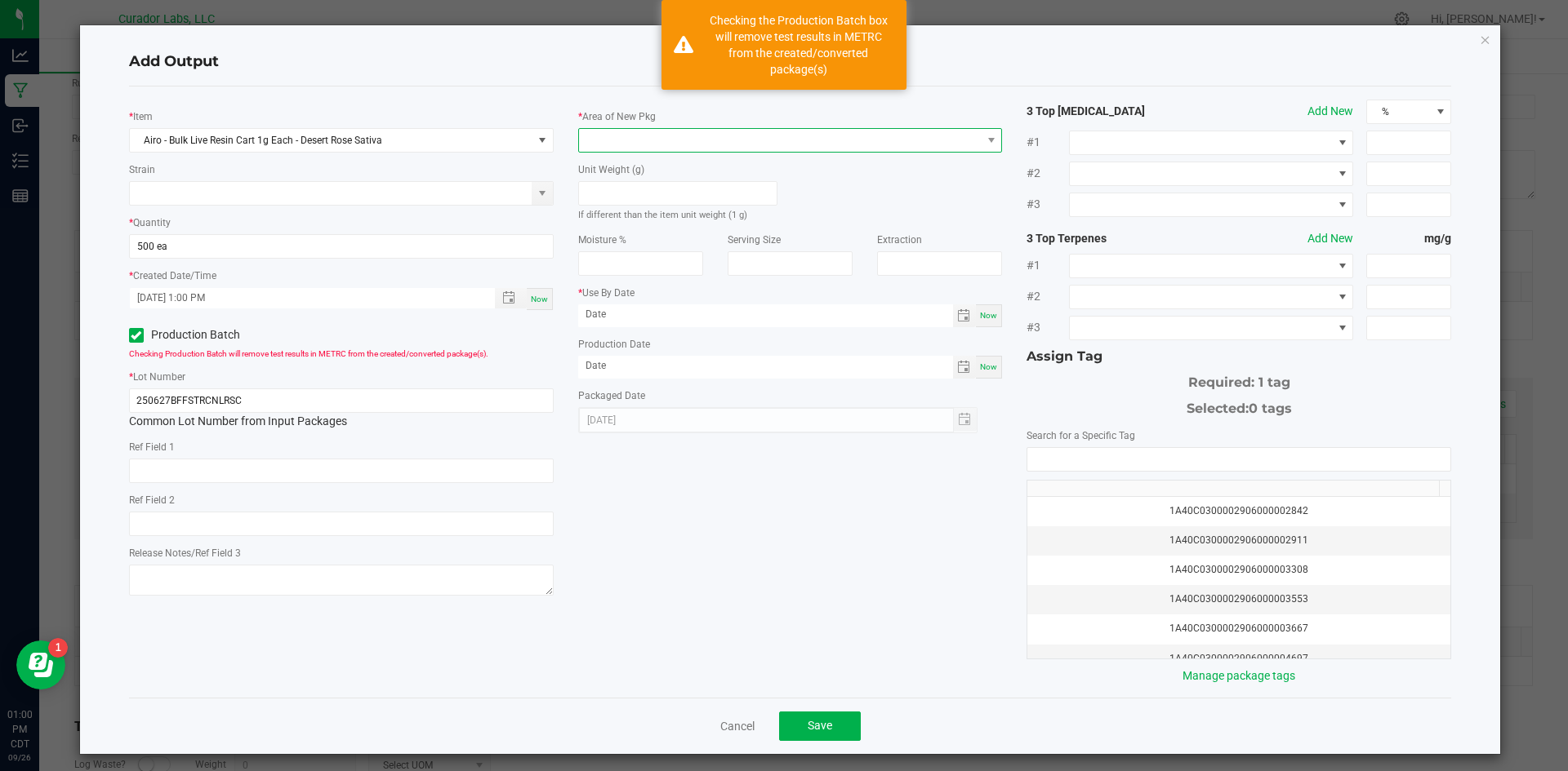
click at [624, 143] on span at bounding box center [781, 139] width 403 height 23
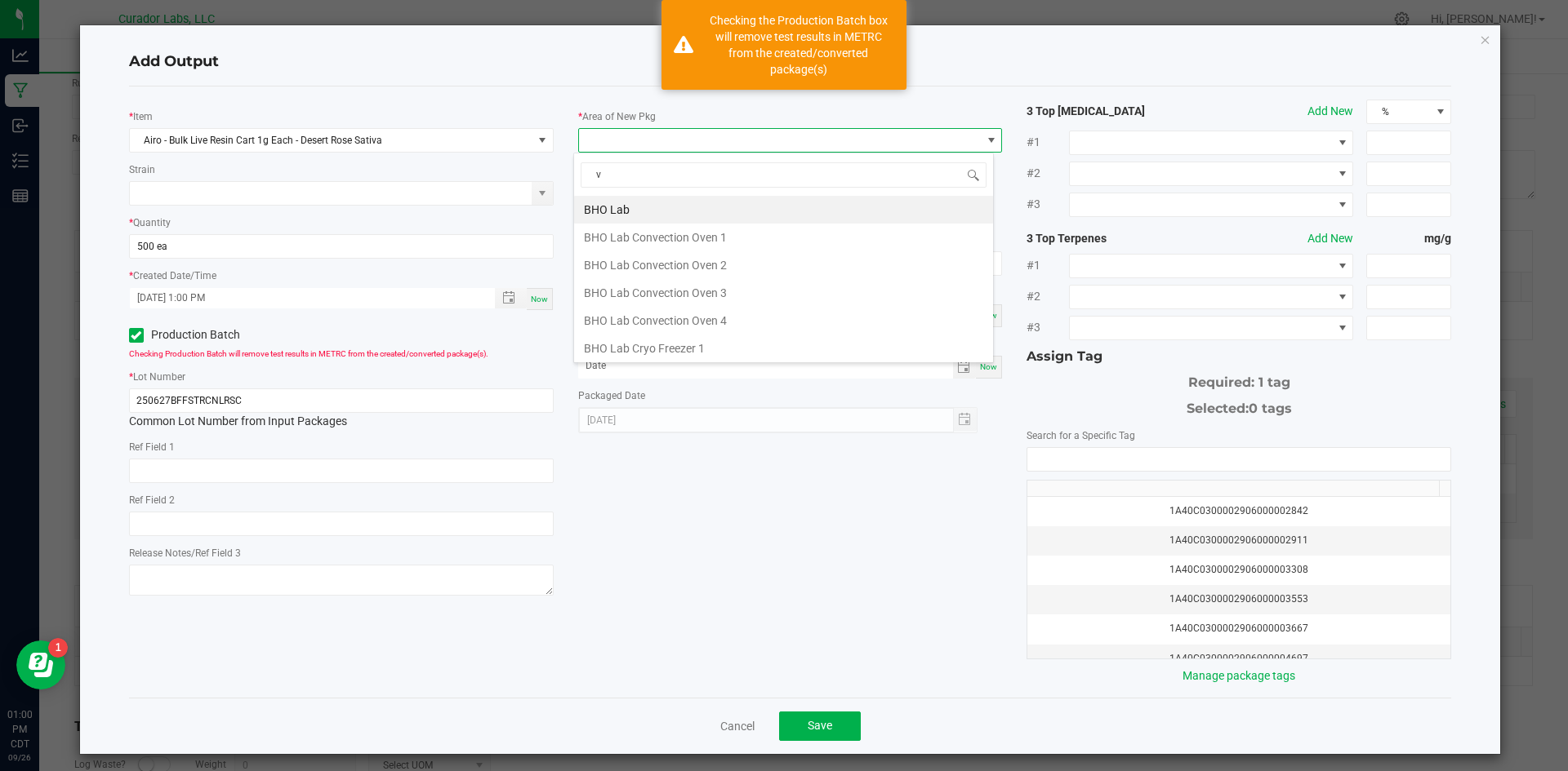
type input "va"
click at [619, 350] on li "Vault" at bounding box center [783, 345] width 419 height 28
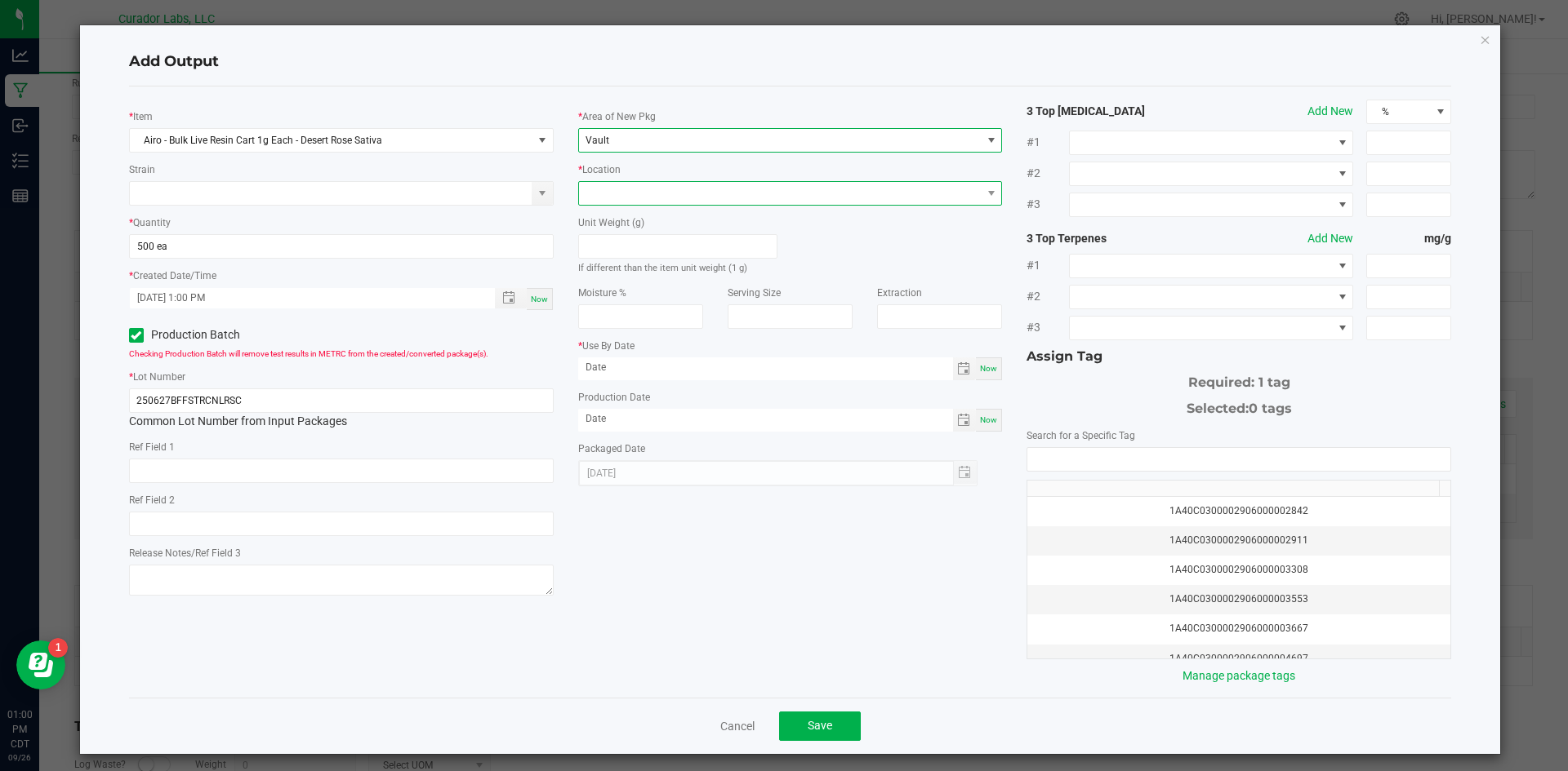
click at [625, 196] on span at bounding box center [781, 193] width 403 height 23
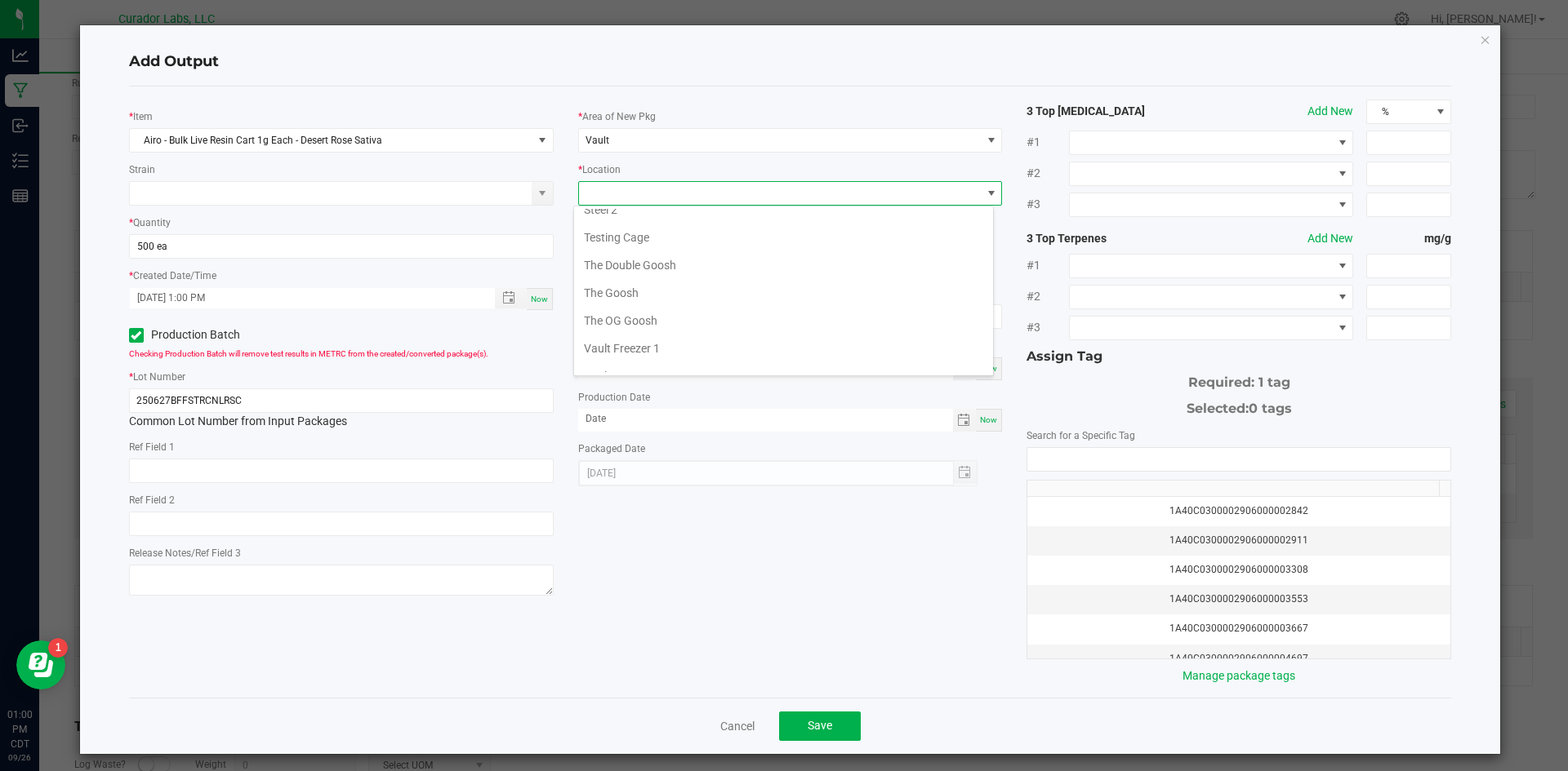
scroll to position [753, 0]
click at [648, 223] on li "Testing Cage" at bounding box center [783, 219] width 419 height 28
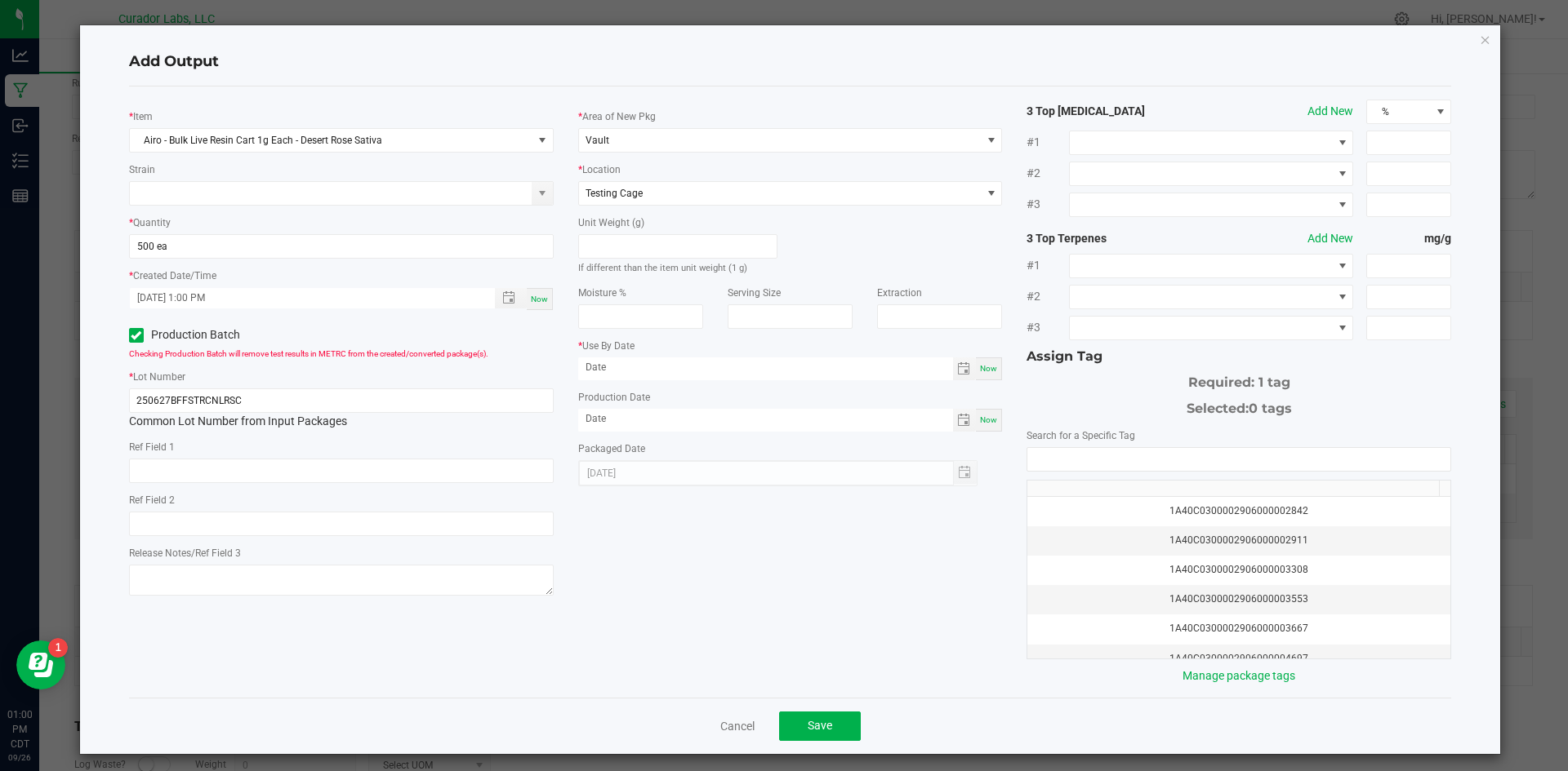
click at [982, 420] on span "Now" at bounding box center [988, 419] width 18 height 9
type input "[DATE]"
click at [980, 370] on span "Now" at bounding box center [988, 368] width 18 height 9
click at [872, 374] on input "[DATE]" at bounding box center [766, 368] width 374 height 20
type input "[DATE]"
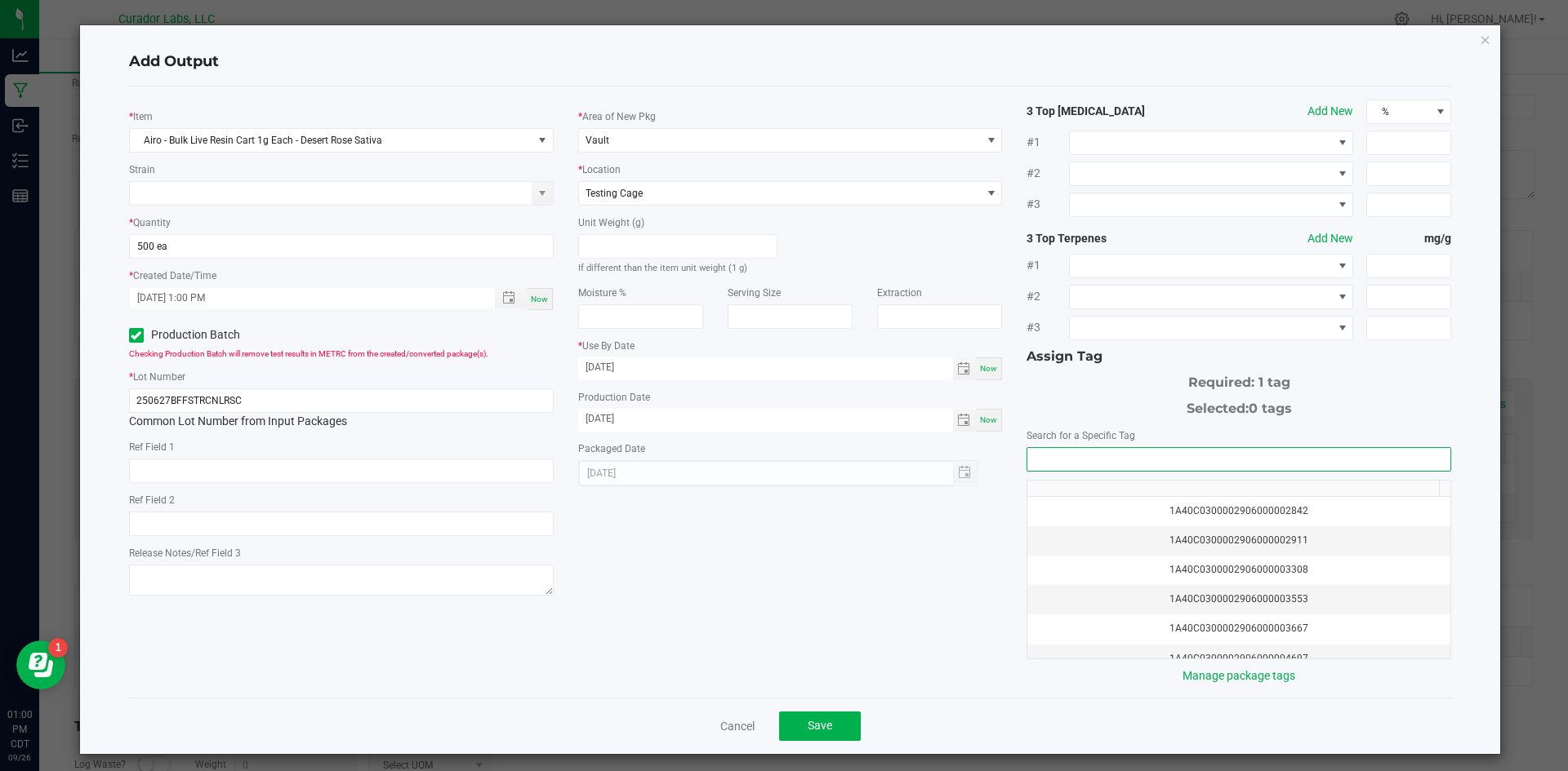
click at [1077, 462] on input "NO DATA FOUND" at bounding box center [1239, 459] width 423 height 23
click at [1068, 484] on li "1A40C0300002906000171037" at bounding box center [1229, 489] width 419 height 28
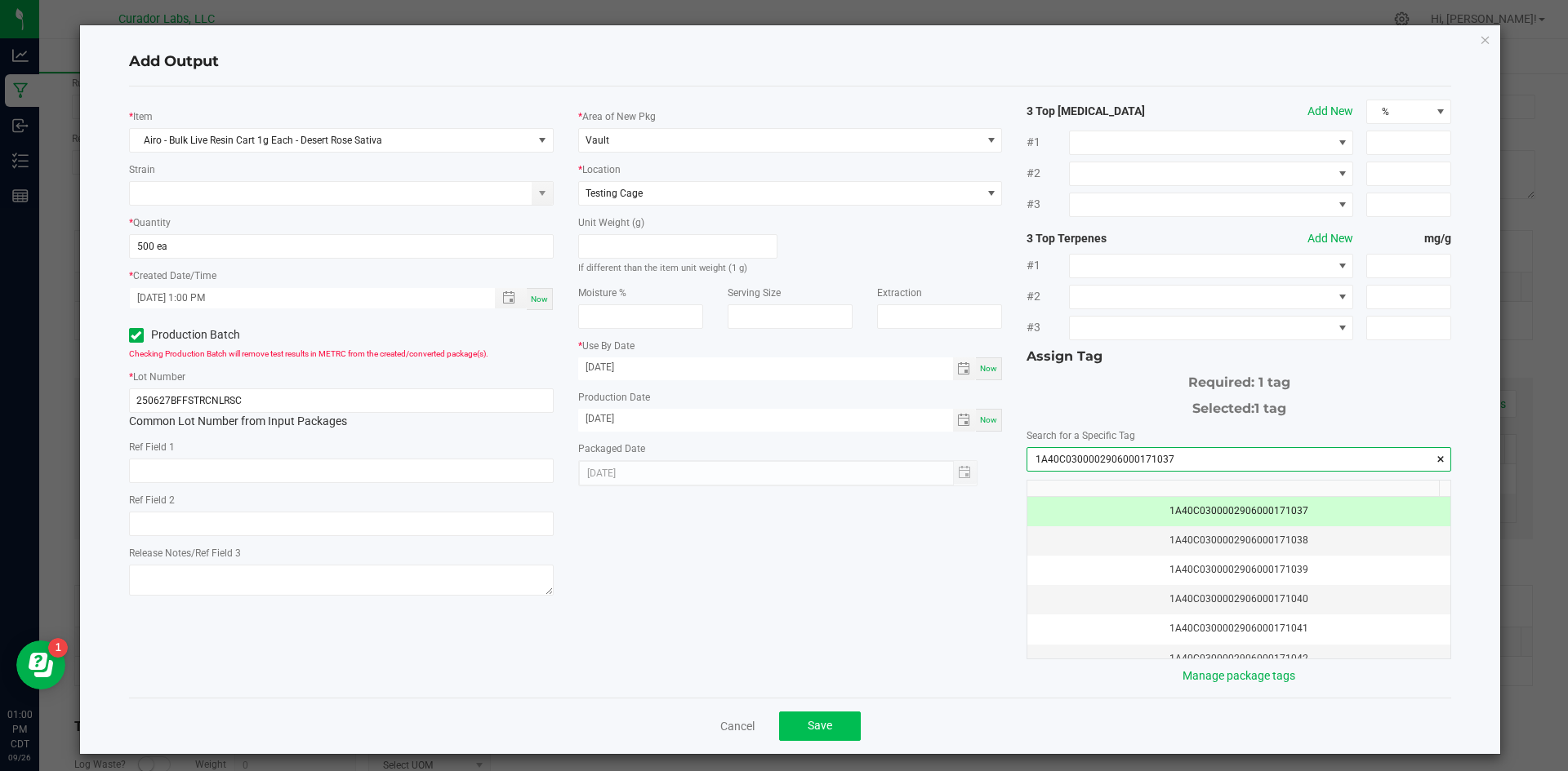
type input "1A40C0300002906000171037"
click at [841, 717] on button "Save" at bounding box center [820, 726] width 82 height 29
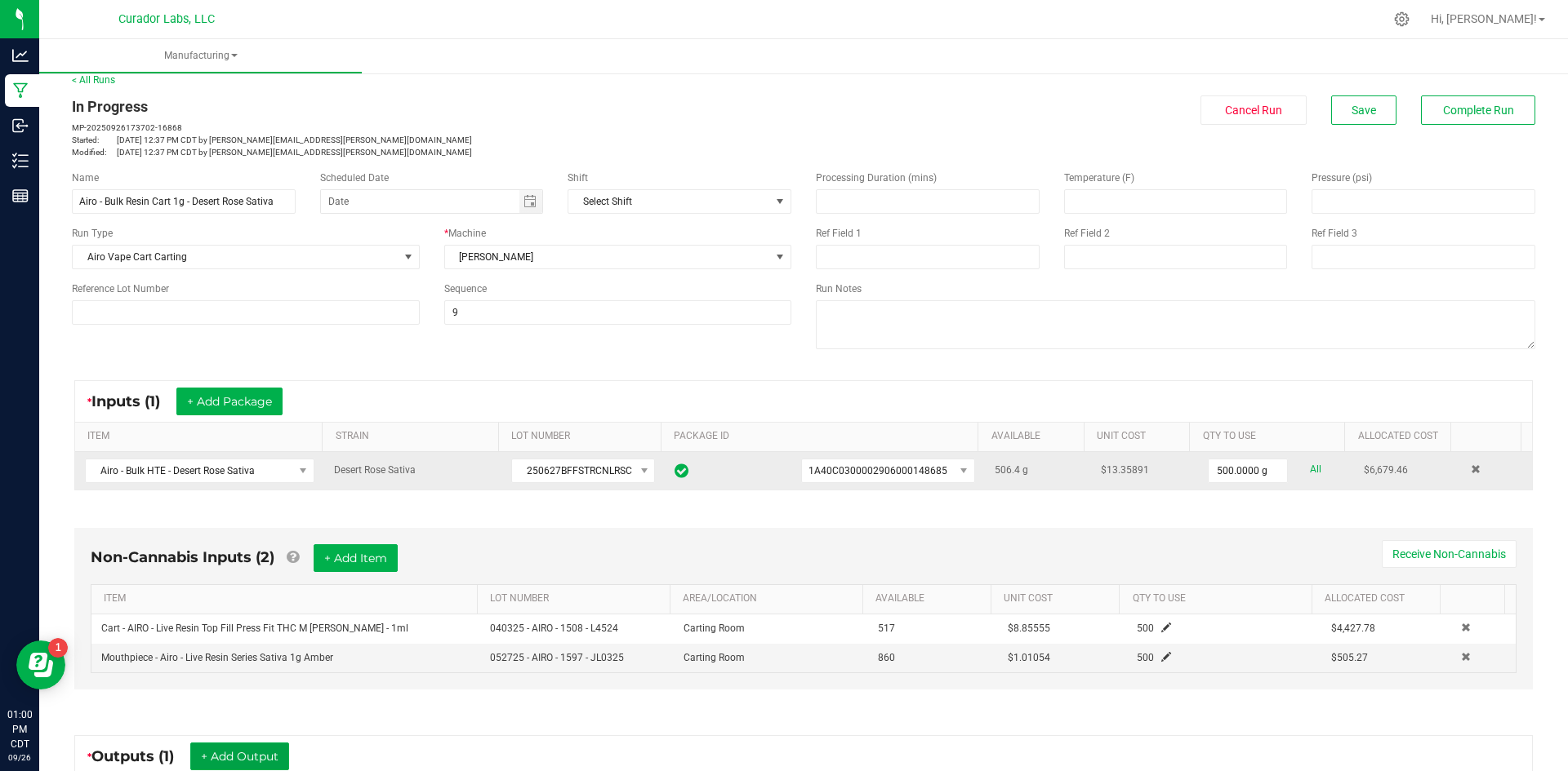
scroll to position [0, 0]
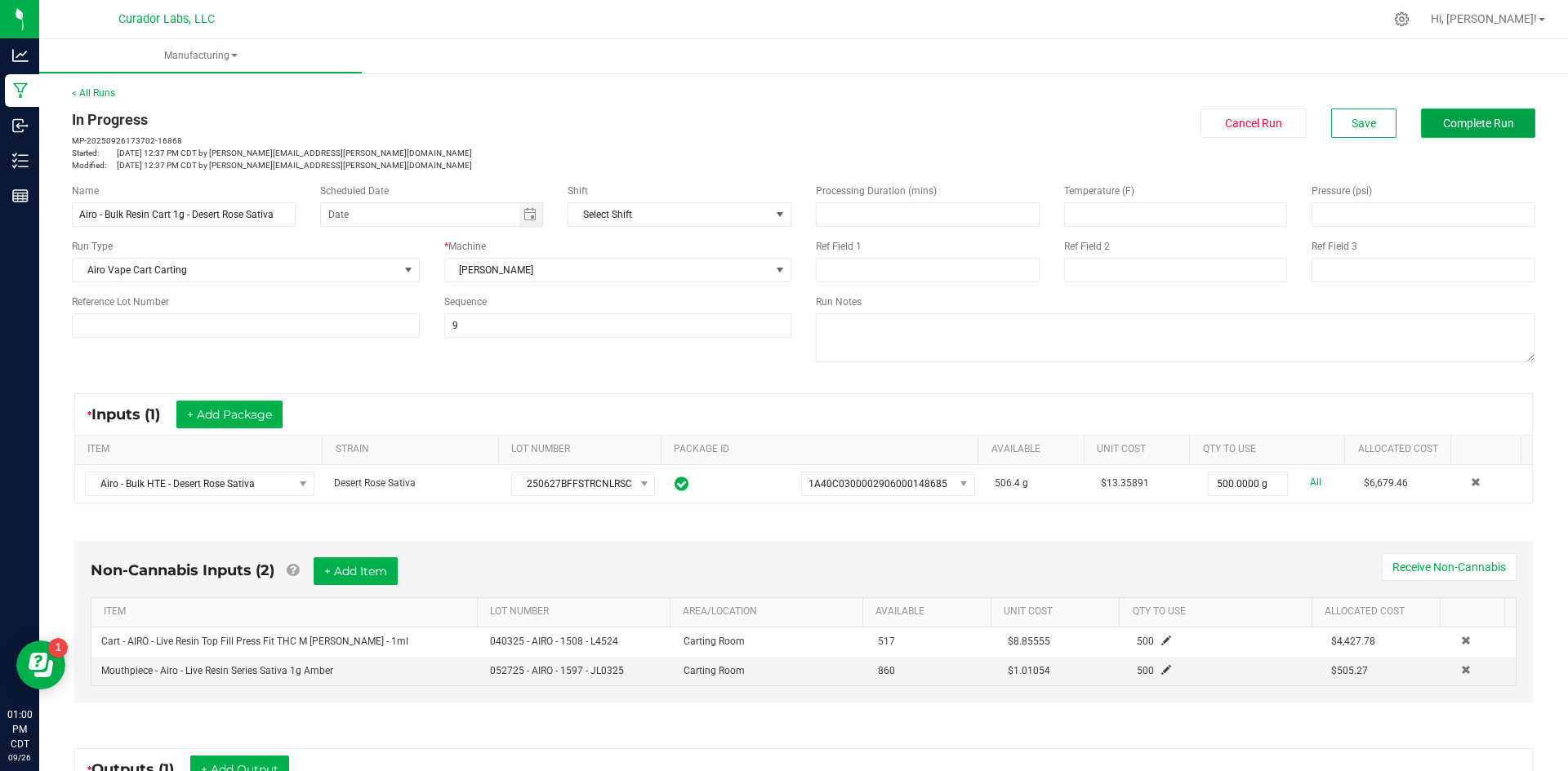
click at [1475, 122] on span "Complete Run" at bounding box center [1478, 124] width 71 height 13
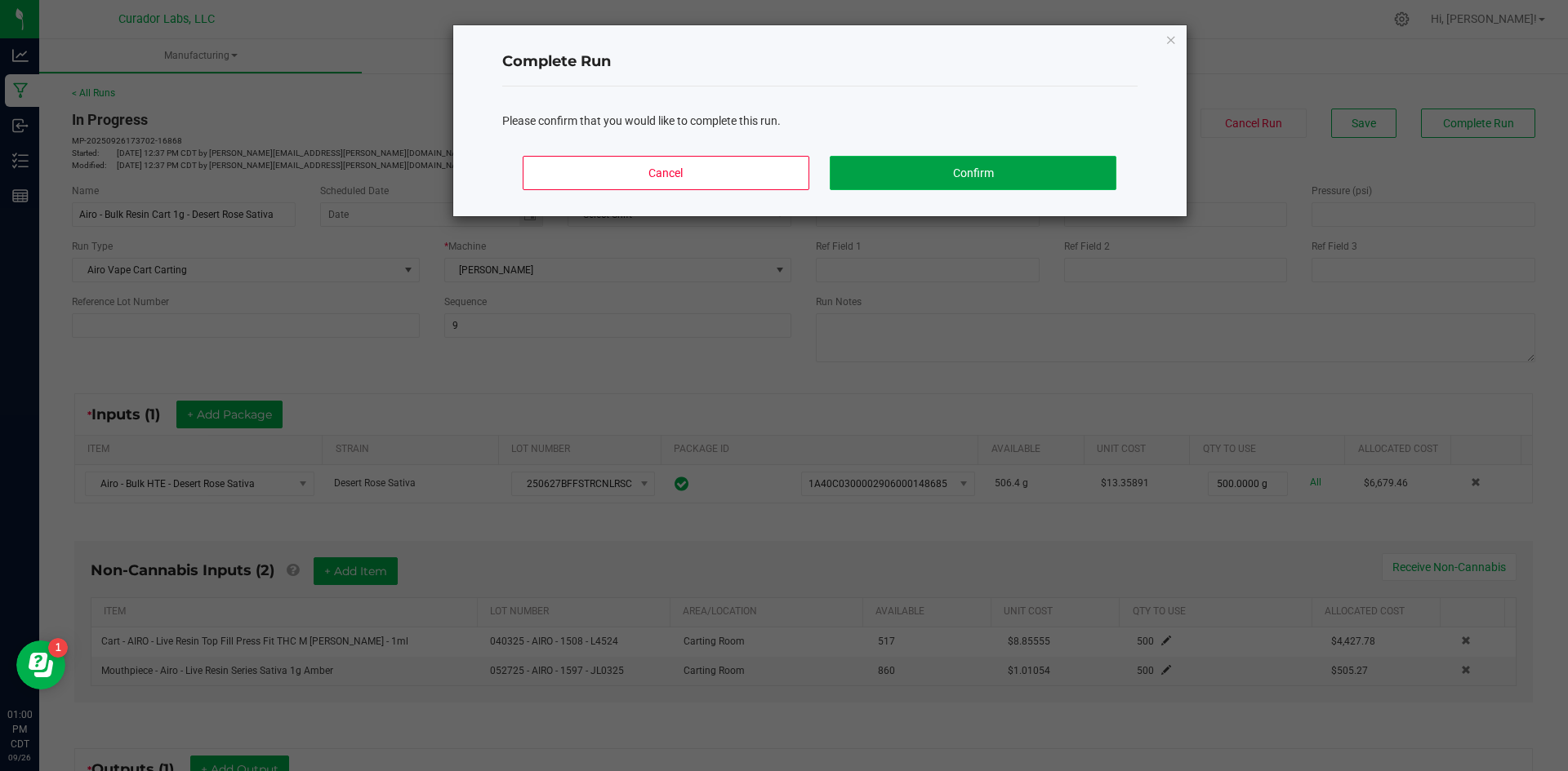
click at [922, 178] on button "Confirm" at bounding box center [973, 173] width 286 height 34
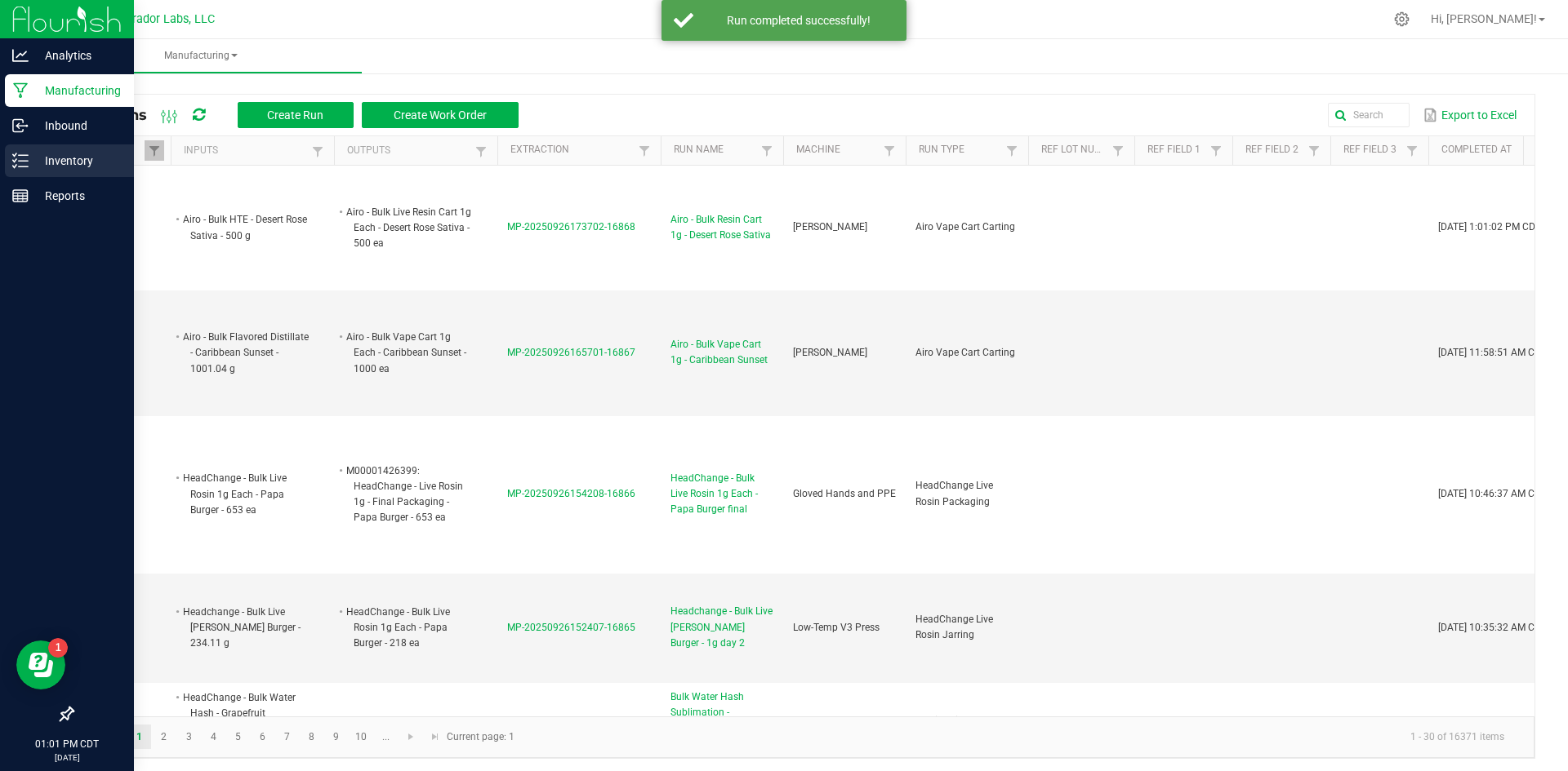
click at [40, 153] on p "Inventory" at bounding box center [77, 160] width 98 height 19
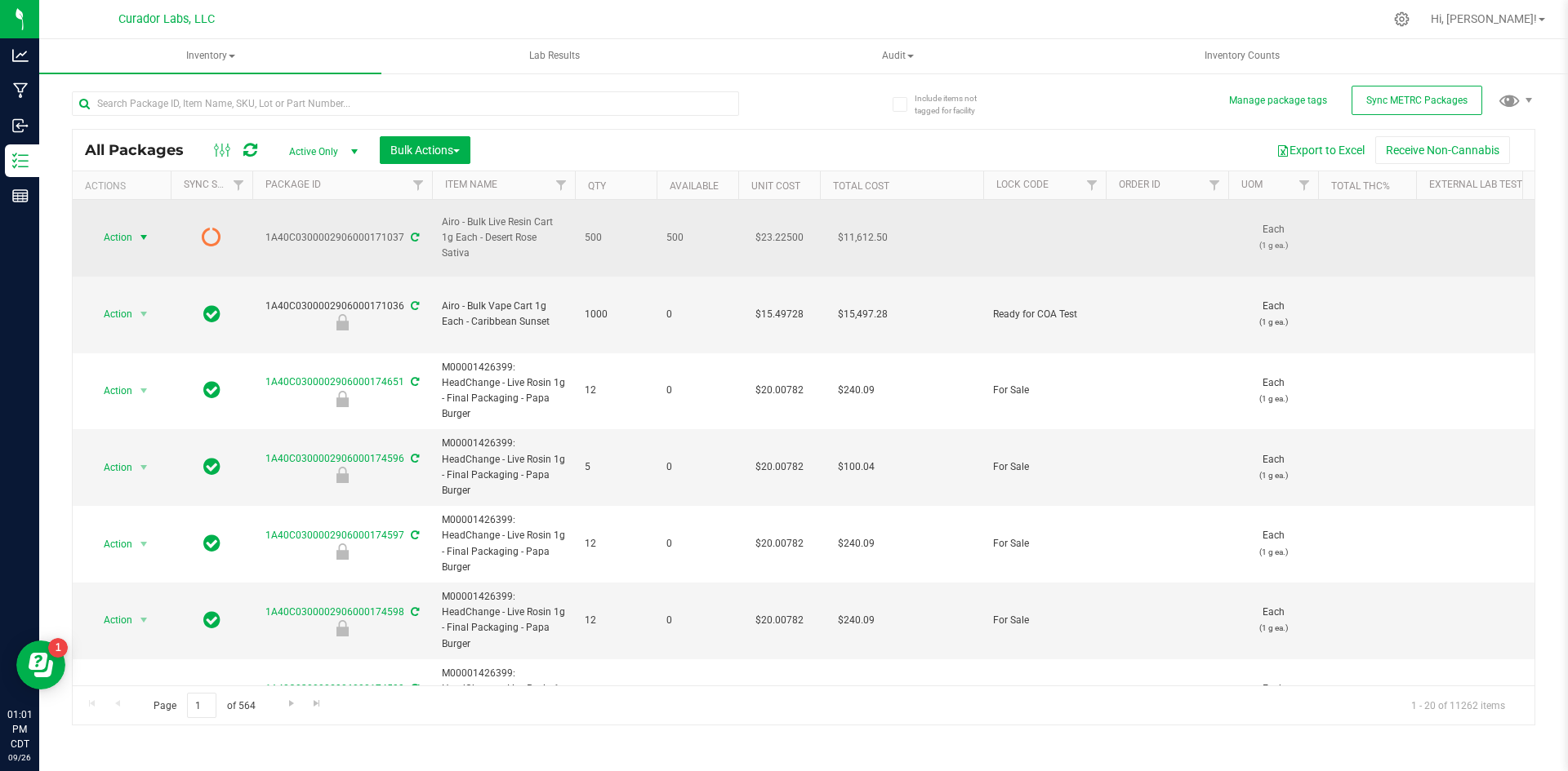
click at [142, 232] on span "select" at bounding box center [144, 237] width 13 height 13
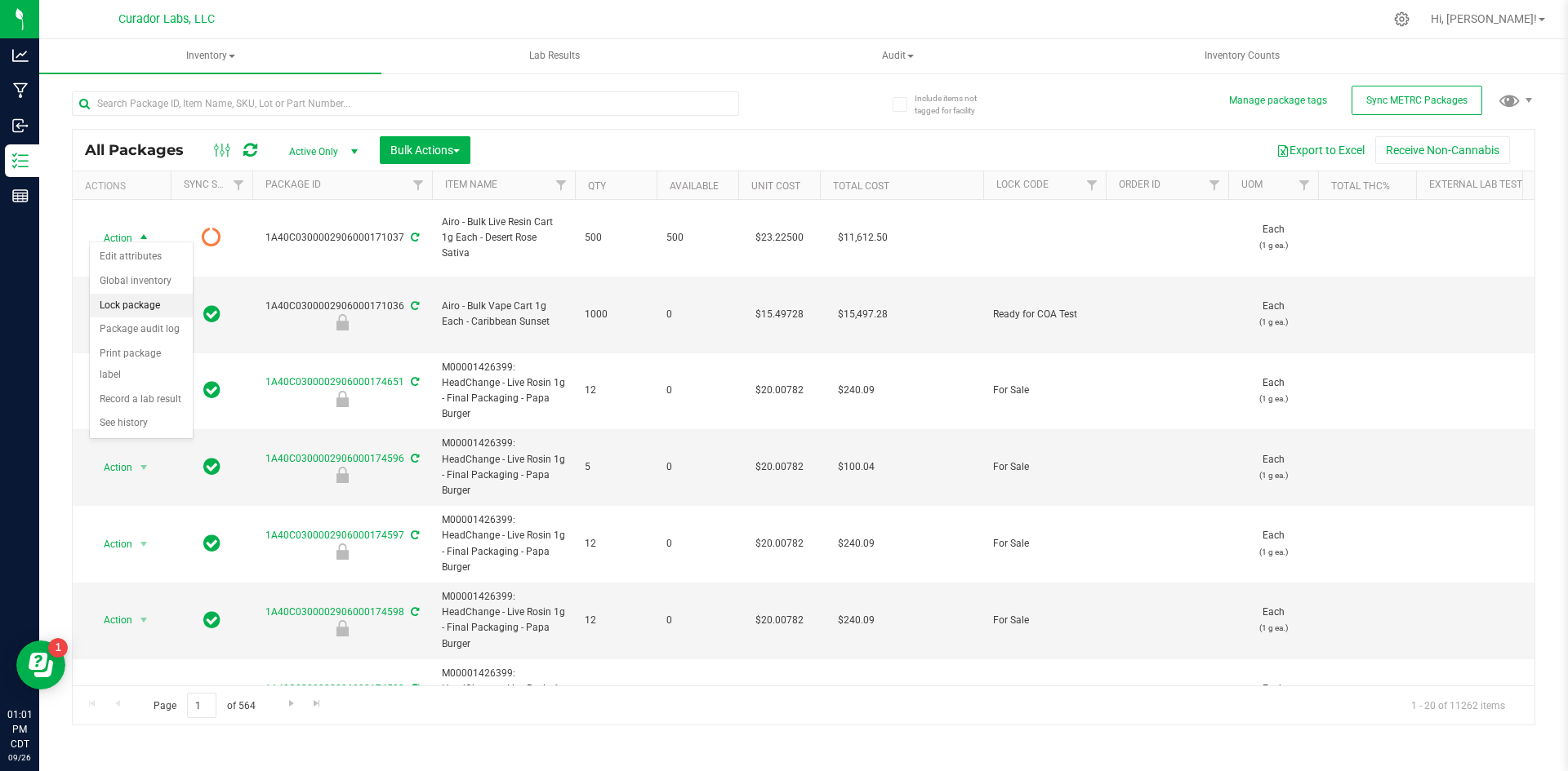
click at [124, 302] on li "Lock package" at bounding box center [140, 306] width 103 height 24
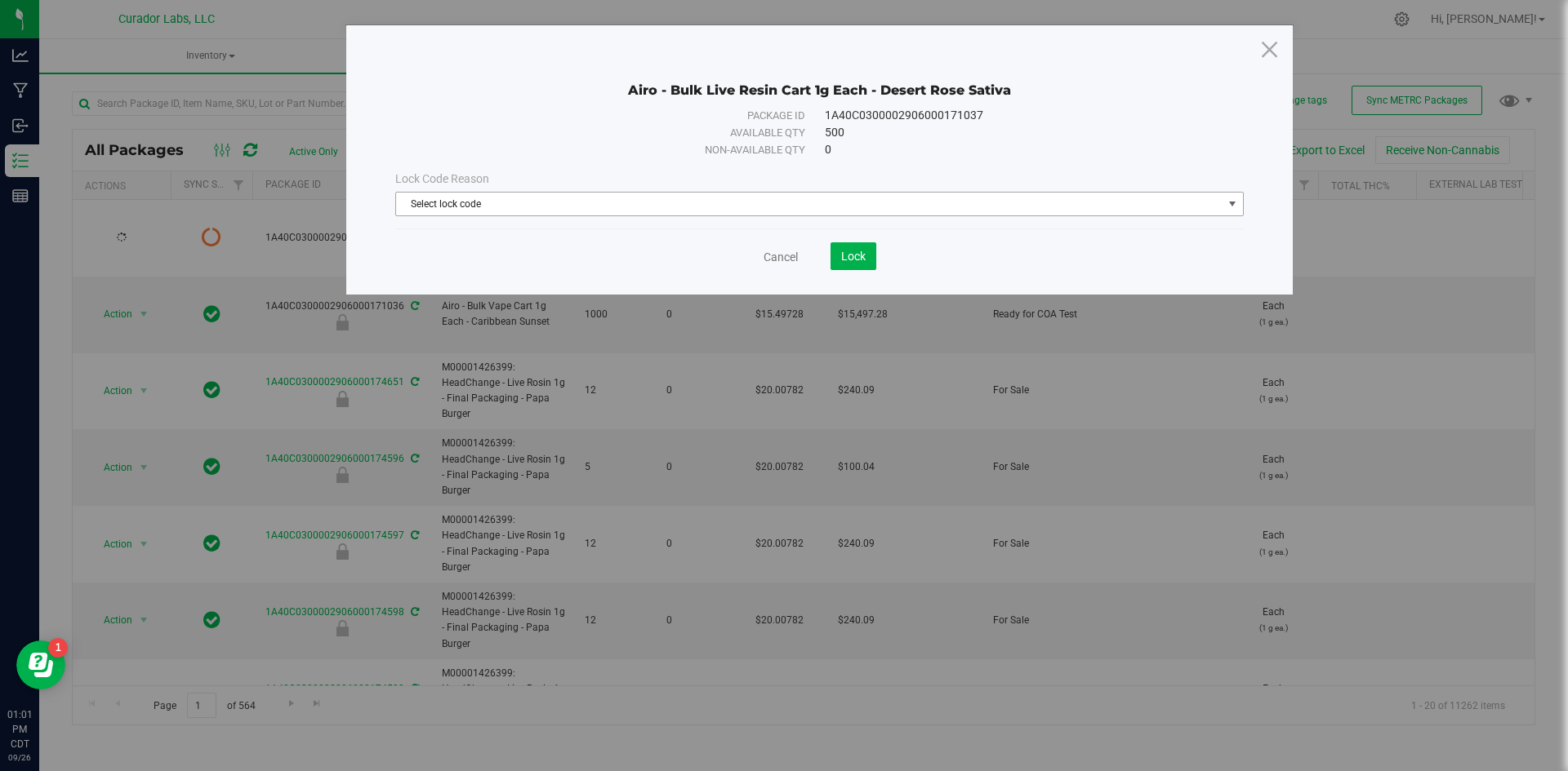
click at [482, 211] on span "Select lock code" at bounding box center [809, 204] width 827 height 23
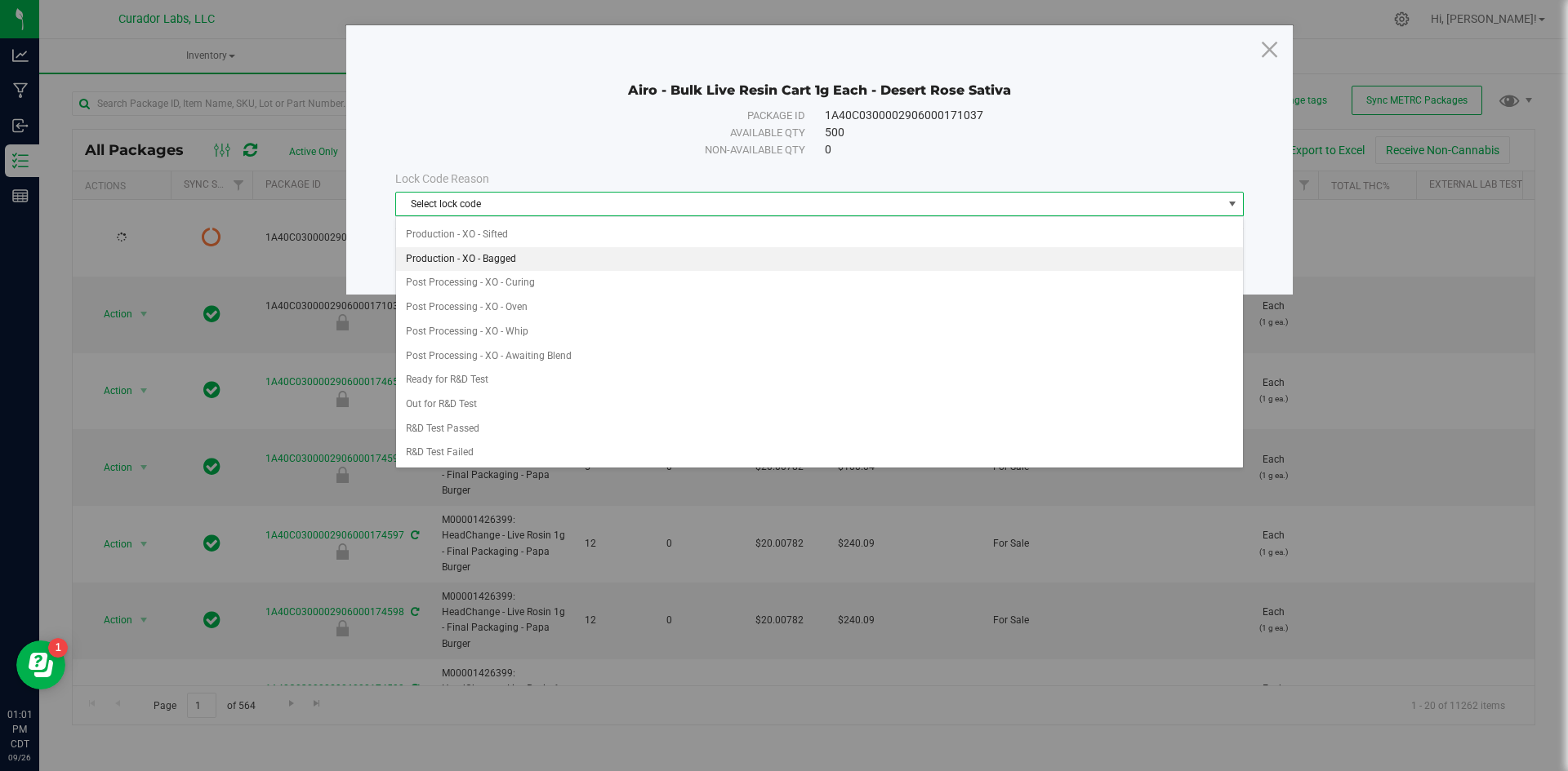
scroll to position [408, 0]
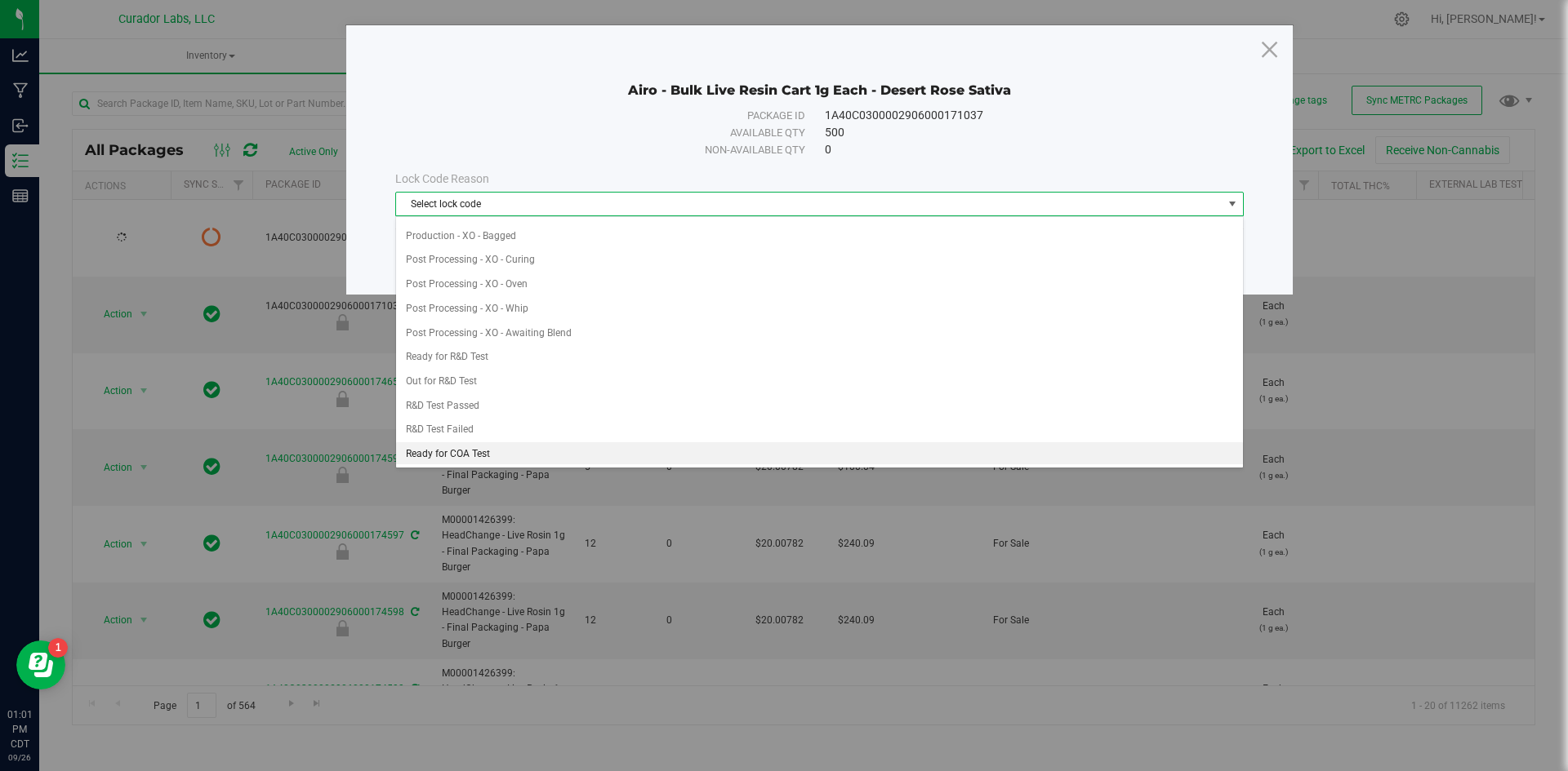
click at [516, 450] on li "Ready for COA Test" at bounding box center [819, 454] width 847 height 24
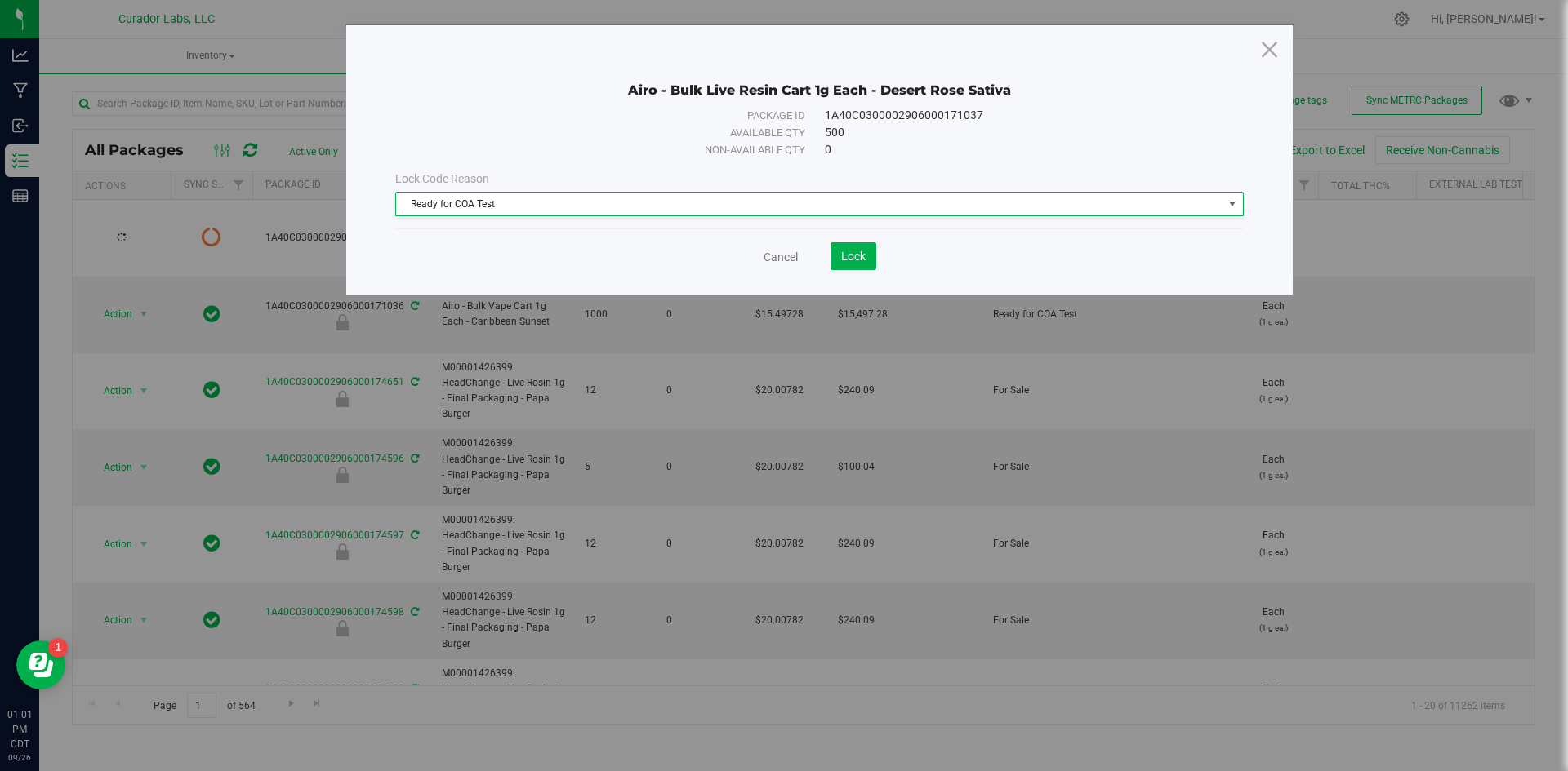
scroll to position [0, 0]
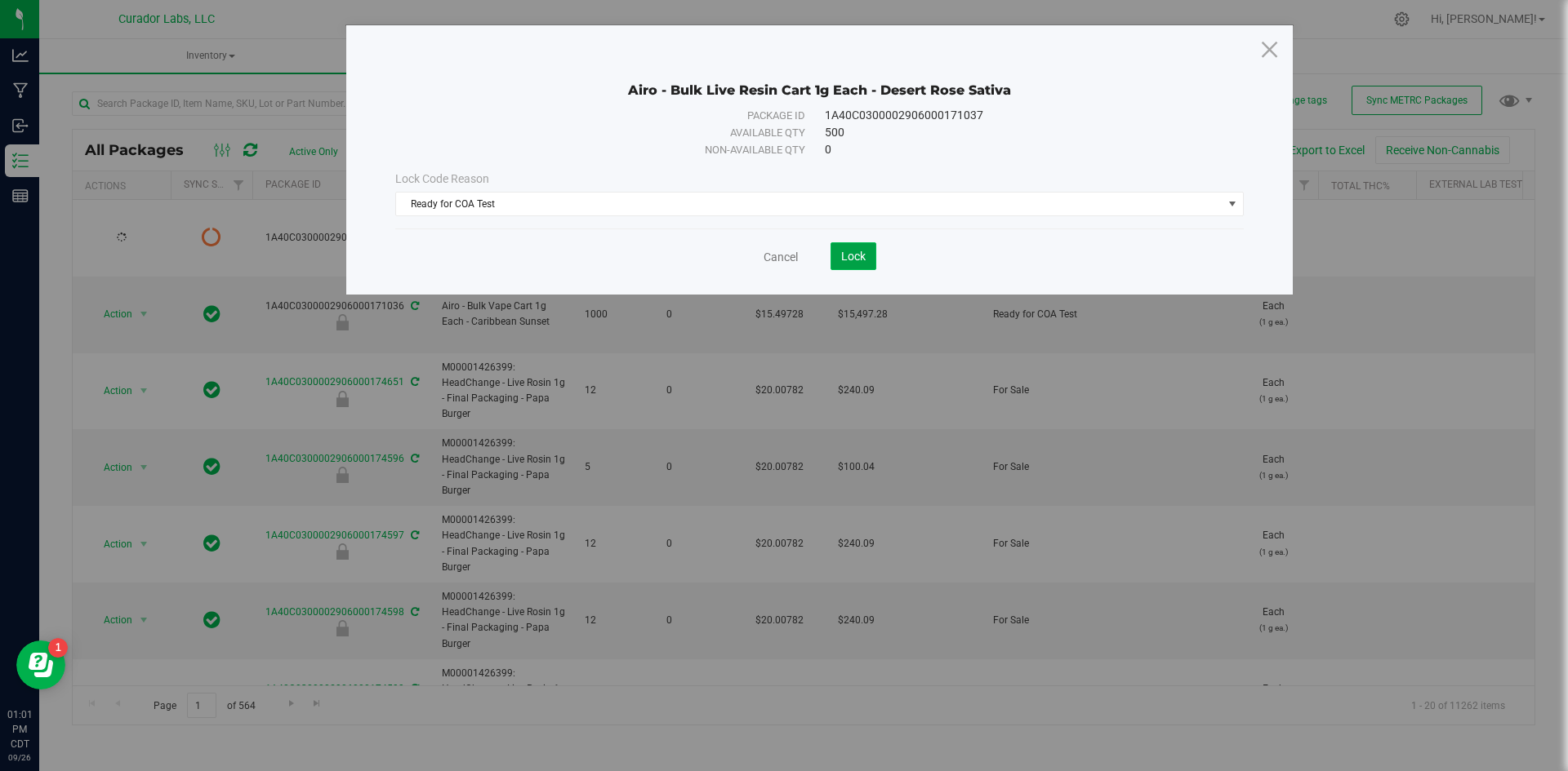
click at [867, 261] on button "Lock" at bounding box center [853, 256] width 46 height 28
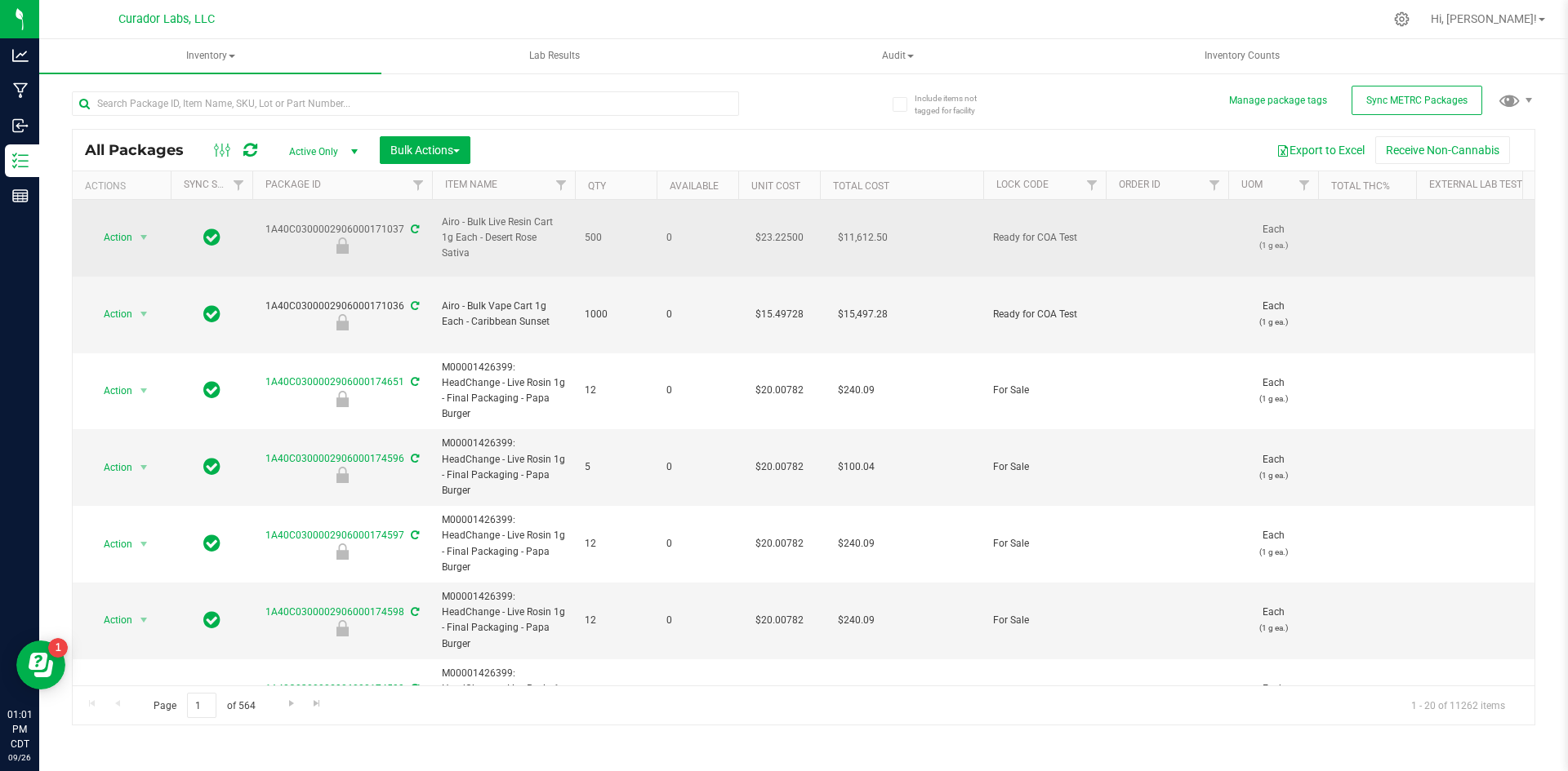
drag, startPoint x: 470, startPoint y: 252, endPoint x: 443, endPoint y: 211, distance: 49.1
click at [443, 215] on span "Airo - Bulk Live Resin Cart 1g Each - Desert Rose Sativa" at bounding box center [504, 238] width 124 height 48
copy span "Airo - Bulk Live Resin Cart 1g Each - Desert Rose Sativa"
drag, startPoint x: 403, startPoint y: 213, endPoint x: 262, endPoint y: 224, distance: 141.4
click at [262, 224] on td "1A40C0300002906000171037" at bounding box center [342, 238] width 180 height 77
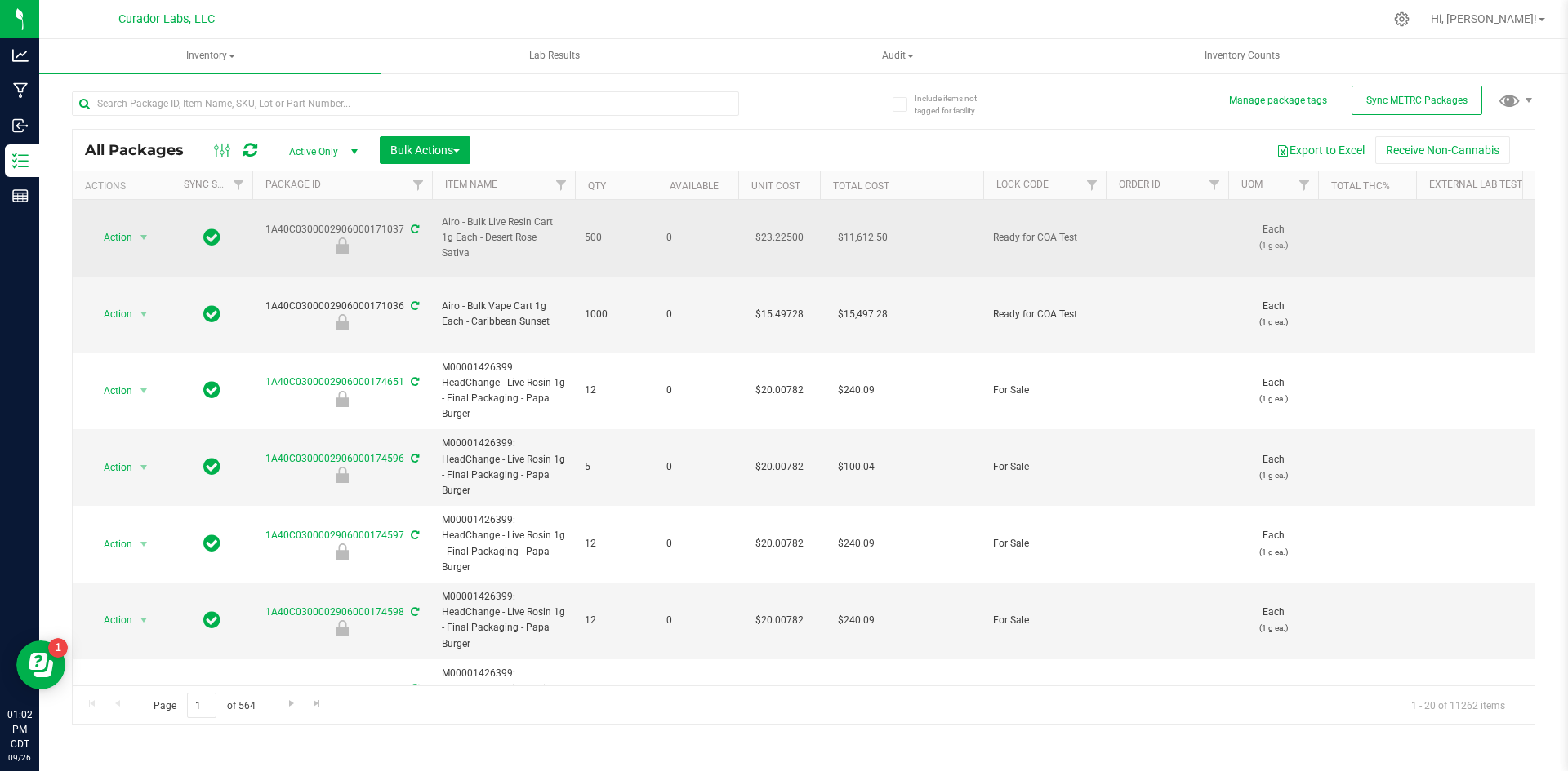
copy div "1A40C0300002906000171037"
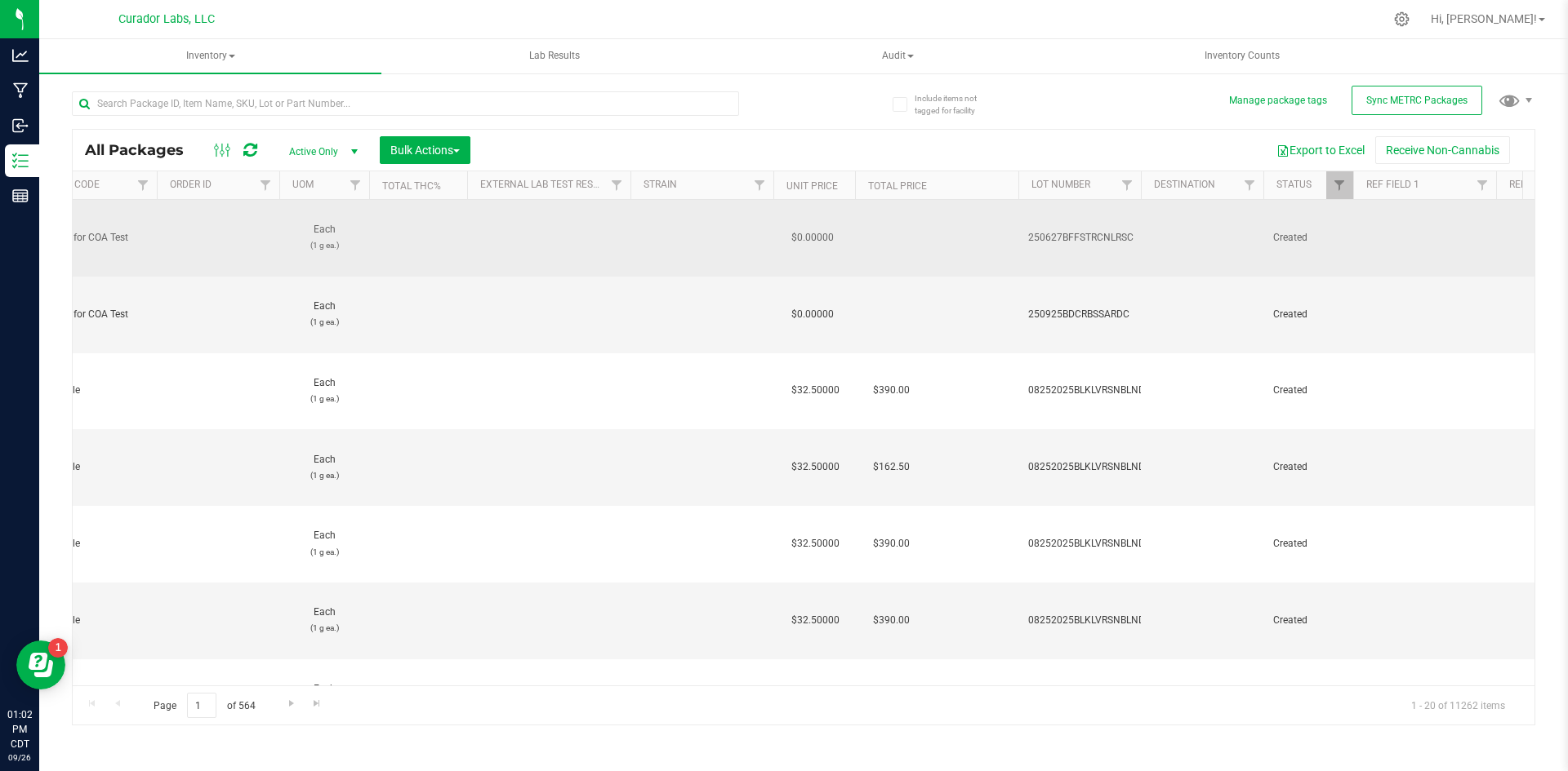
drag, startPoint x: 1140, startPoint y: 225, endPoint x: 1008, endPoint y: 230, distance: 132.1
copy span "250627BFFSTRCNLRSC"
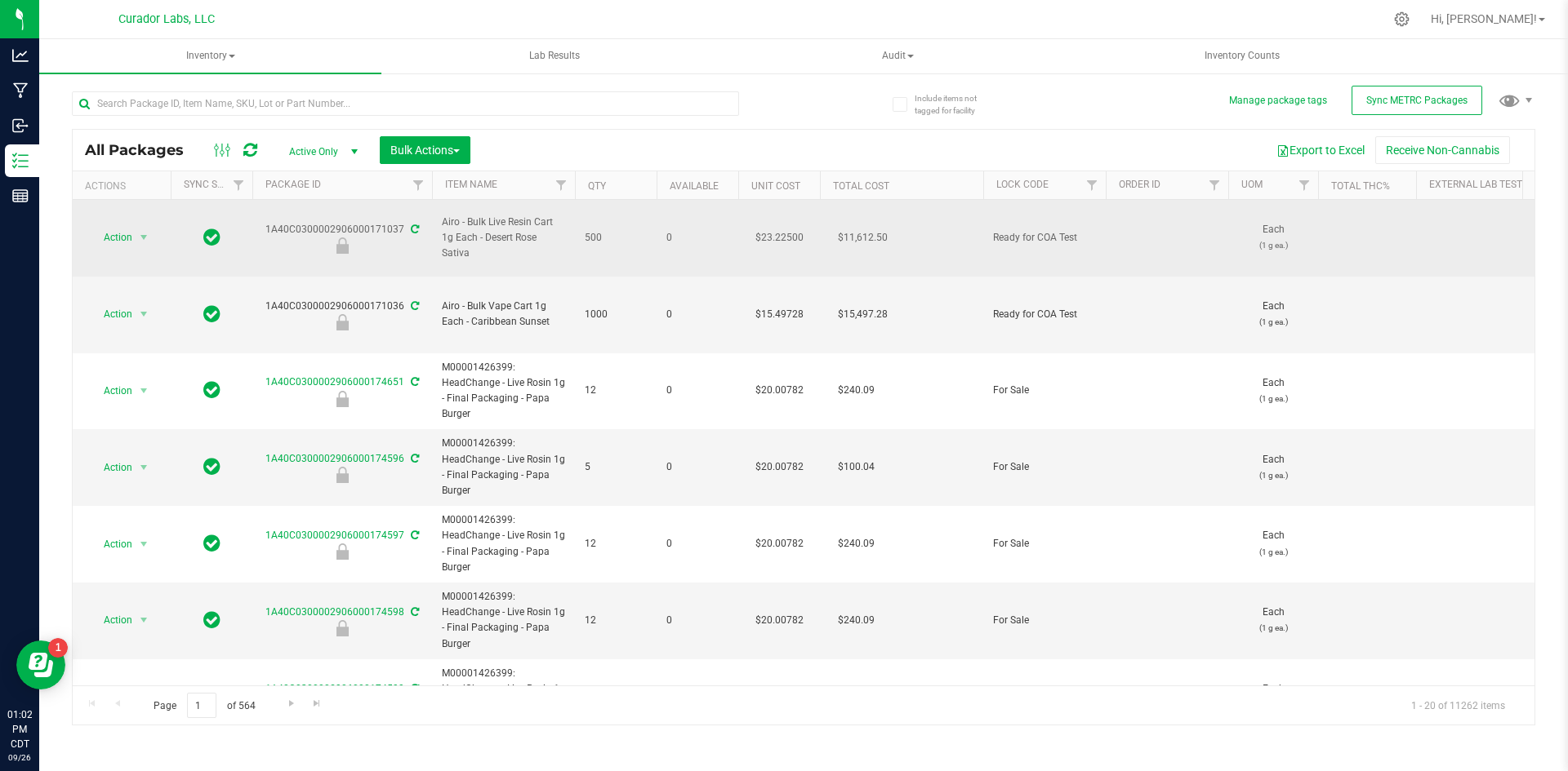
drag, startPoint x: 456, startPoint y: 246, endPoint x: 261, endPoint y: 222, distance: 196.5
copy tr "1A40C0300002906000171037 Airo - Bulk Live Resin Cart 1g Each - Desert Rose Sati…"
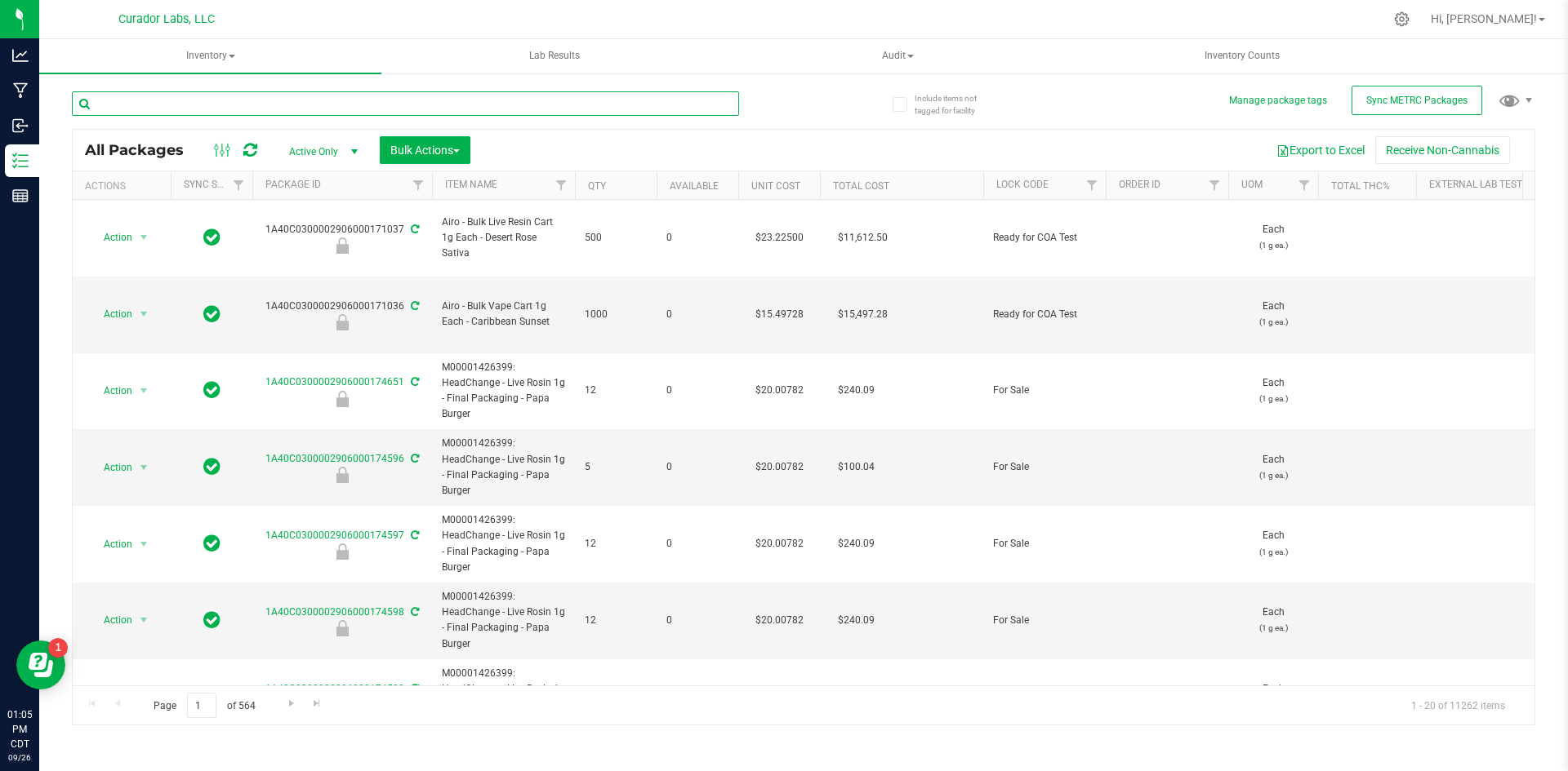
click at [339, 105] on input "text" at bounding box center [405, 103] width 667 height 24
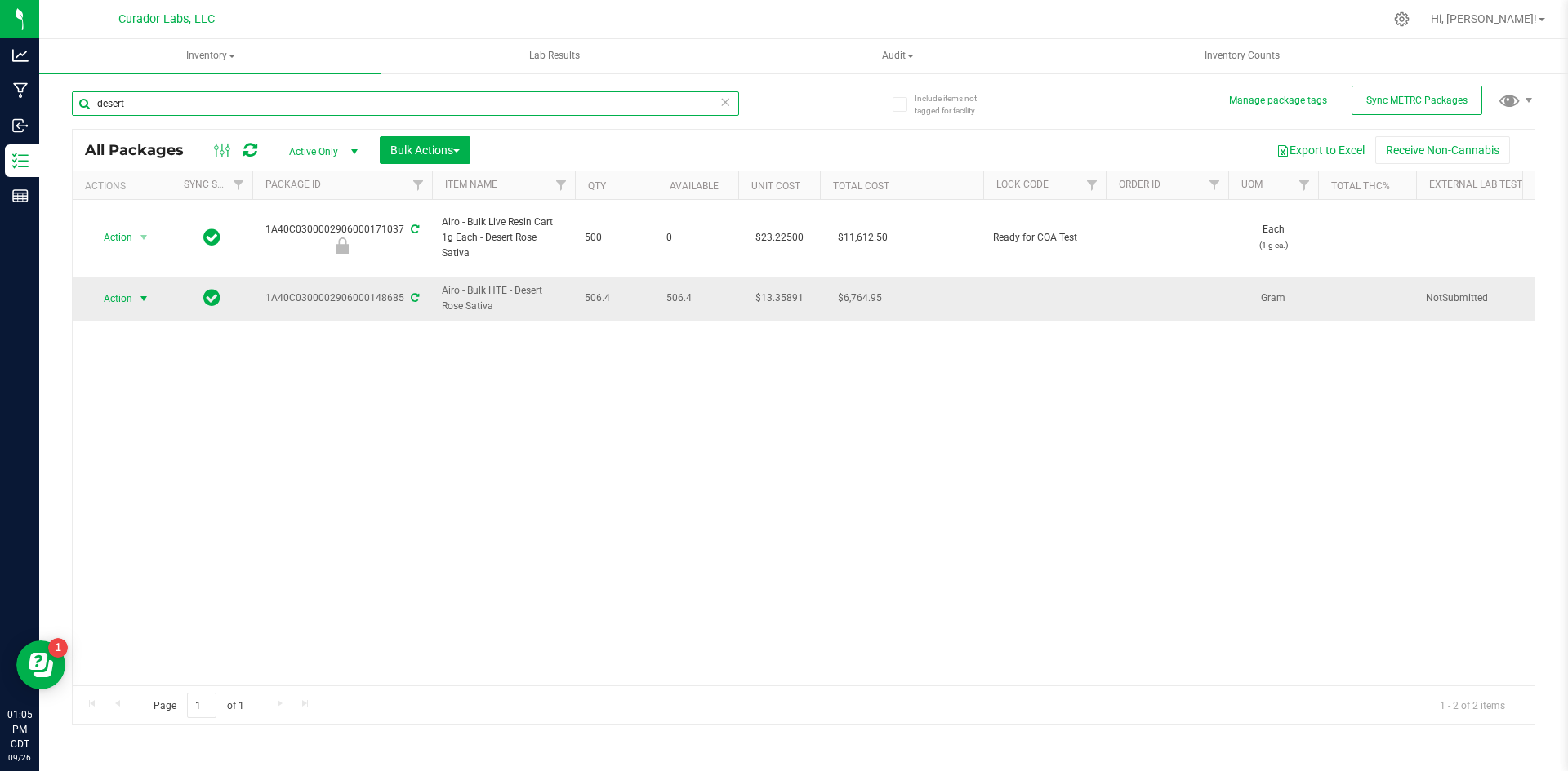
type input "desert"
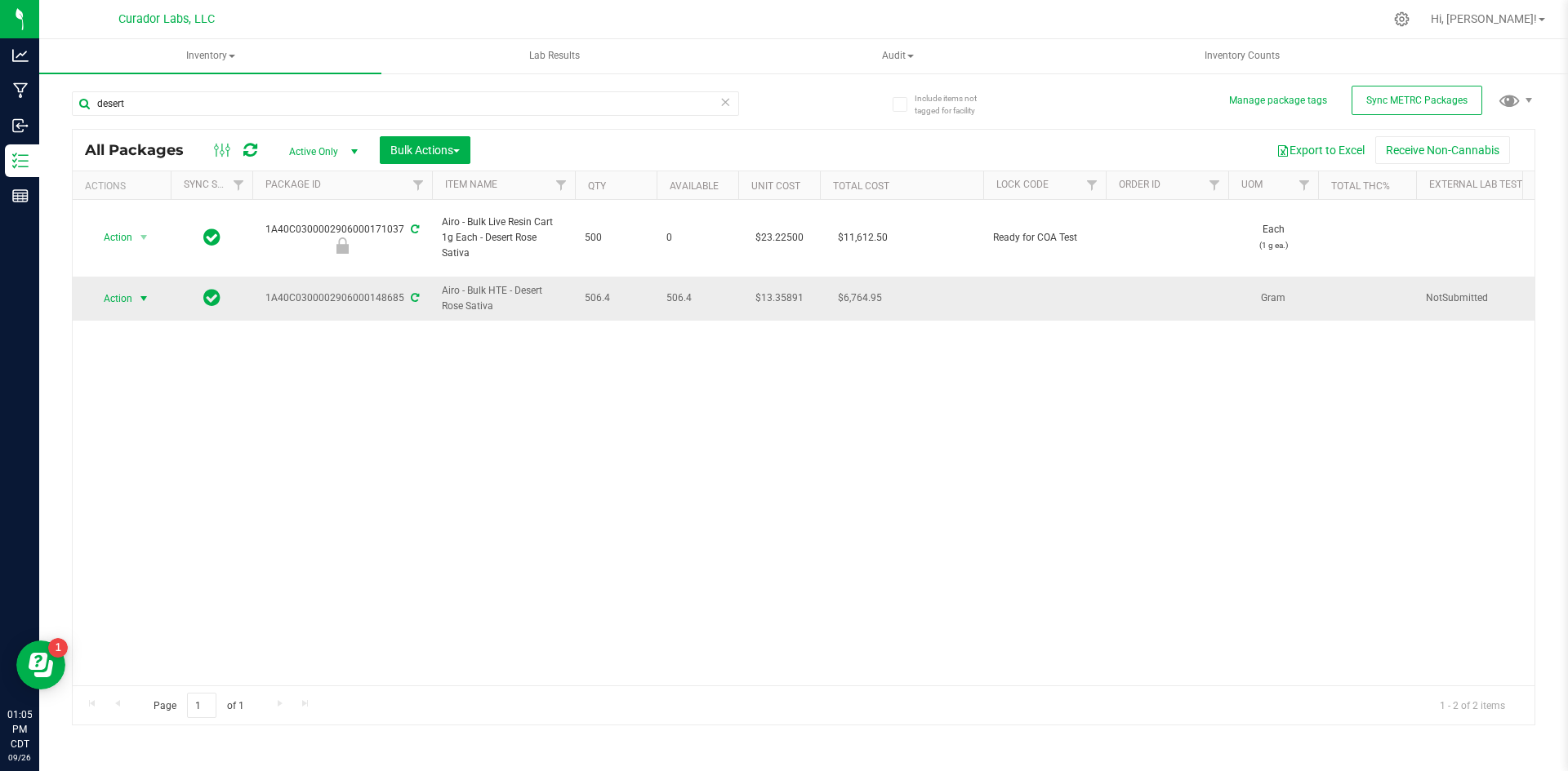
click at [147, 292] on span "select" at bounding box center [144, 299] width 13 height 13
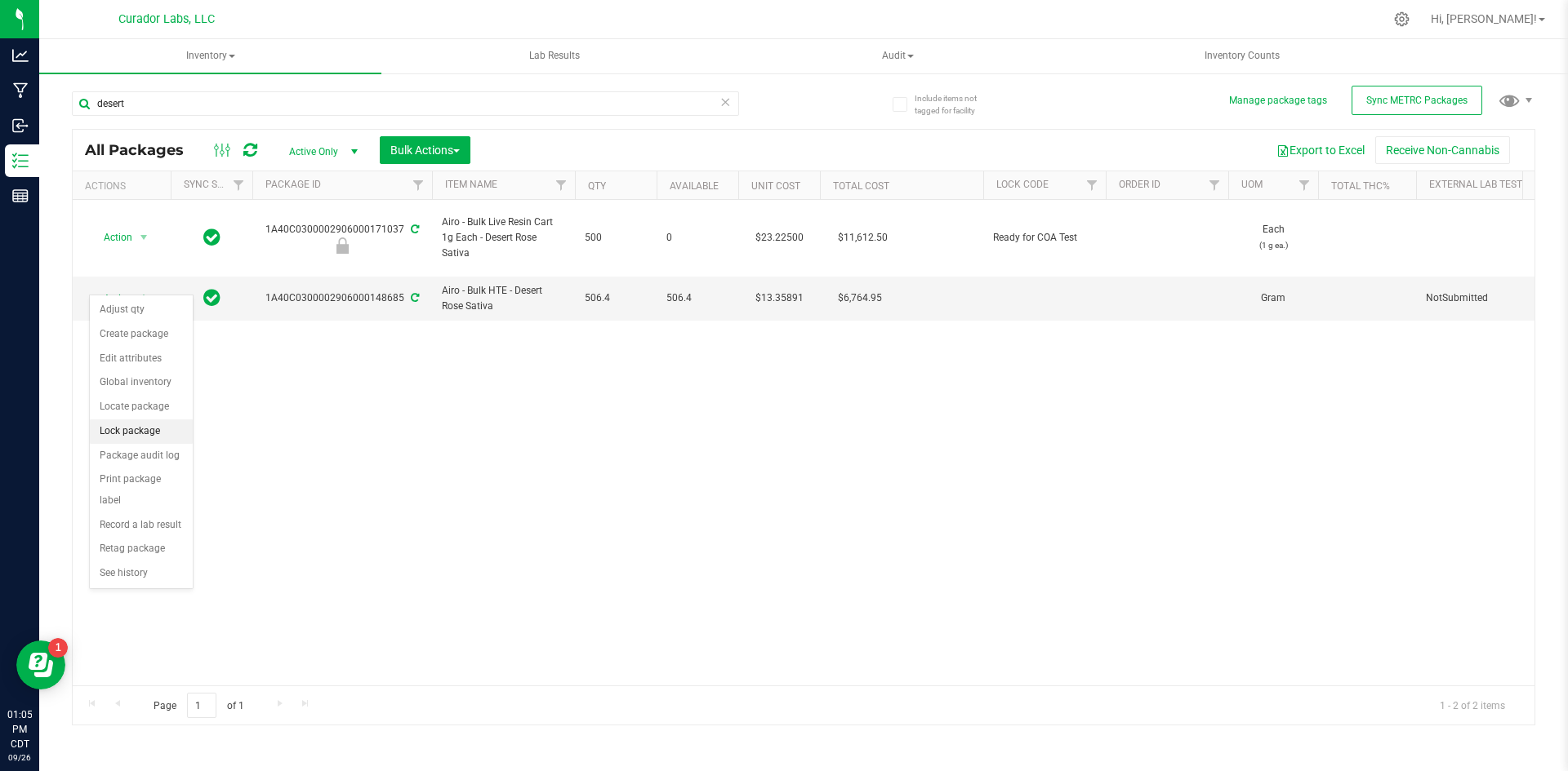
click at [138, 429] on li "Lock package" at bounding box center [140, 431] width 103 height 24
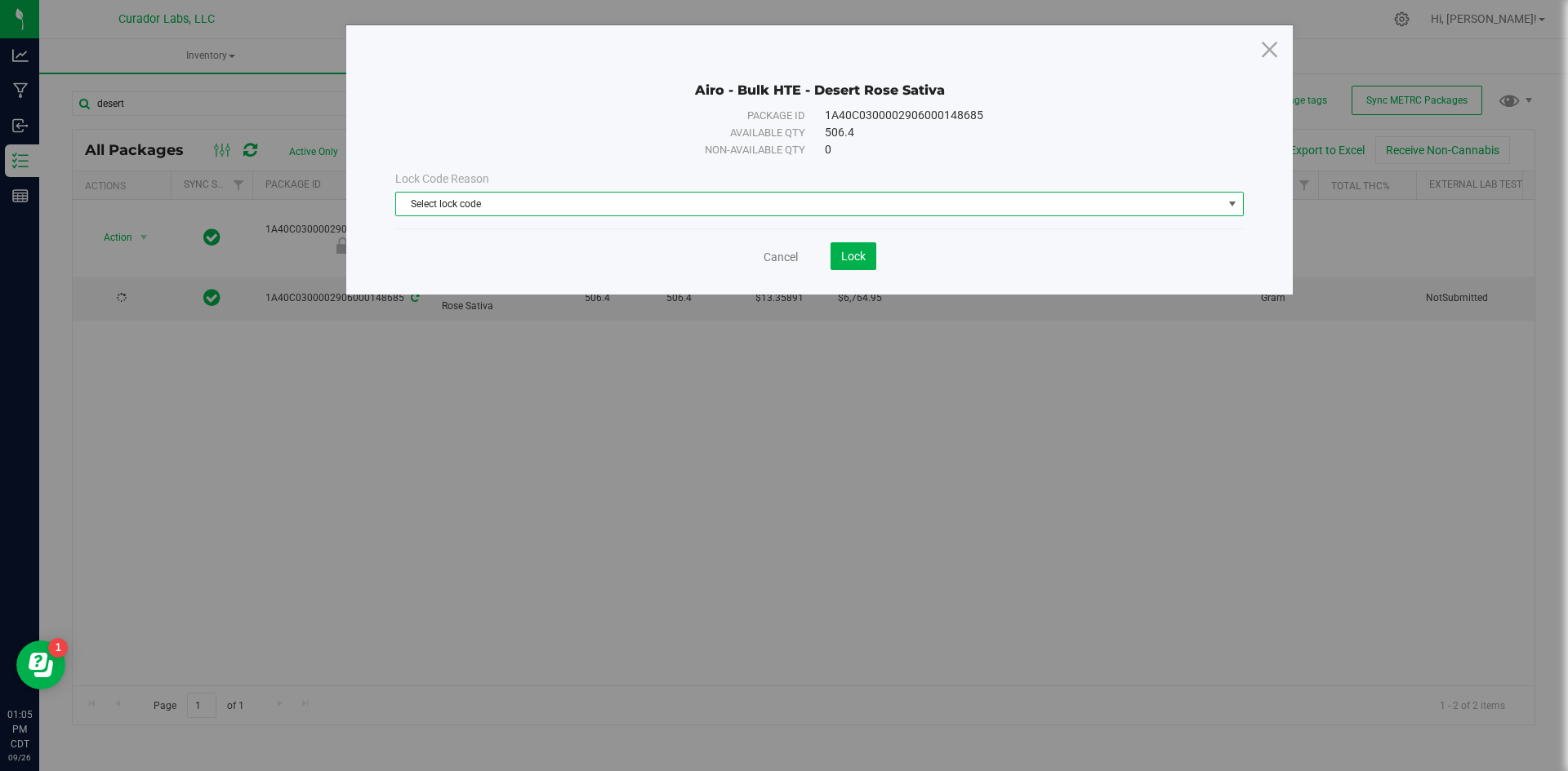
click at [611, 198] on span "Select lock code" at bounding box center [809, 204] width 827 height 23
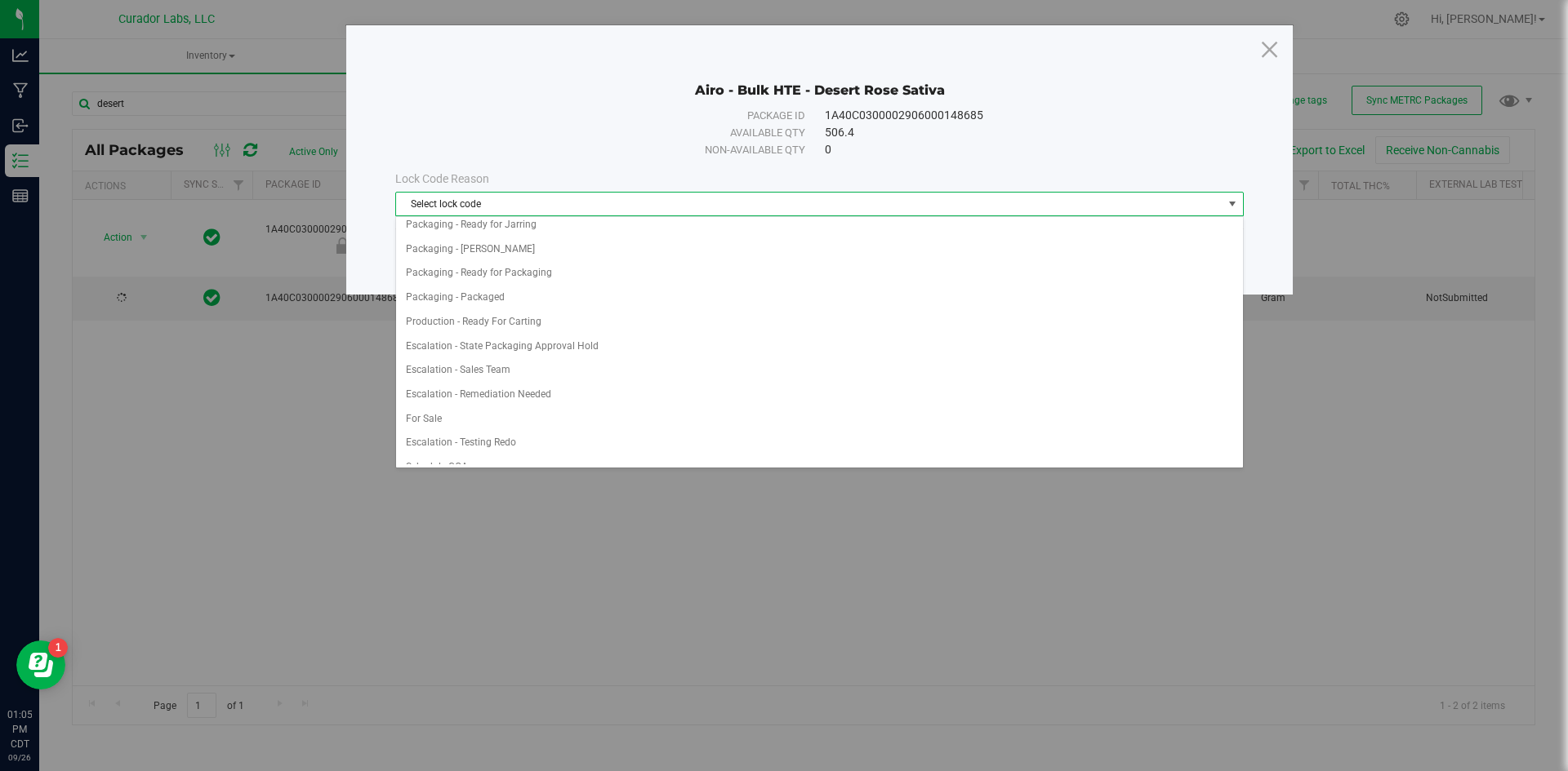
scroll to position [816, 0]
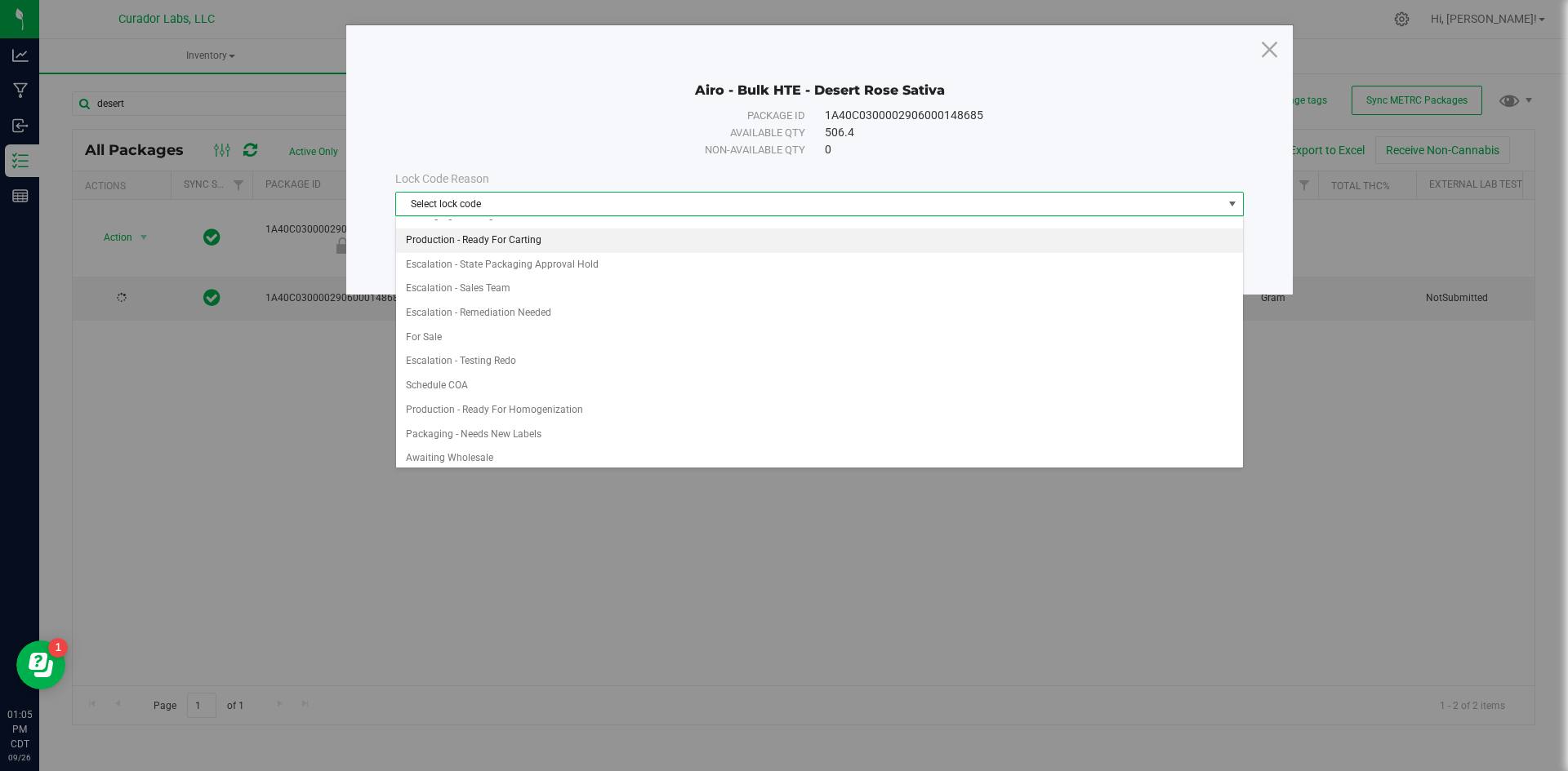
click at [554, 248] on li "Production - Ready For Carting" at bounding box center [819, 241] width 847 height 24
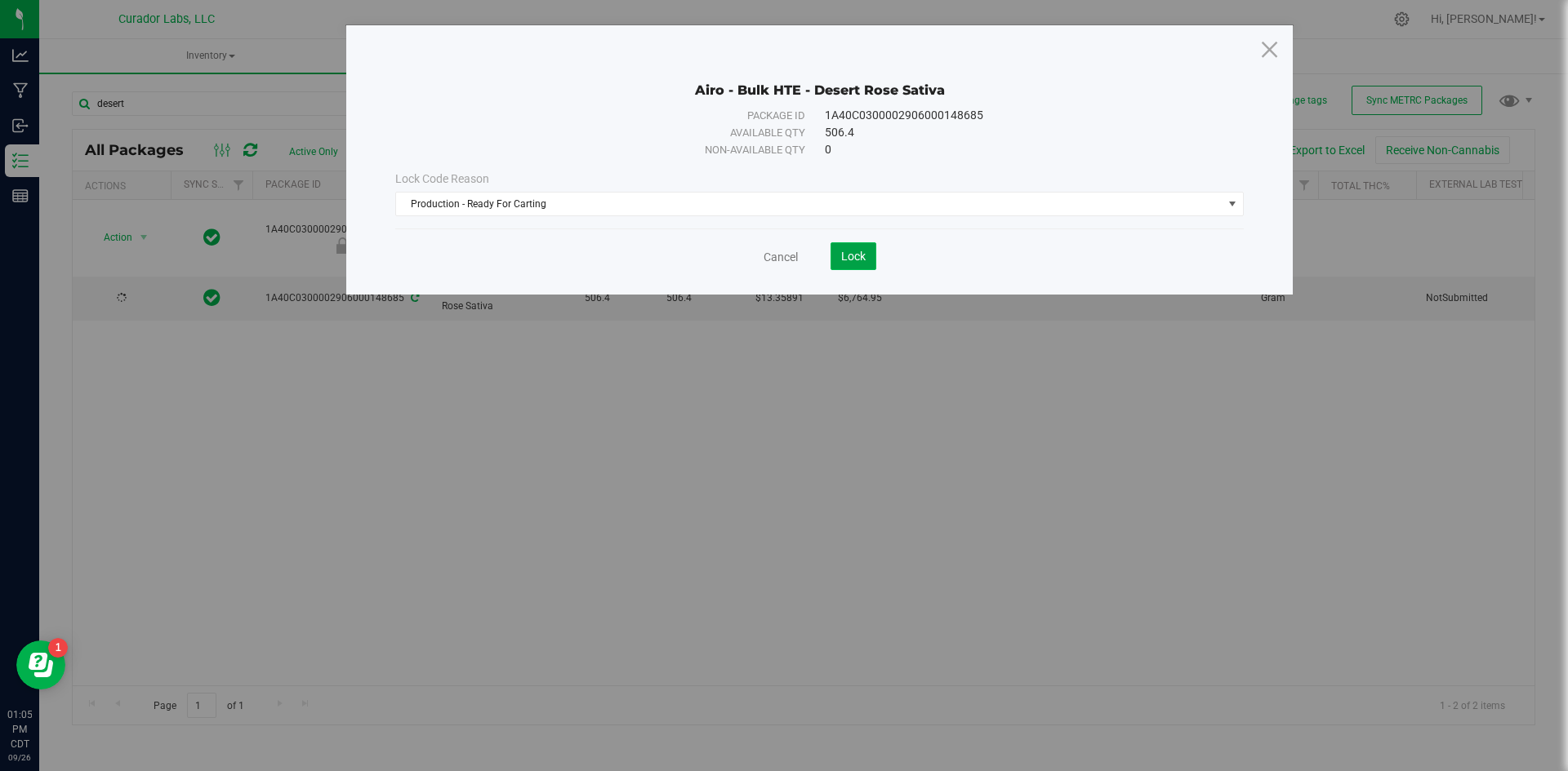
click at [832, 264] on button "Lock" at bounding box center [853, 256] width 46 height 28
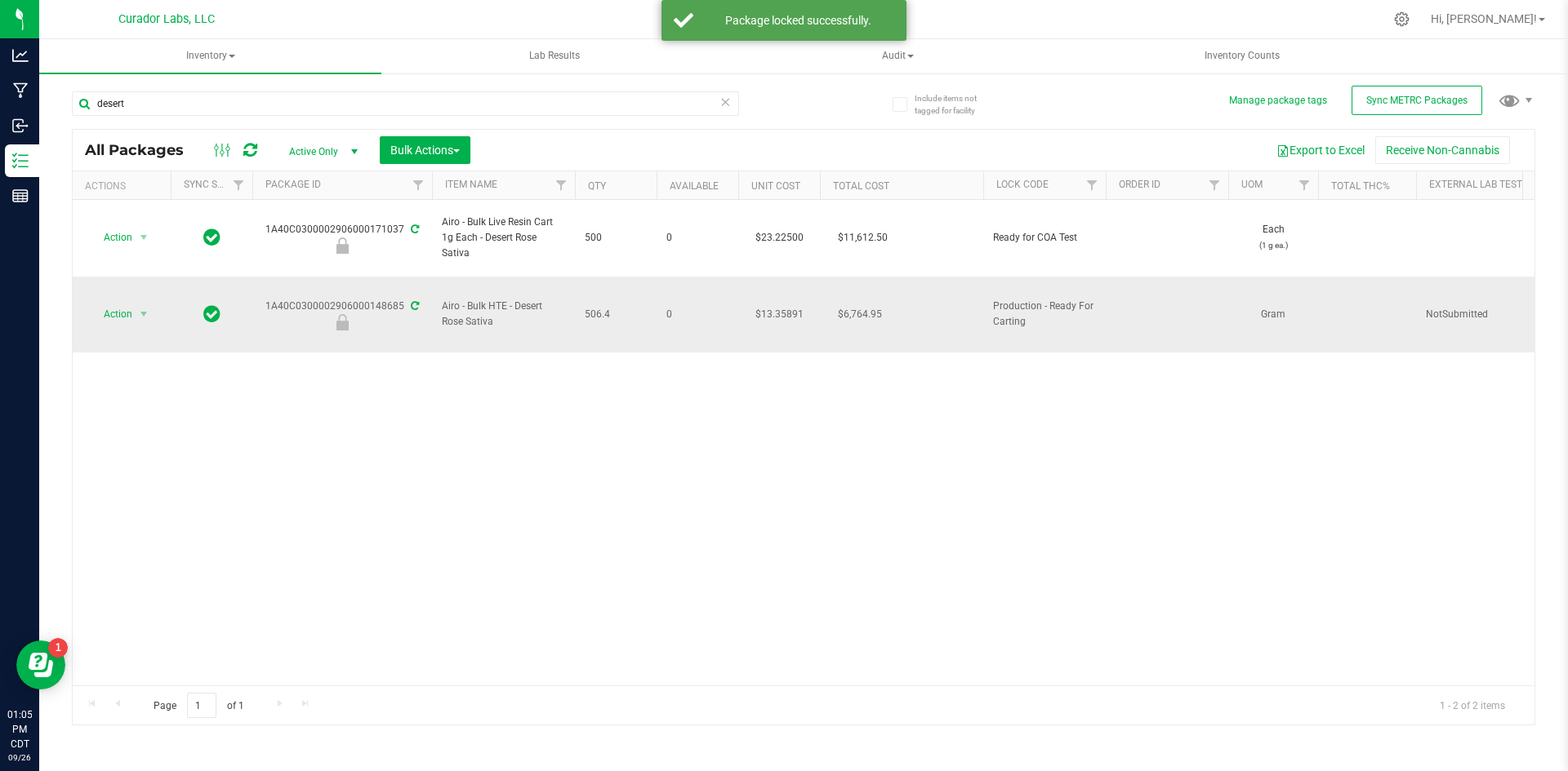
drag, startPoint x: 623, startPoint y: 282, endPoint x: 266, endPoint y: 278, distance: 357.0
copy tr "1A40C0300002906000148685 Airo - Bulk HTE - Desert Rose Sativa 506.4"
click at [229, 53] on span "Inventory" at bounding box center [210, 56] width 342 height 34
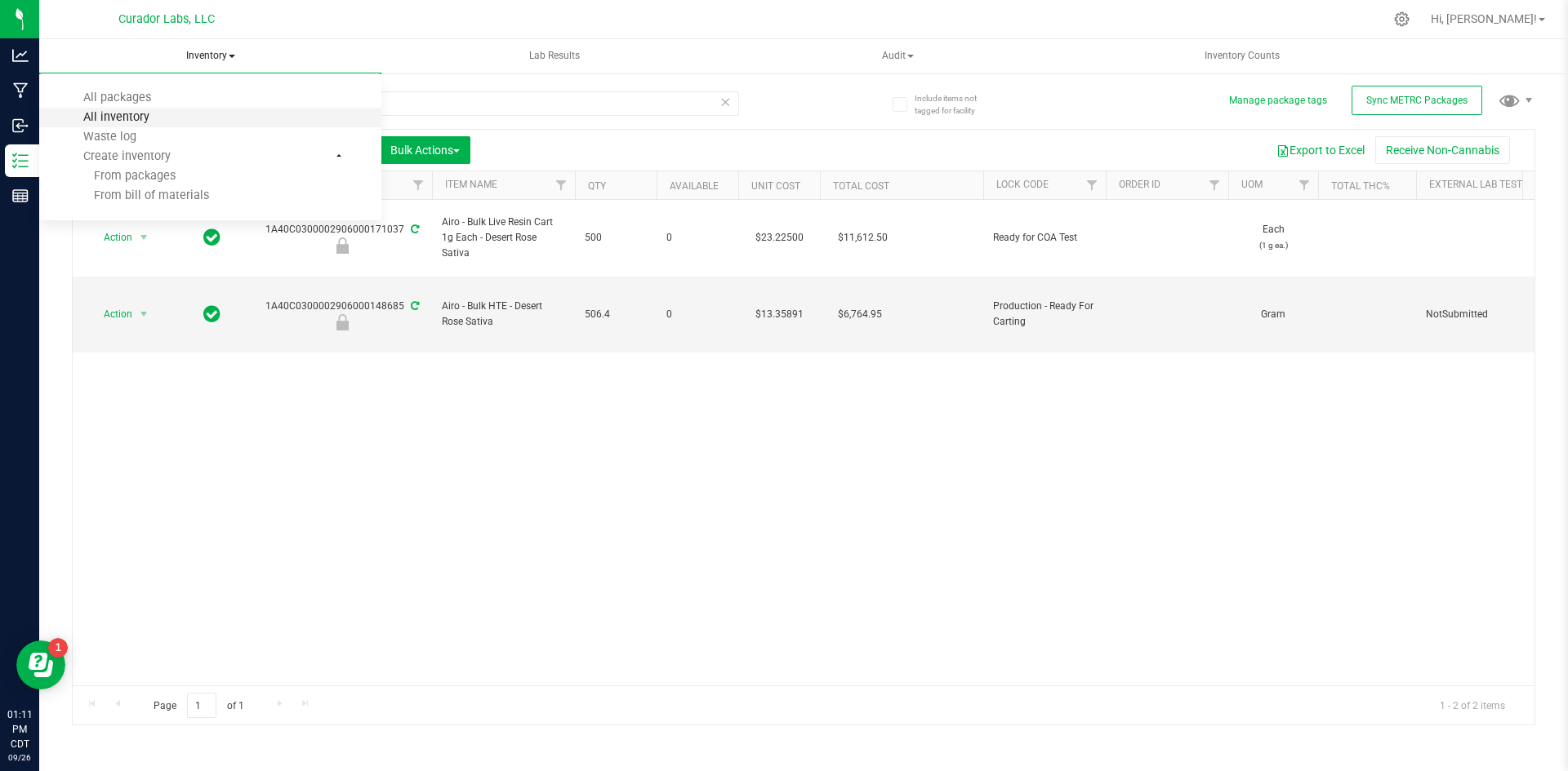
click at [135, 124] on span "All inventory" at bounding box center [116, 117] width 110 height 14
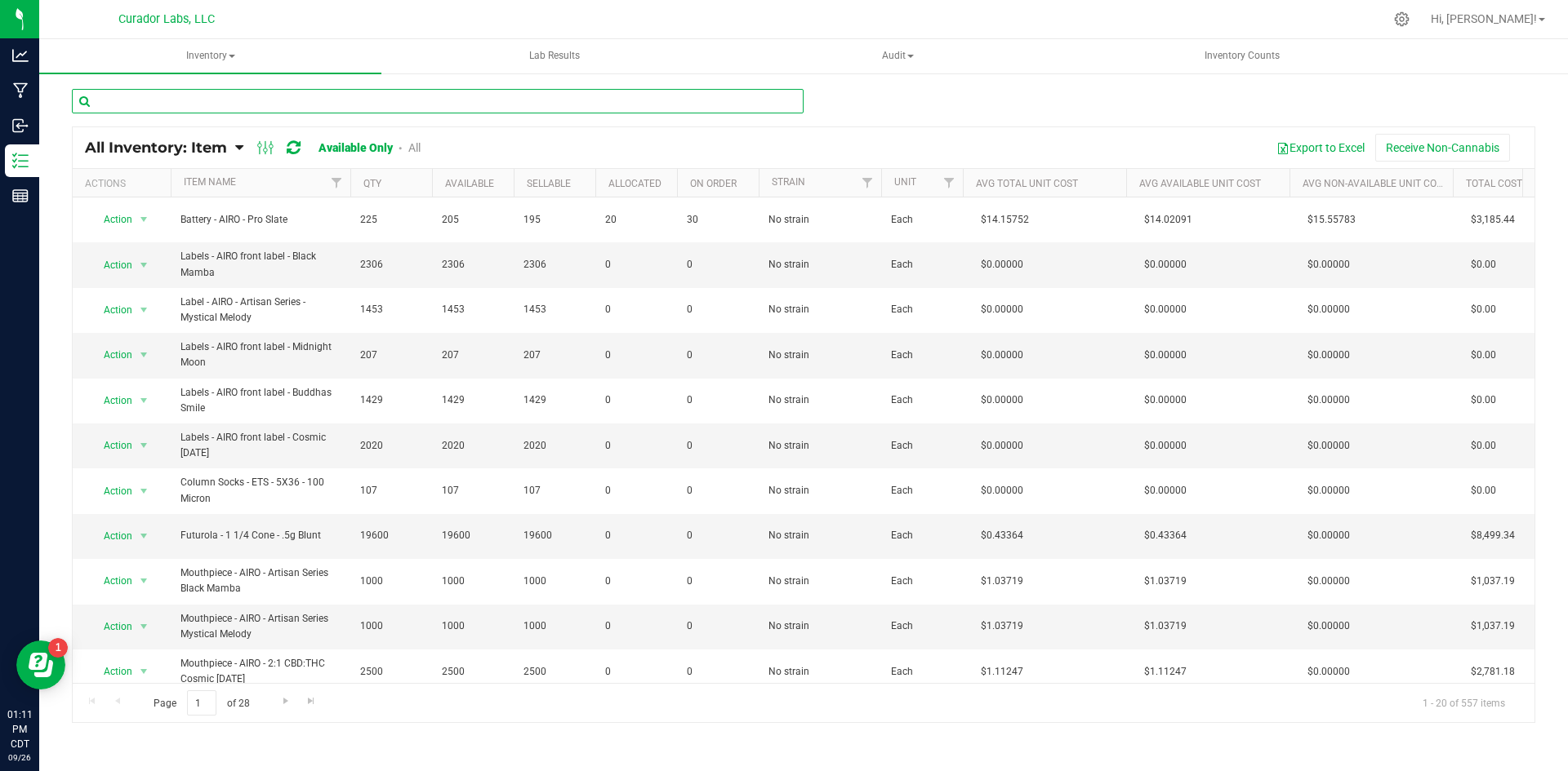
click at [261, 111] on input "text" at bounding box center [437, 100] width 731 height 24
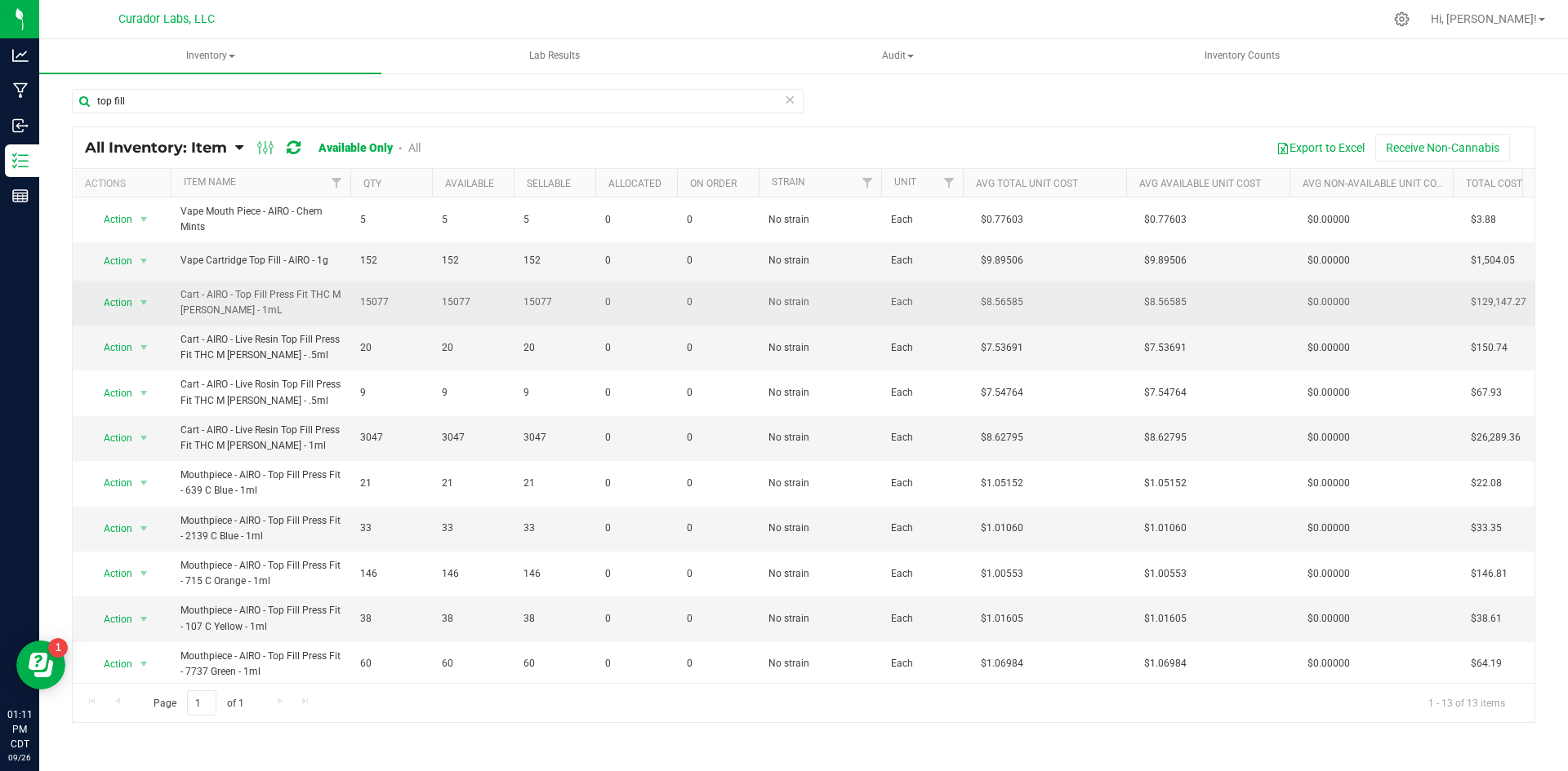
drag, startPoint x: 268, startPoint y: 310, endPoint x: 165, endPoint y: 297, distance: 103.8
copy tr "Action Adjust qty Edit lots/costs Global inventory Locate inventory Print produ…"
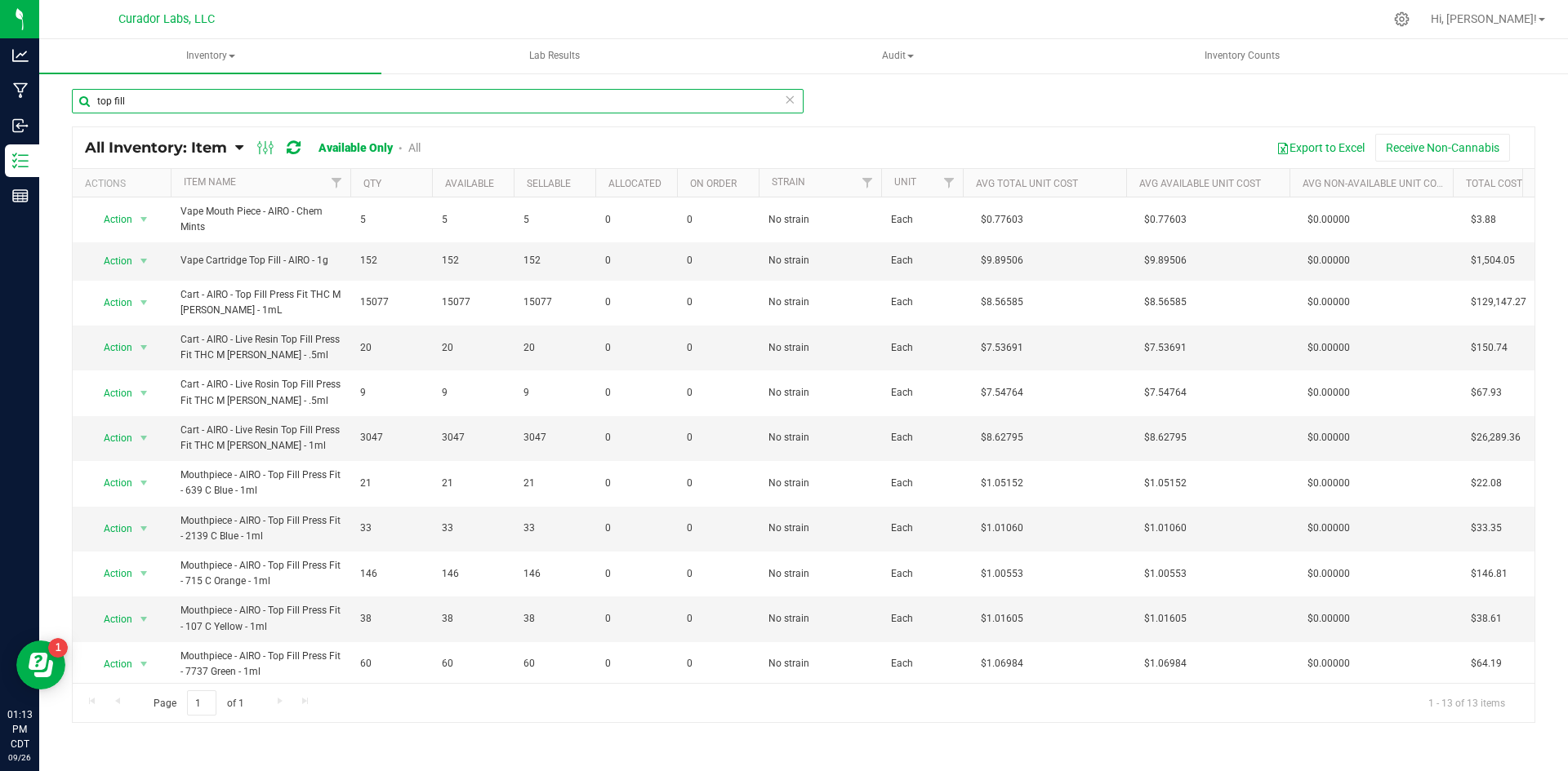
click at [176, 97] on input "top fill" at bounding box center [437, 100] width 731 height 24
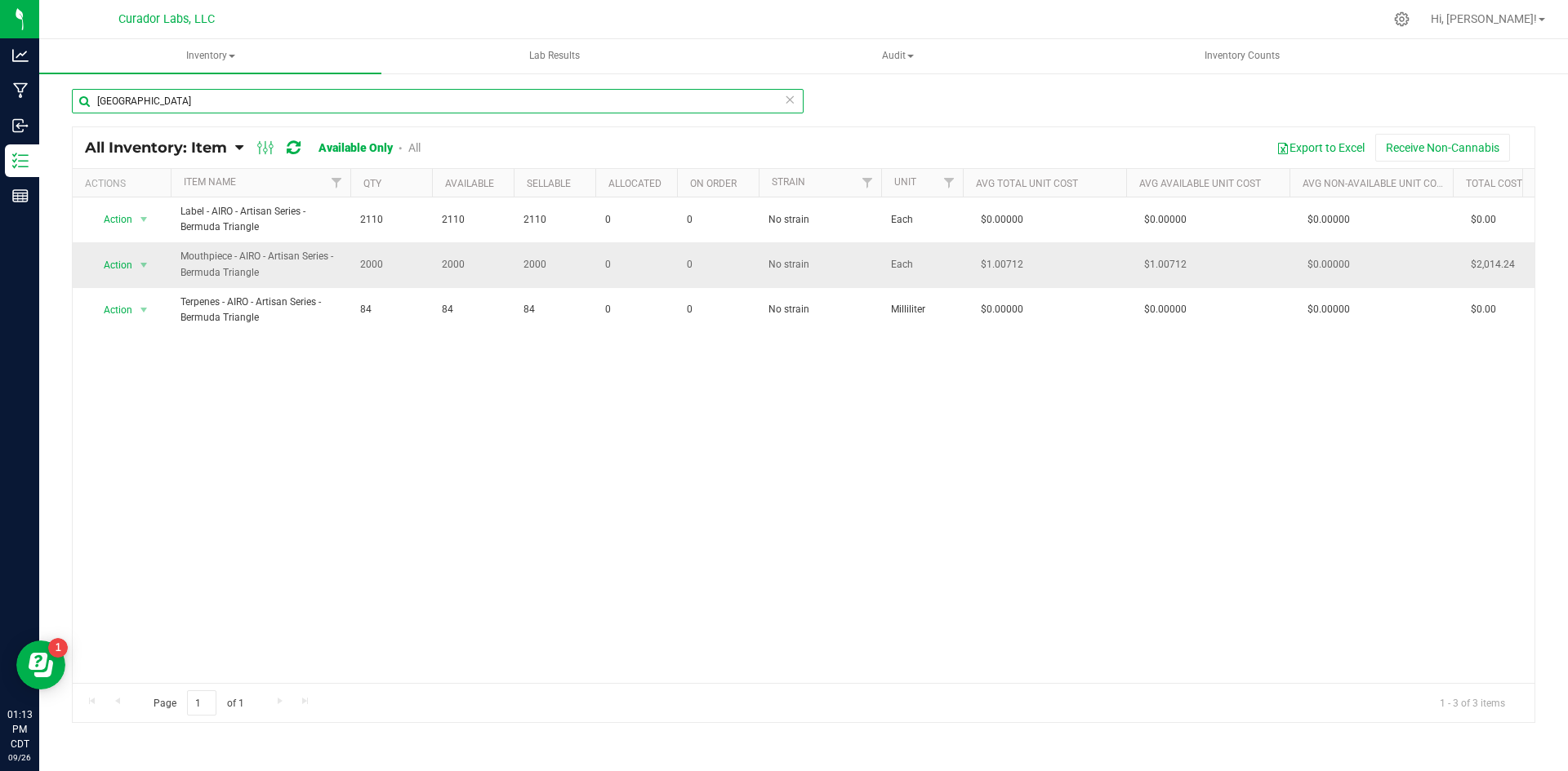
type input "[GEOGRAPHIC_DATA]"
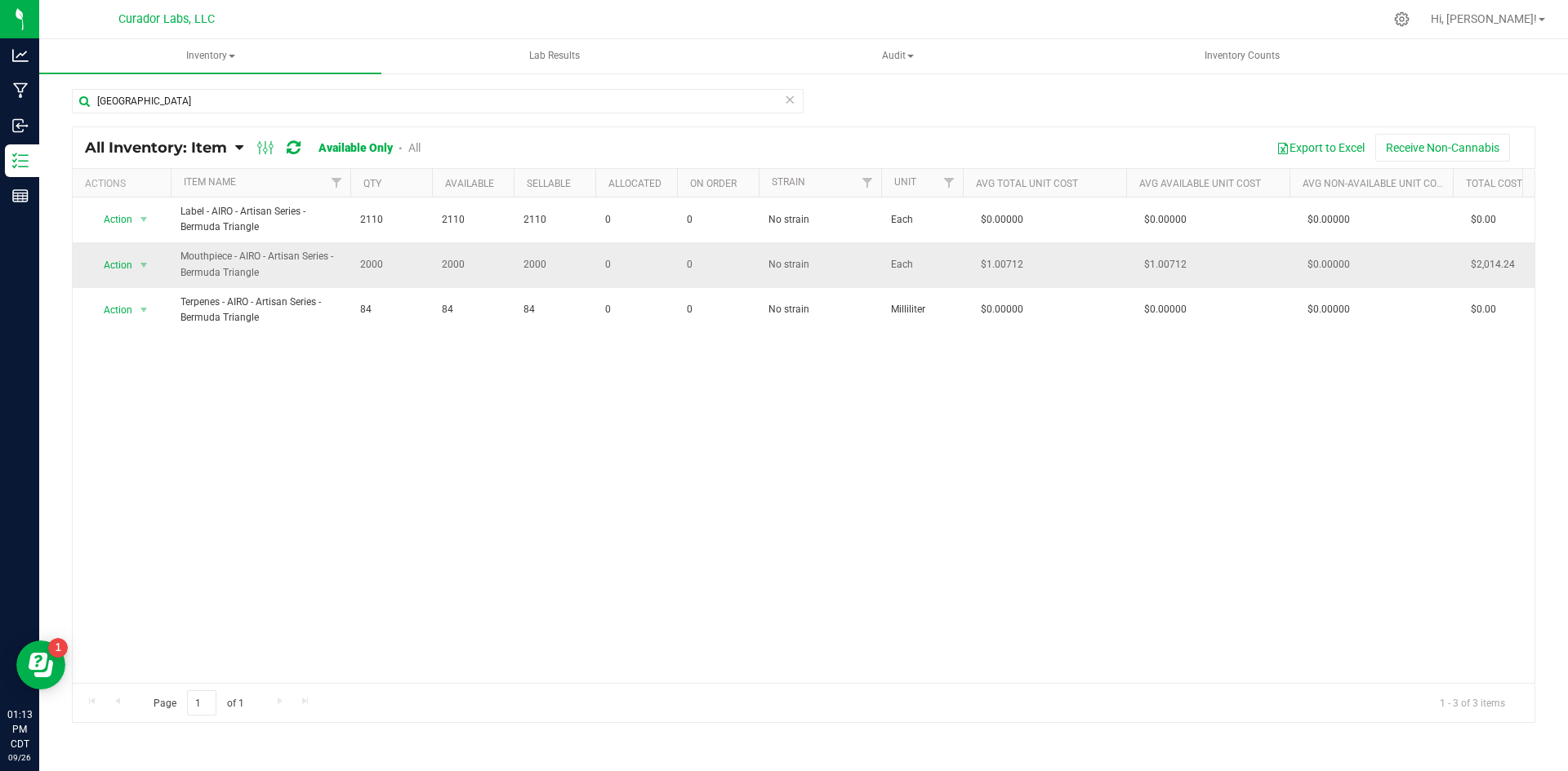
drag, startPoint x: 265, startPoint y: 276, endPoint x: 181, endPoint y: 258, distance: 85.9
click at [171, 256] on td "Mouthpiece - AIRO - Artisan Series - Bermuda Triangle" at bounding box center [260, 265] width 180 height 45
copy span "Mouthpiece - AIRO - Artisan Series - Bermuda Triangle"
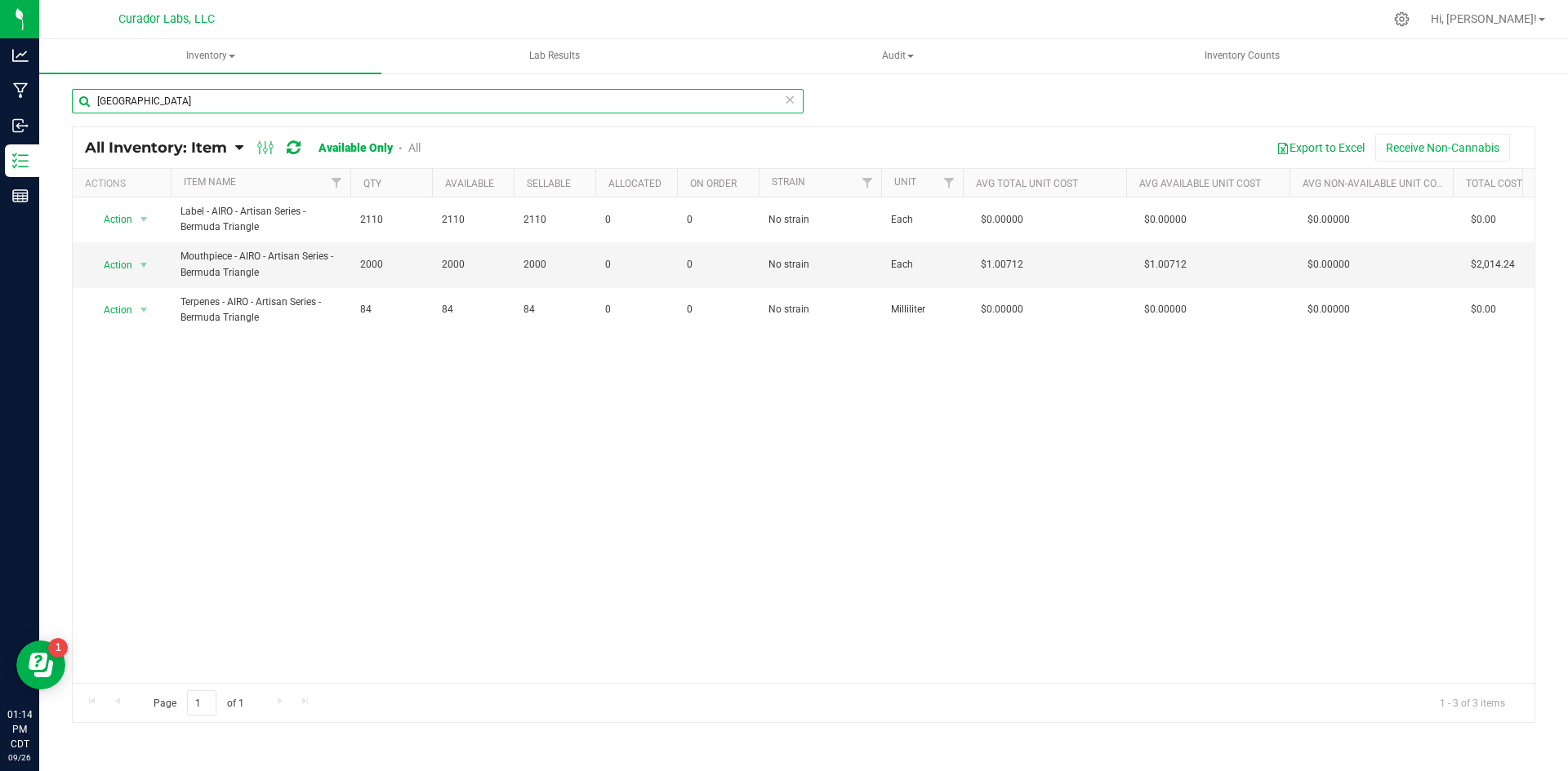
click at [261, 92] on input "[GEOGRAPHIC_DATA]" at bounding box center [437, 100] width 731 height 24
click at [262, 94] on input "[GEOGRAPHIC_DATA]" at bounding box center [437, 100] width 731 height 24
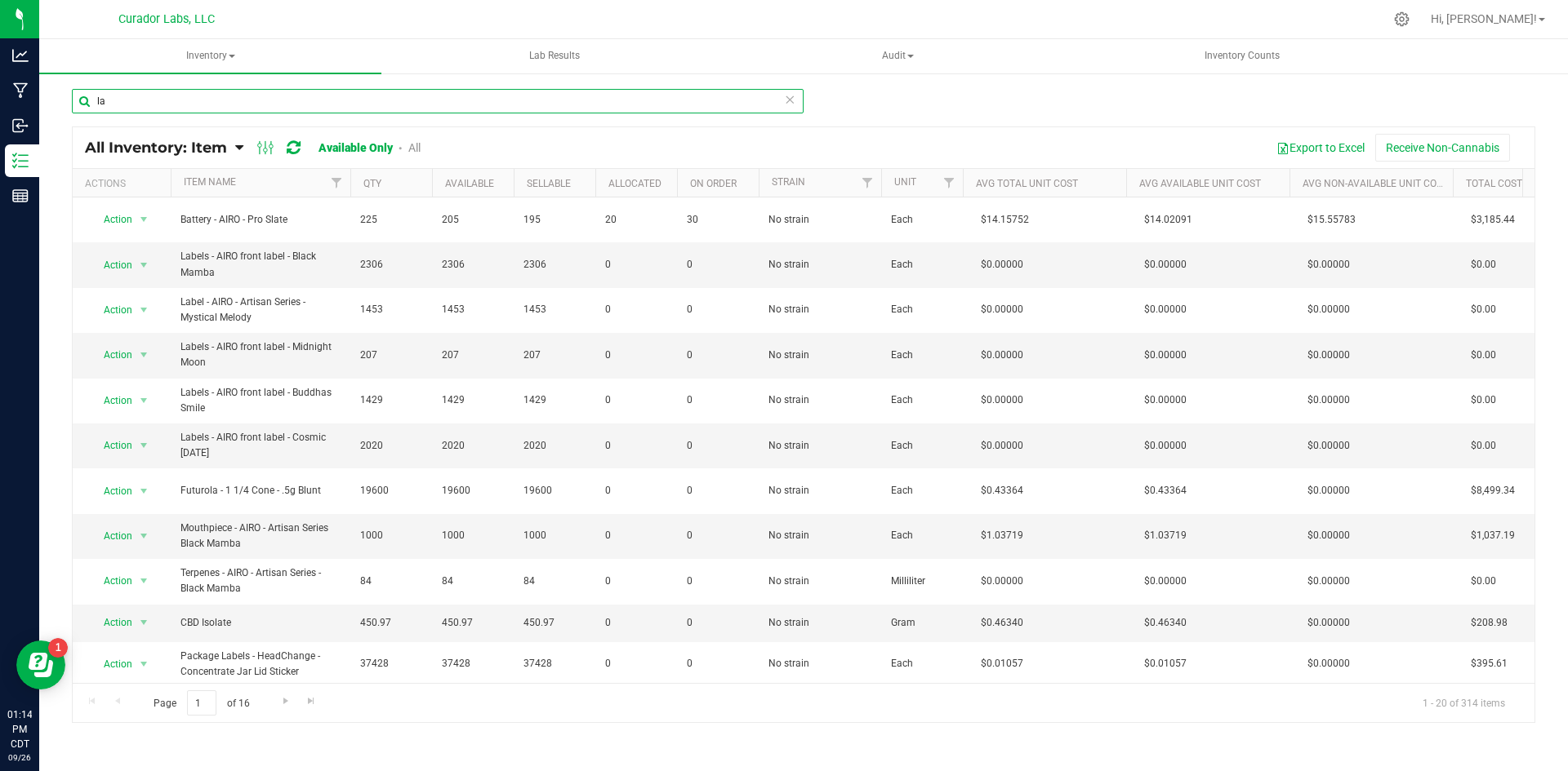
type input "l"
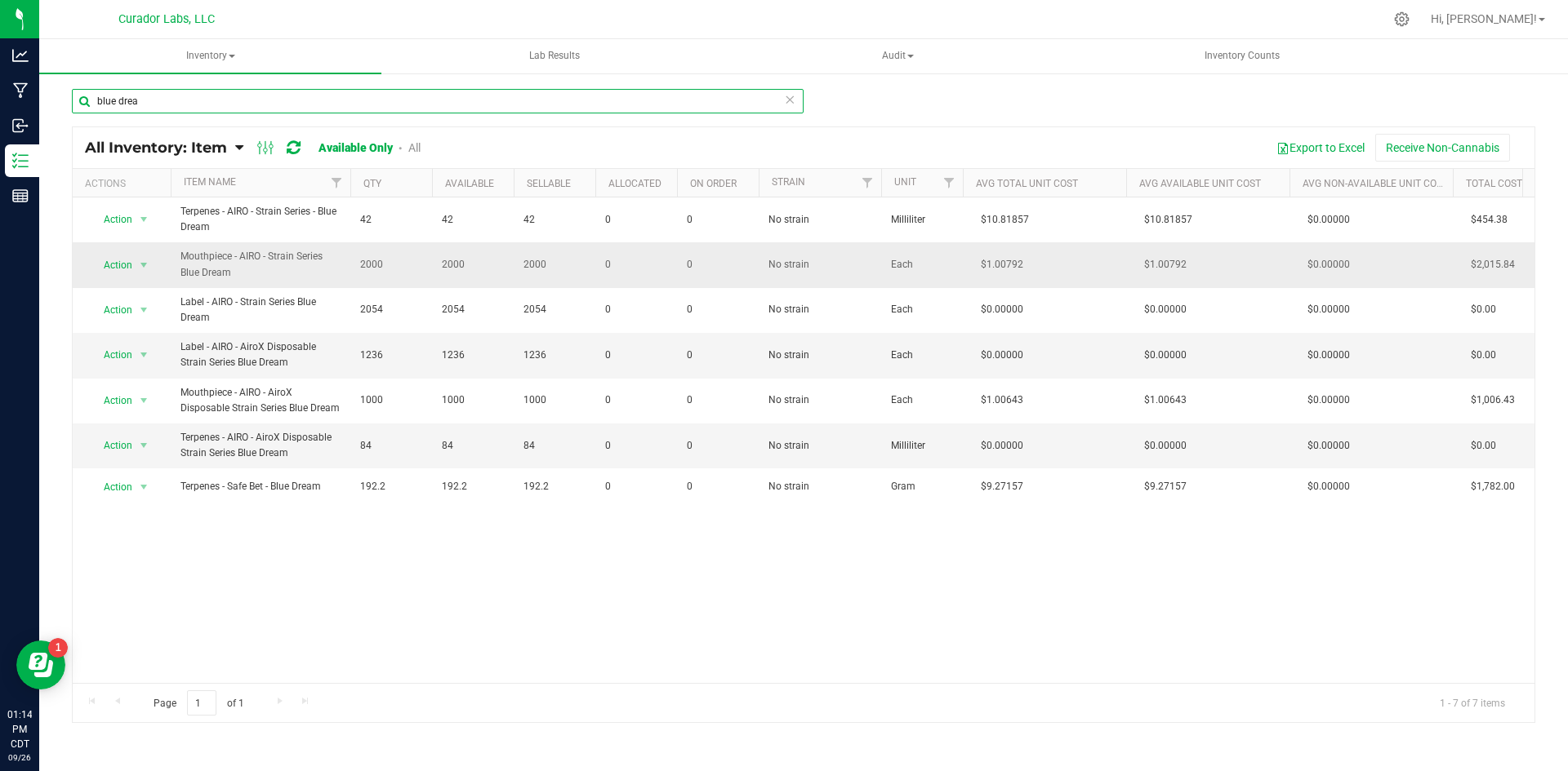
type input "blue drea"
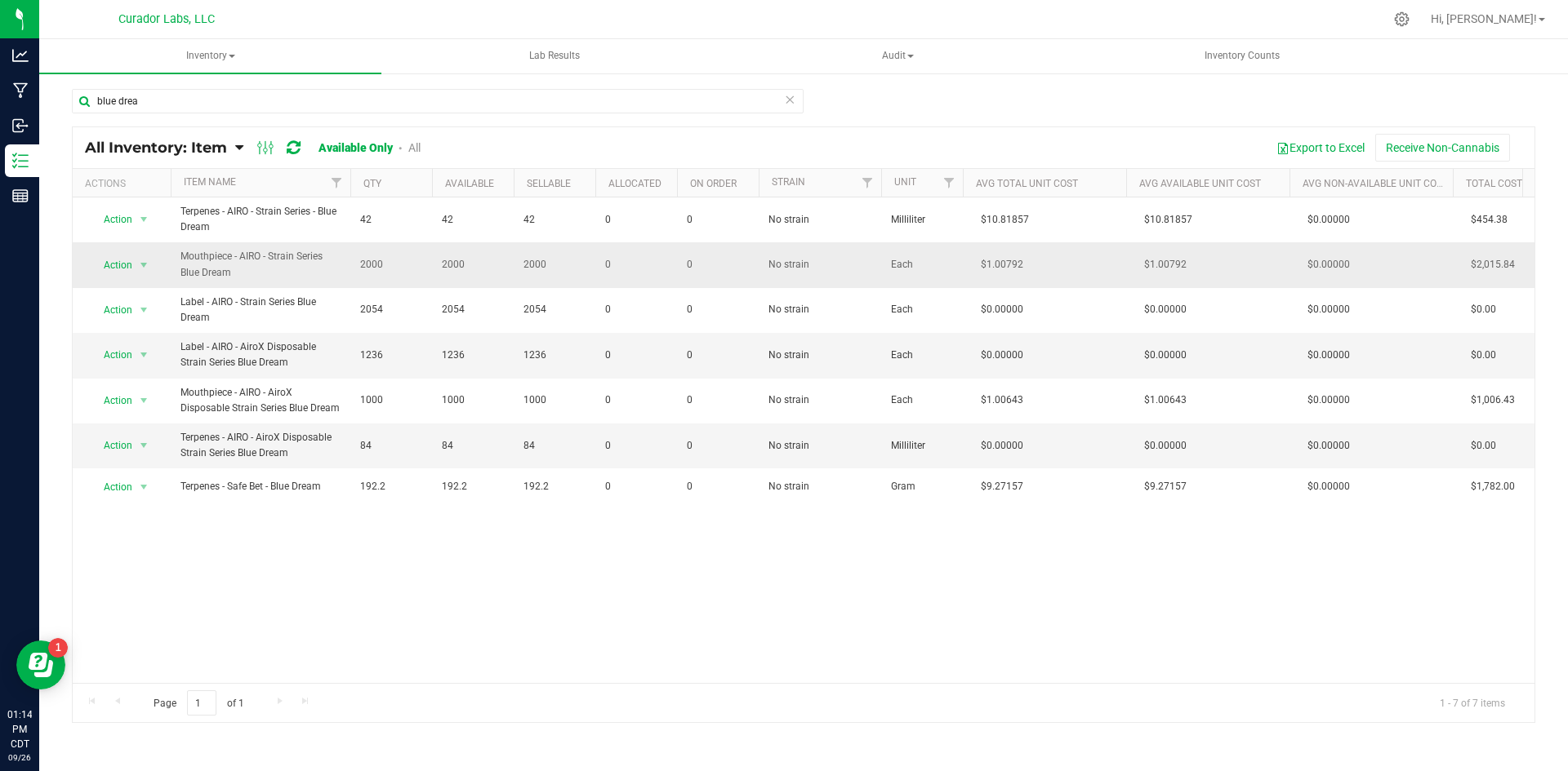
drag, startPoint x: 244, startPoint y: 277, endPoint x: 176, endPoint y: 262, distance: 69.6
click at [176, 262] on td "Mouthpiece - AIRO - Strain Series Blue Dream" at bounding box center [260, 265] width 180 height 45
copy span "Mouthpiece - AIRO - Strain Series Blue Dream"
